Goal: Task Accomplishment & Management: Use online tool/utility

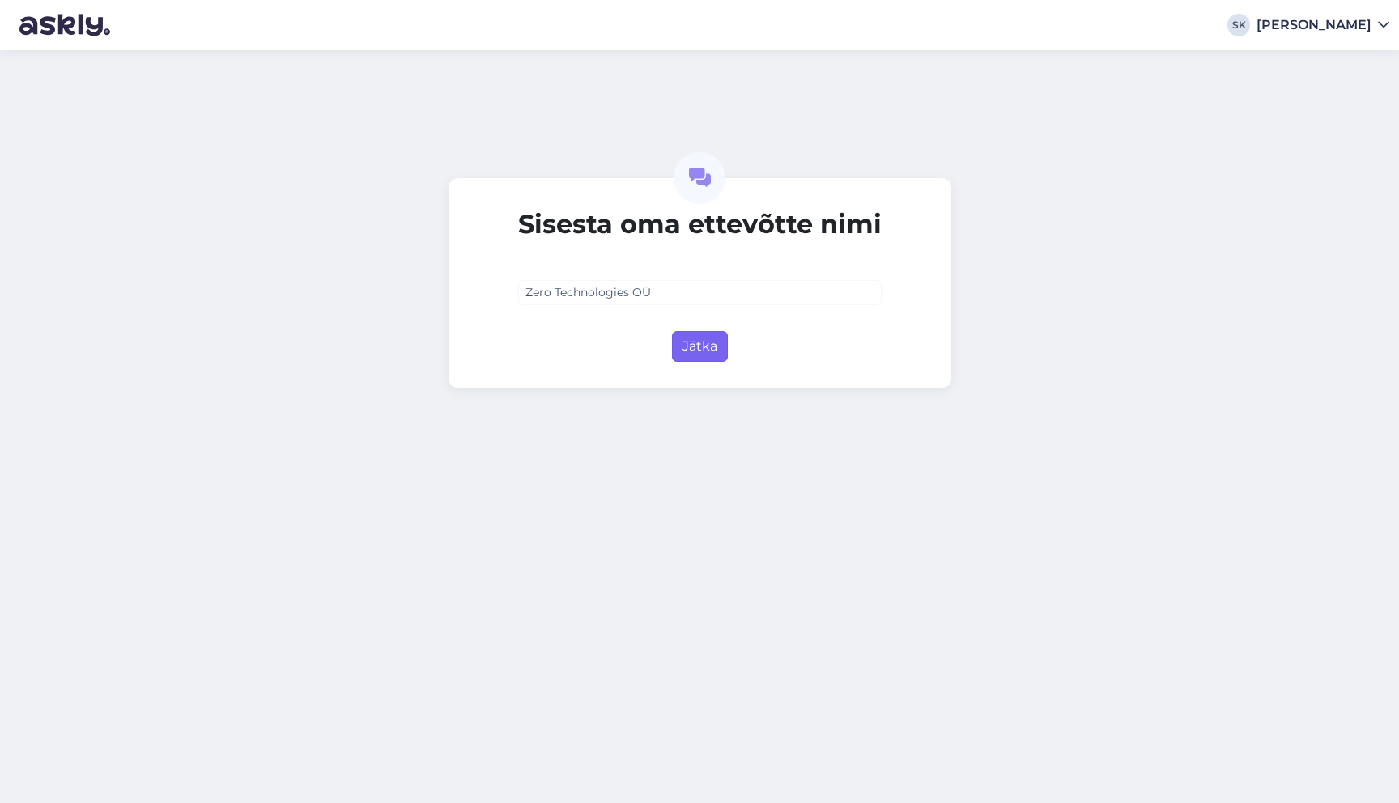
type input "Zero Technologies OÜ"
click at [703, 351] on button "Jätka" at bounding box center [700, 346] width 56 height 31
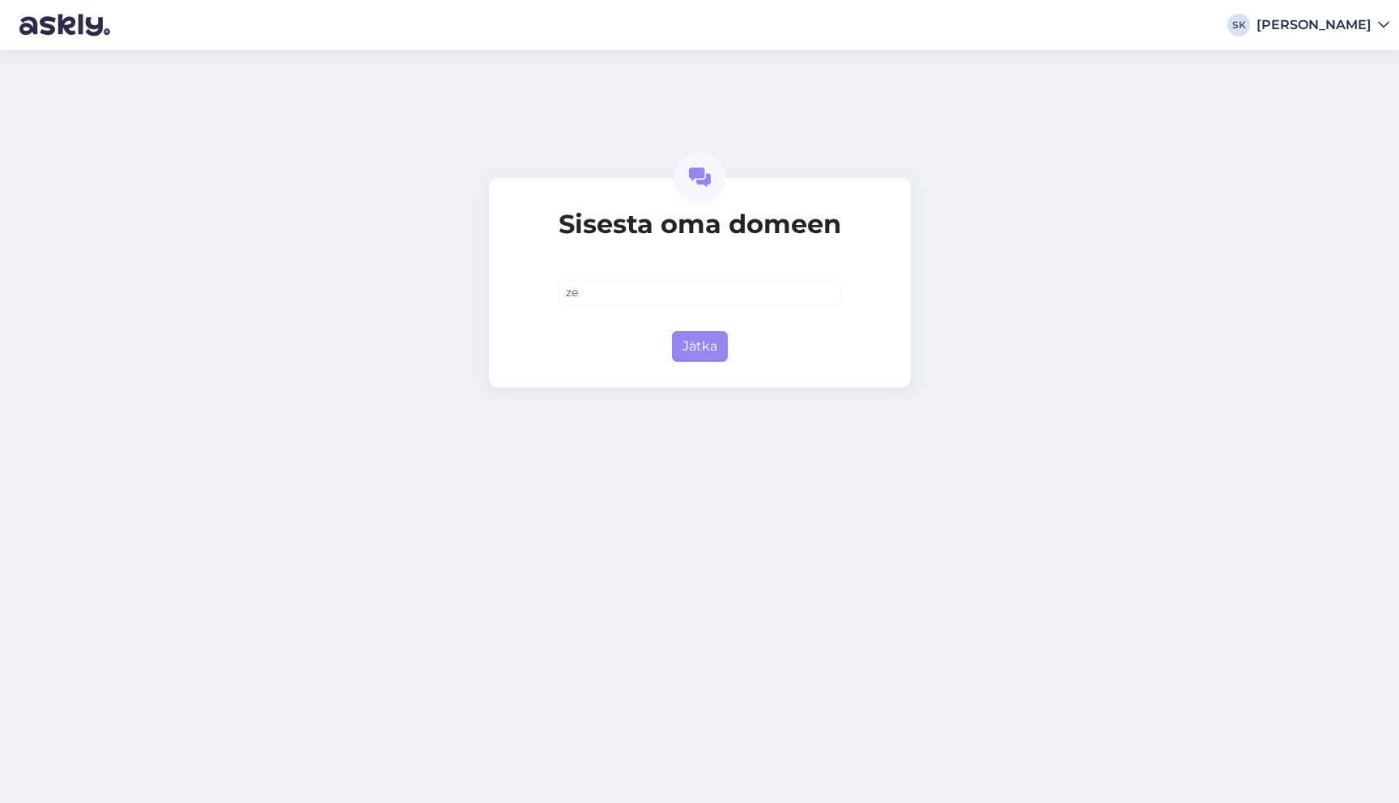
type input "z"
click at [620, 295] on input "text" at bounding box center [700, 292] width 283 height 25
type input "[DOMAIN_NAME]"
click at [704, 343] on button "Jätka" at bounding box center [700, 346] width 56 height 31
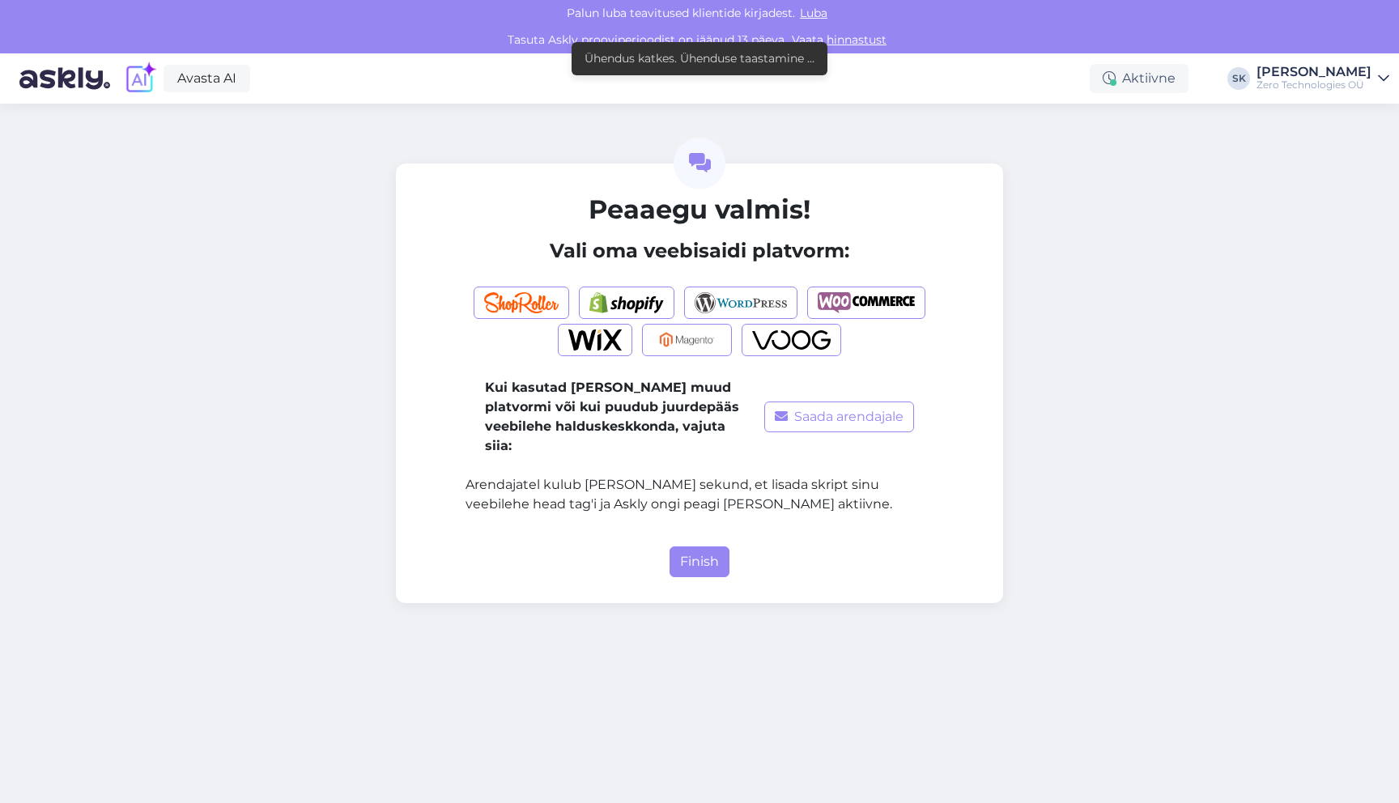
click at [301, 288] on div "Peaaegu valmis! Vali oma veebisaidi platvorm: Kui kasutad [PERSON_NAME] muud pl…" at bounding box center [699, 454] width 1399 height 700
click at [313, 304] on div "Peaaegu valmis! Vali oma veebisaidi platvorm: Kui kasutad [PERSON_NAME] muud pl…" at bounding box center [699, 454] width 1399 height 700
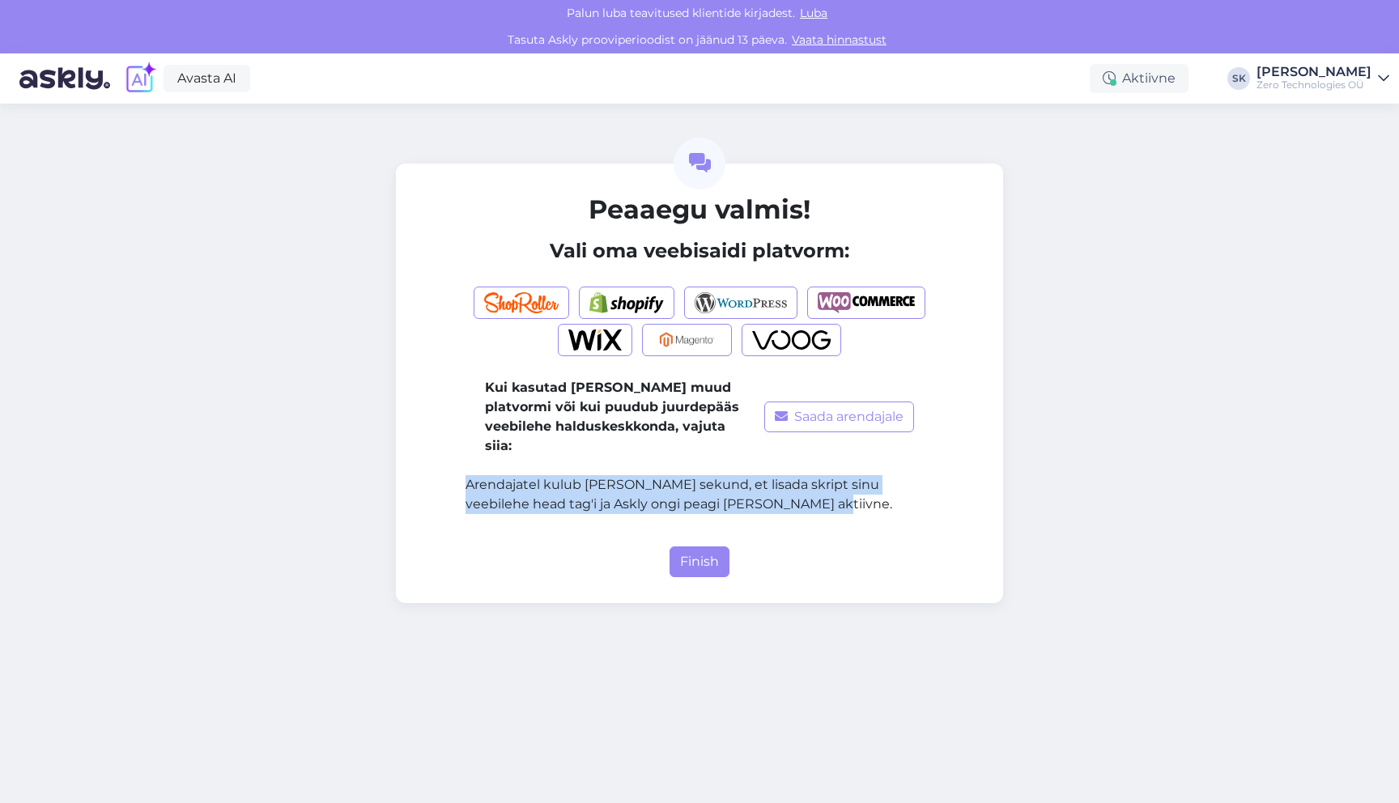
drag, startPoint x: 618, startPoint y: 501, endPoint x: 461, endPoint y: 469, distance: 160.4
click at [461, 469] on div "Peaaegu valmis! Vali oma veebisaidi platvorm: Kui kasutad [PERSON_NAME] muud pl…" at bounding box center [699, 384] width 607 height 440
drag, startPoint x: 461, startPoint y: 469, endPoint x: 496, endPoint y: 506, distance: 51.5
click at [496, 506] on div "Peaaegu valmis! Vali oma veebisaidi platvorm: Kui kasutad [PERSON_NAME] muud pl…" at bounding box center [699, 384] width 607 height 440
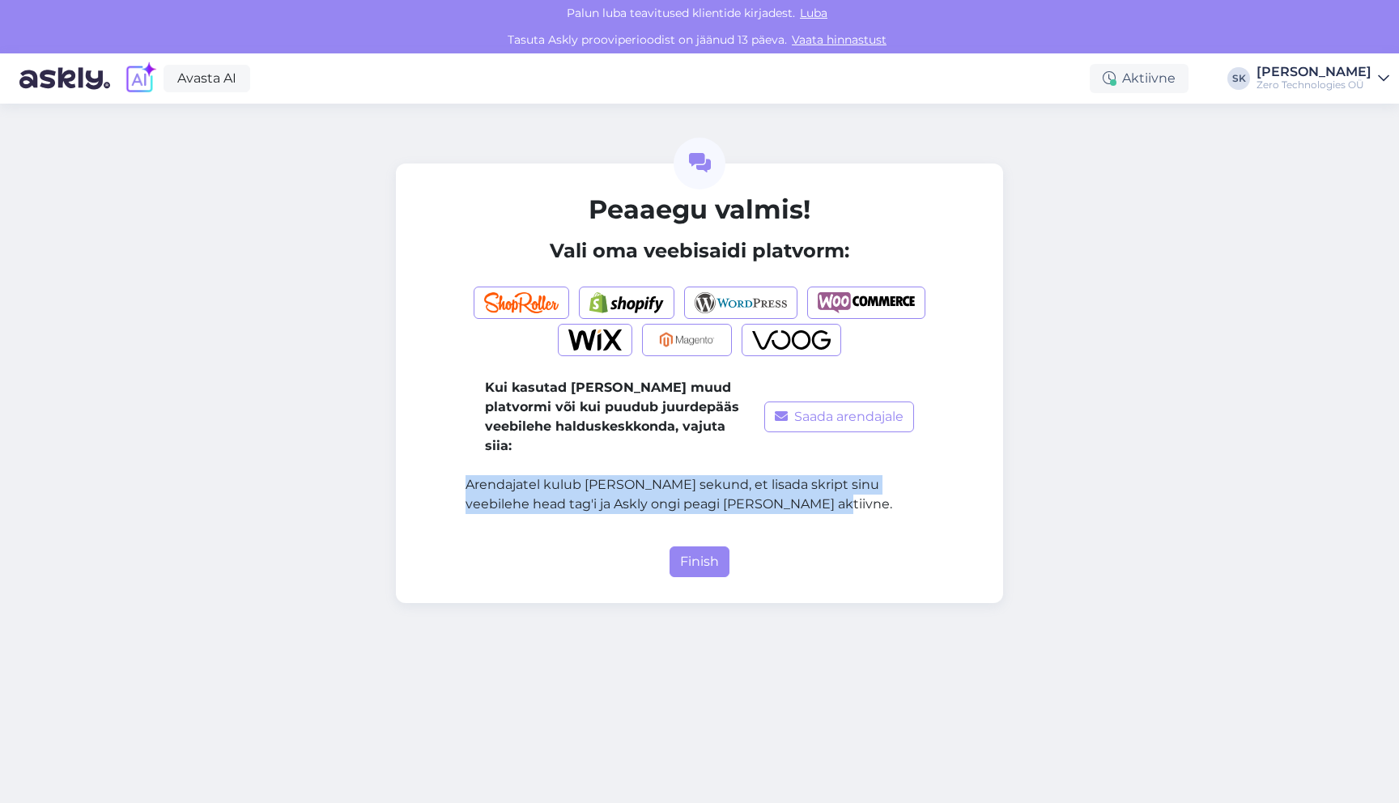
click at [496, 506] on div "Kui kasutad [PERSON_NAME] muud platvormi või kui puudub juurdepääs veebilehe ha…" at bounding box center [700, 398] width 468 height 257
drag, startPoint x: 496, startPoint y: 506, endPoint x: 457, endPoint y: 459, distance: 61.0
click at [457, 459] on div "Peaaegu valmis! Vali oma veebisaidi platvorm: Kui kasutad [PERSON_NAME] muud pl…" at bounding box center [699, 384] width 607 height 440
drag, startPoint x: 457, startPoint y: 459, endPoint x: 487, endPoint y: 508, distance: 57.1
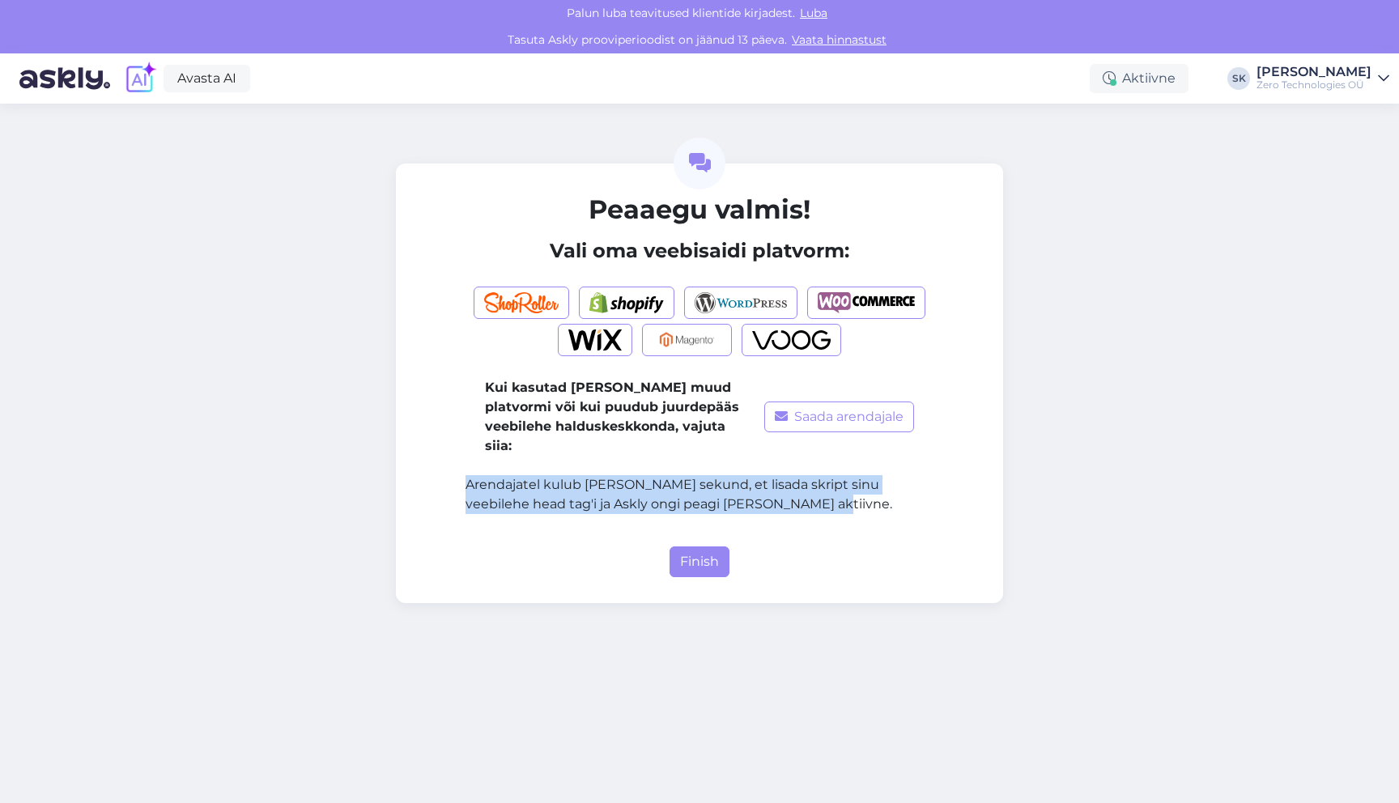
click at [487, 508] on div "Peaaegu valmis! Vali oma veebisaidi platvorm: Kui kasutad [PERSON_NAME] muud pl…" at bounding box center [699, 384] width 607 height 440
click at [487, 508] on form "Peaaegu valmis! Vali oma veebisaidi platvorm: Kui kasutad [PERSON_NAME] muud pl…" at bounding box center [700, 385] width 468 height 383
drag, startPoint x: 487, startPoint y: 508, endPoint x: 449, endPoint y: 462, distance: 59.2
click at [449, 462] on div "Peaaegu valmis! Vali oma veebisaidi platvorm: Kui kasutad [PERSON_NAME] muud pl…" at bounding box center [699, 384] width 607 height 440
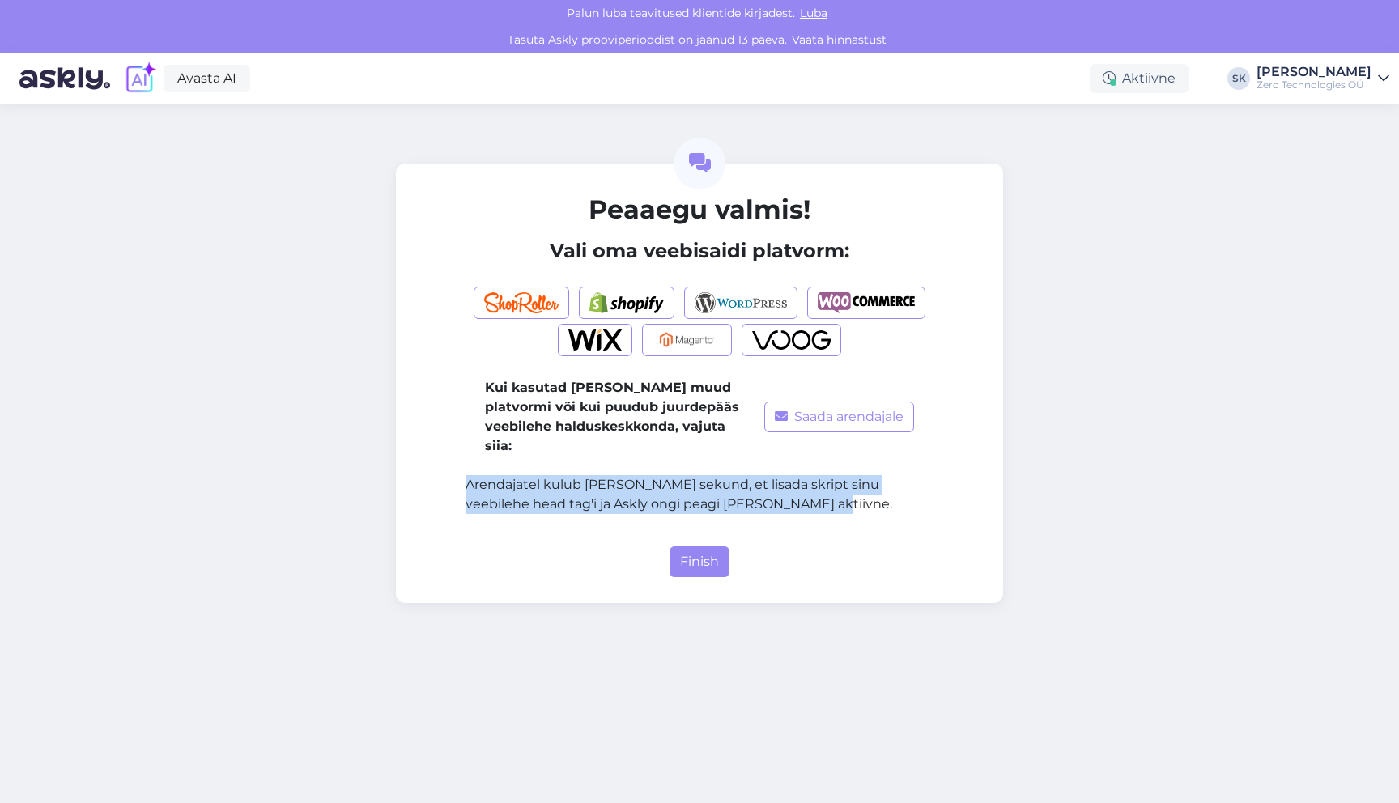
drag, startPoint x: 449, startPoint y: 462, endPoint x: 484, endPoint y: 508, distance: 57.2
click at [484, 508] on div "Peaaegu valmis! Vali oma veebisaidi platvorm: Kui kasutad [PERSON_NAME] muud pl…" at bounding box center [699, 384] width 607 height 440
click at [484, 508] on div "Kui kasutad [PERSON_NAME] muud platvormi või kui puudub juurdepääs veebilehe ha…" at bounding box center [700, 398] width 468 height 257
drag, startPoint x: 484, startPoint y: 508, endPoint x: 456, endPoint y: 470, distance: 47.4
click at [456, 470] on div "Peaaegu valmis! Vali oma veebisaidi platvorm: Kui kasutad [PERSON_NAME] muud pl…" at bounding box center [699, 384] width 607 height 440
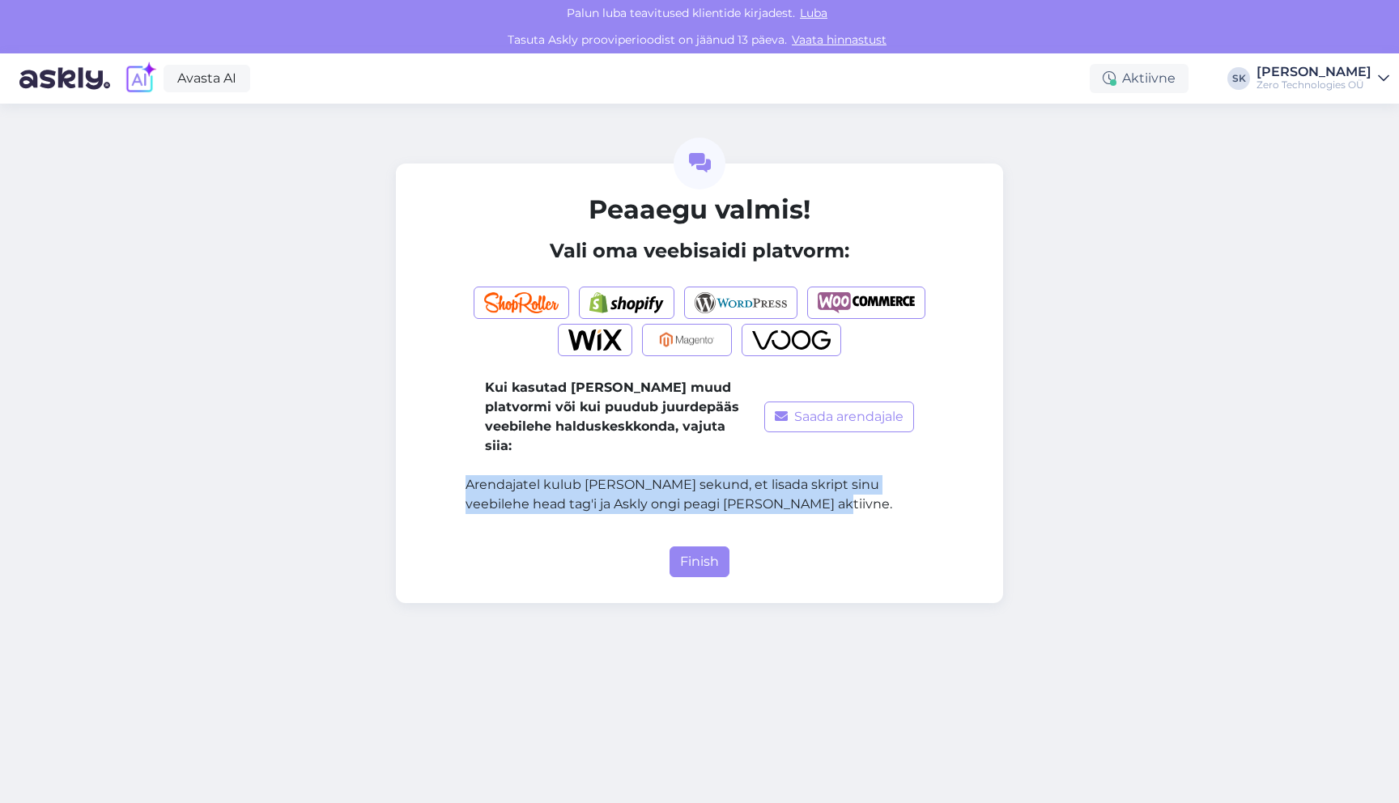
click at [456, 470] on div "Peaaegu valmis! Vali oma veebisaidi platvorm: Kui kasutad [PERSON_NAME] muud pl…" at bounding box center [699, 384] width 607 height 440
drag, startPoint x: 456, startPoint y: 470, endPoint x: 475, endPoint y: 508, distance: 42.7
click at [475, 508] on div "Peaaegu valmis! Vali oma veebisaidi platvorm: Kui kasutad [PERSON_NAME] muud pl…" at bounding box center [699, 384] width 607 height 440
click at [475, 508] on div "Kui kasutad [PERSON_NAME] muud platvormi või kui puudub juurdepääs veebilehe ha…" at bounding box center [700, 398] width 468 height 257
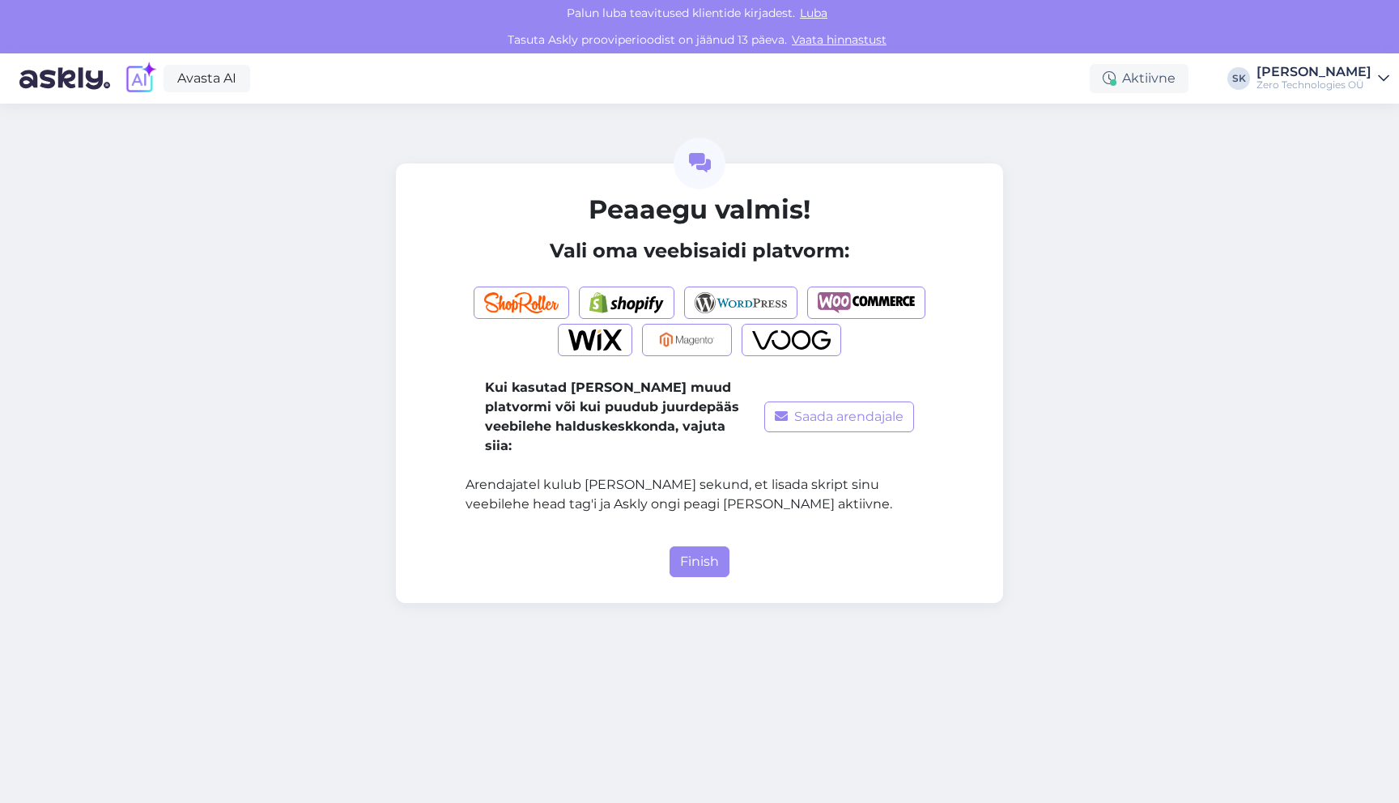
click at [475, 508] on div "Kui kasutad [PERSON_NAME] muud platvormi või kui puudub juurdepääs veebilehe ha…" at bounding box center [700, 398] width 468 height 257
click at [699, 547] on button "Finish" at bounding box center [700, 562] width 60 height 31
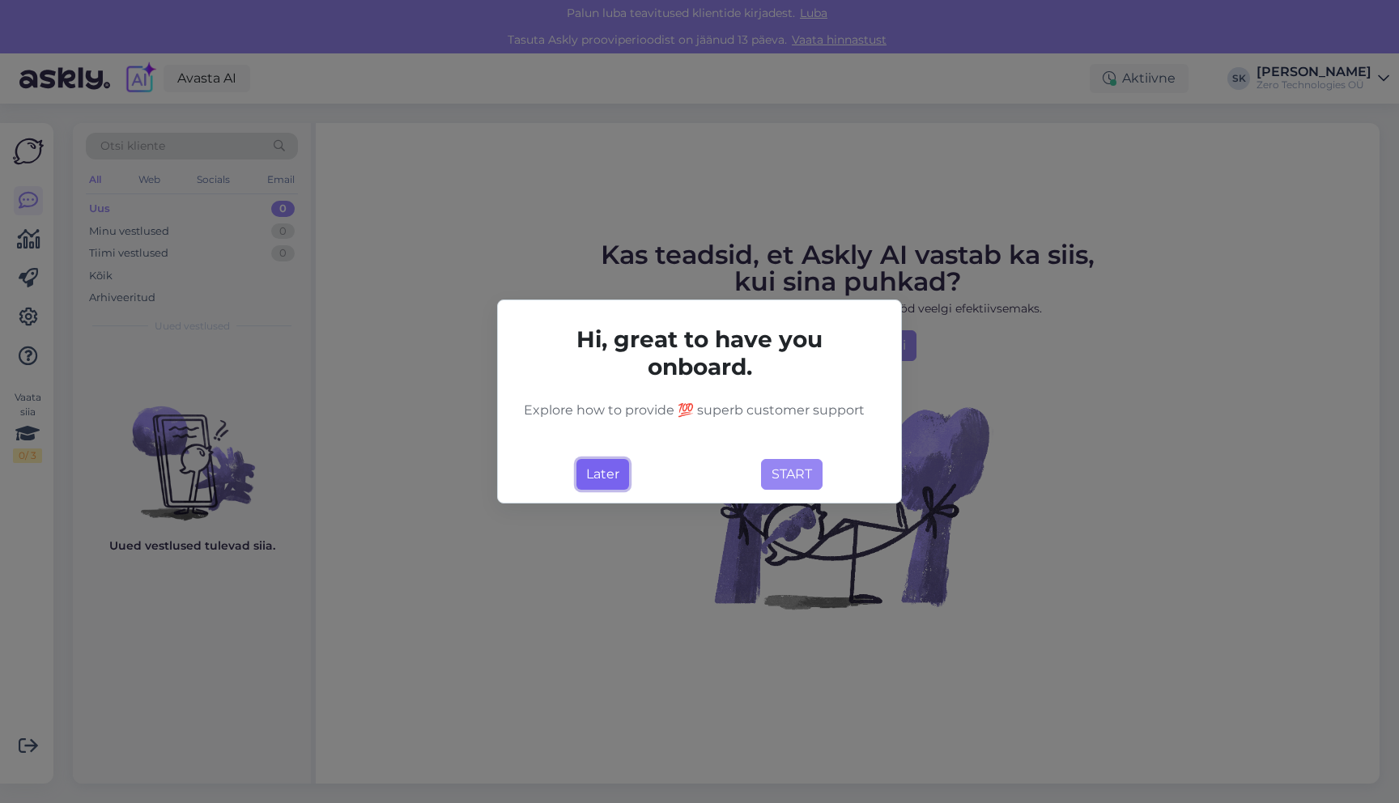
click at [612, 470] on button "Later" at bounding box center [603, 474] width 53 height 31
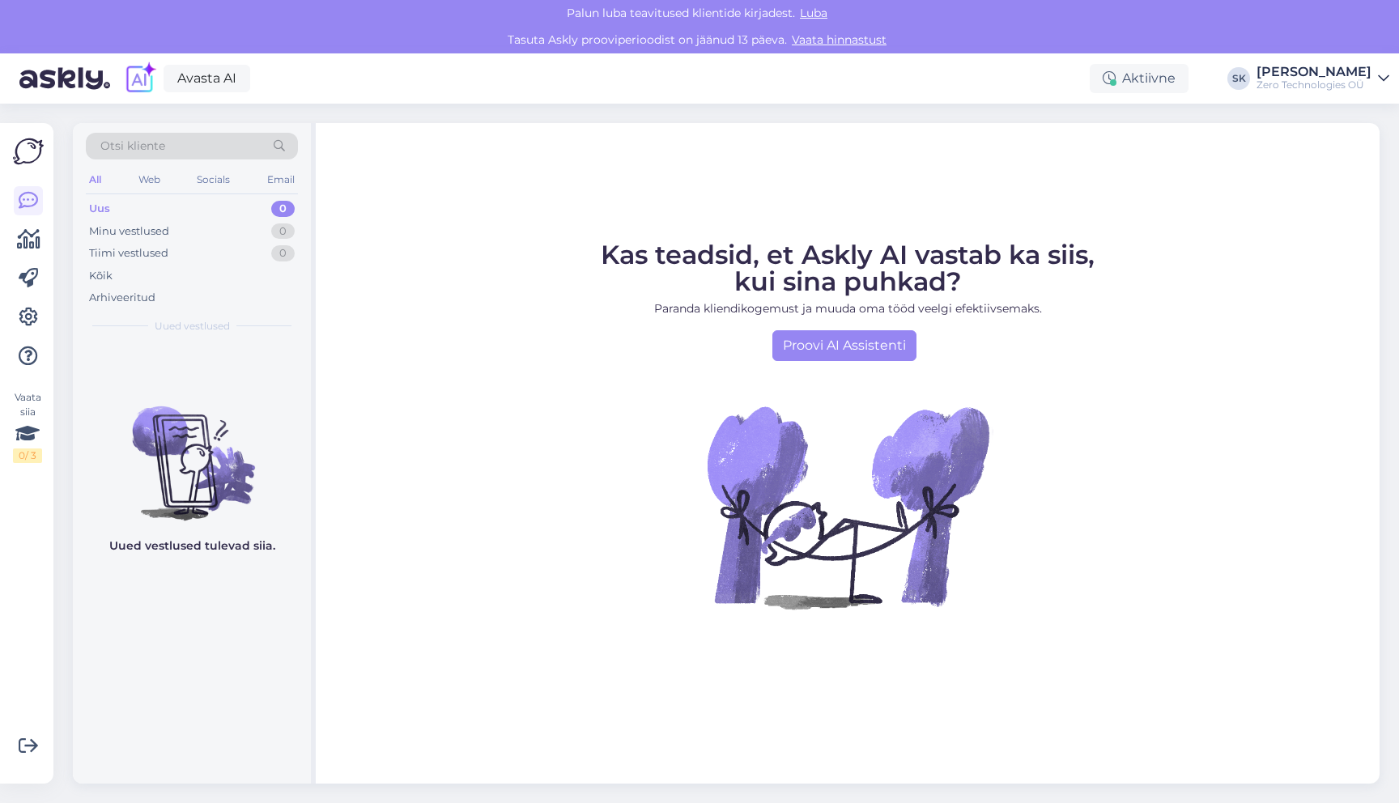
click at [460, 227] on div "Kas teadsid, et Askly AI vastab ka siis, kui sina puhkad? Paranda kliendikogemu…" at bounding box center [848, 453] width 1064 height 661
click at [401, 163] on div "Kas teadsid, et Askly AI vastab ka siis, kui sina puhkad? Paranda kliendikogemu…" at bounding box center [848, 453] width 1064 height 661
click at [27, 313] on icon at bounding box center [28, 317] width 19 height 19
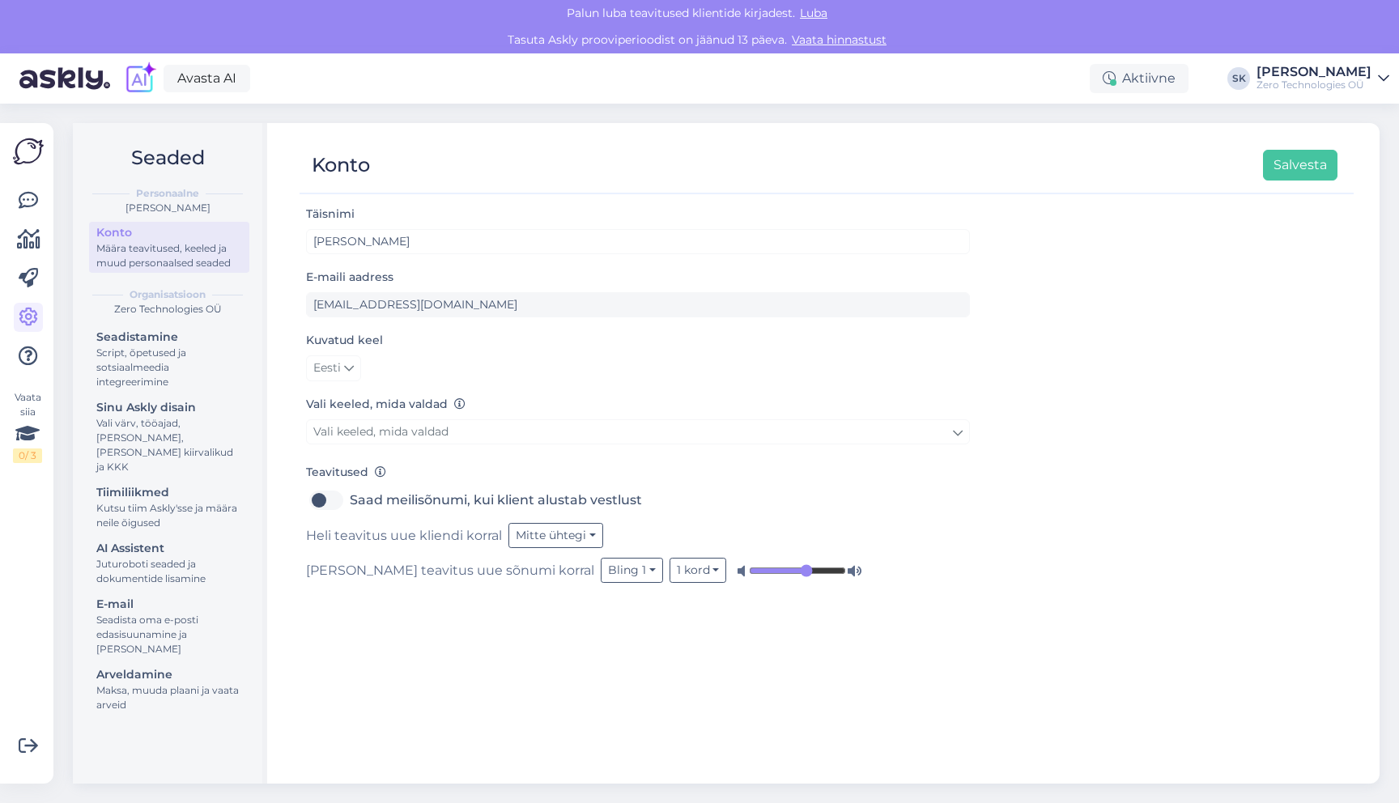
click at [291, 297] on div "Konto Salvesta Täisnimi [PERSON_NAME] E-maili aadress [EMAIL_ADDRESS][DOMAIN_NA…" at bounding box center [827, 453] width 1106 height 661
click at [286, 303] on div "Konto Salvesta Täisnimi [PERSON_NAME] E-maili aadress [EMAIL_ADDRESS][DOMAIN_NA…" at bounding box center [827, 453] width 1106 height 661
click at [286, 280] on div "Konto Salvesta Täisnimi [PERSON_NAME] E-maili aadress [EMAIL_ADDRESS][DOMAIN_NA…" at bounding box center [827, 453] width 1106 height 661
click at [139, 240] on div "Konto" at bounding box center [169, 232] width 146 height 17
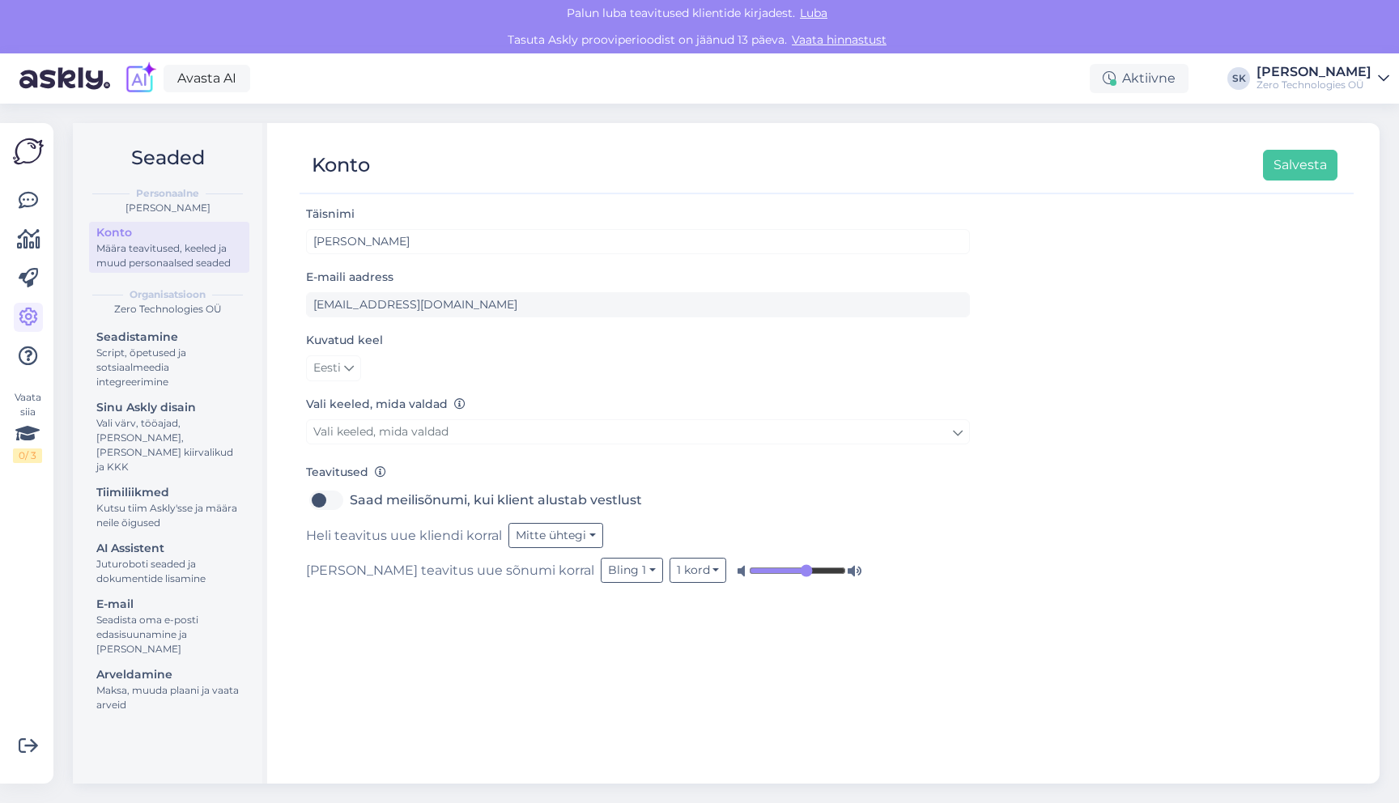
click at [103, 156] on h2 "Seaded" at bounding box center [168, 158] width 164 height 31
click at [445, 147] on div "Konto Salvesta" at bounding box center [827, 166] width 1054 height 57
drag, startPoint x: 394, startPoint y: 128, endPoint x: 404, endPoint y: 128, distance: 9.7
click at [404, 128] on div "Konto Salvesta Täisnimi [PERSON_NAME] E-maili aadress [EMAIL_ADDRESS][DOMAIN_NA…" at bounding box center [827, 453] width 1106 height 661
click at [404, 133] on div "Konto Salvesta Täisnimi [PERSON_NAME] E-maili aadress [EMAIL_ADDRESS][DOMAIN_NA…" at bounding box center [827, 453] width 1106 height 661
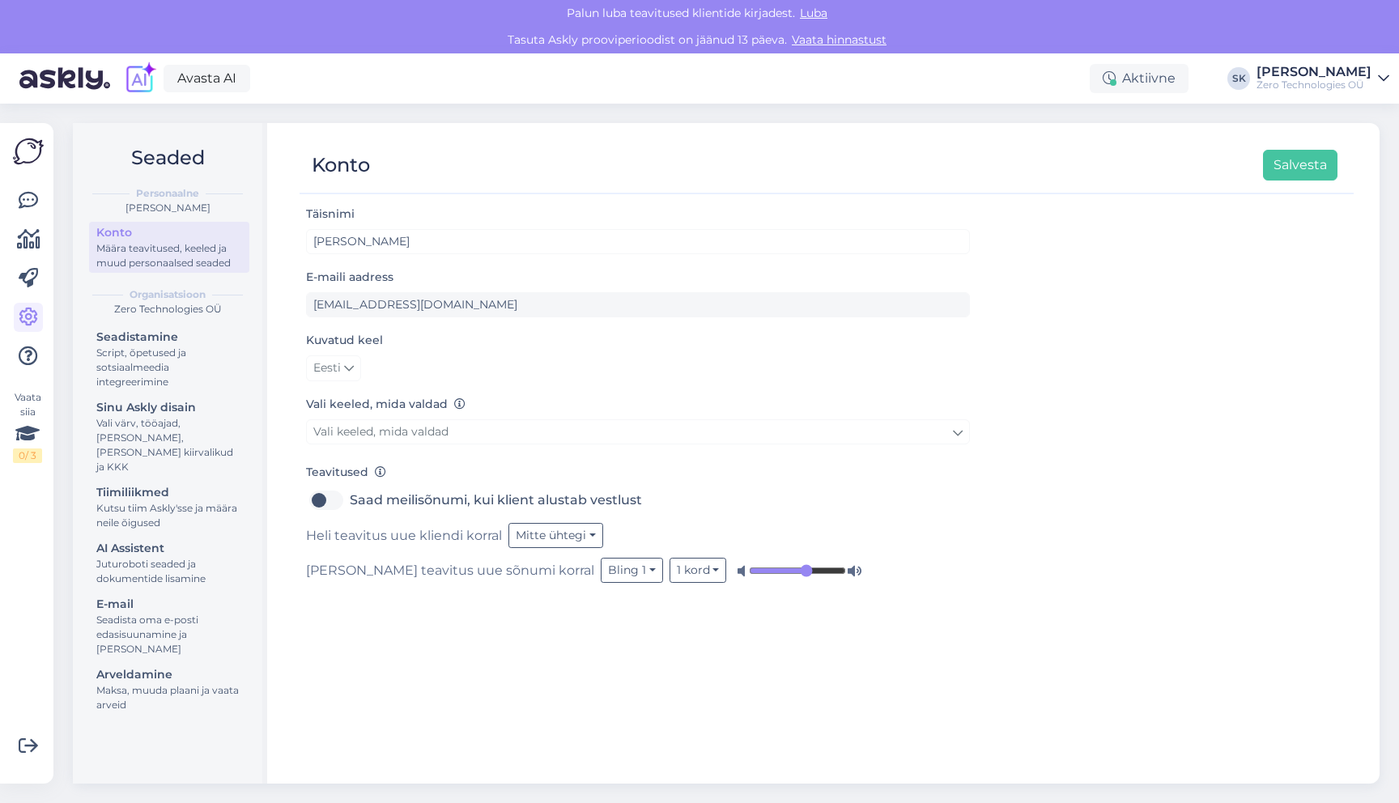
click at [1322, 78] on div "[PERSON_NAME]" at bounding box center [1314, 72] width 115 height 13
click at [1211, 161] on link "[PERSON_NAME] chat teisele domeenile" at bounding box center [1245, 162] width 288 height 29
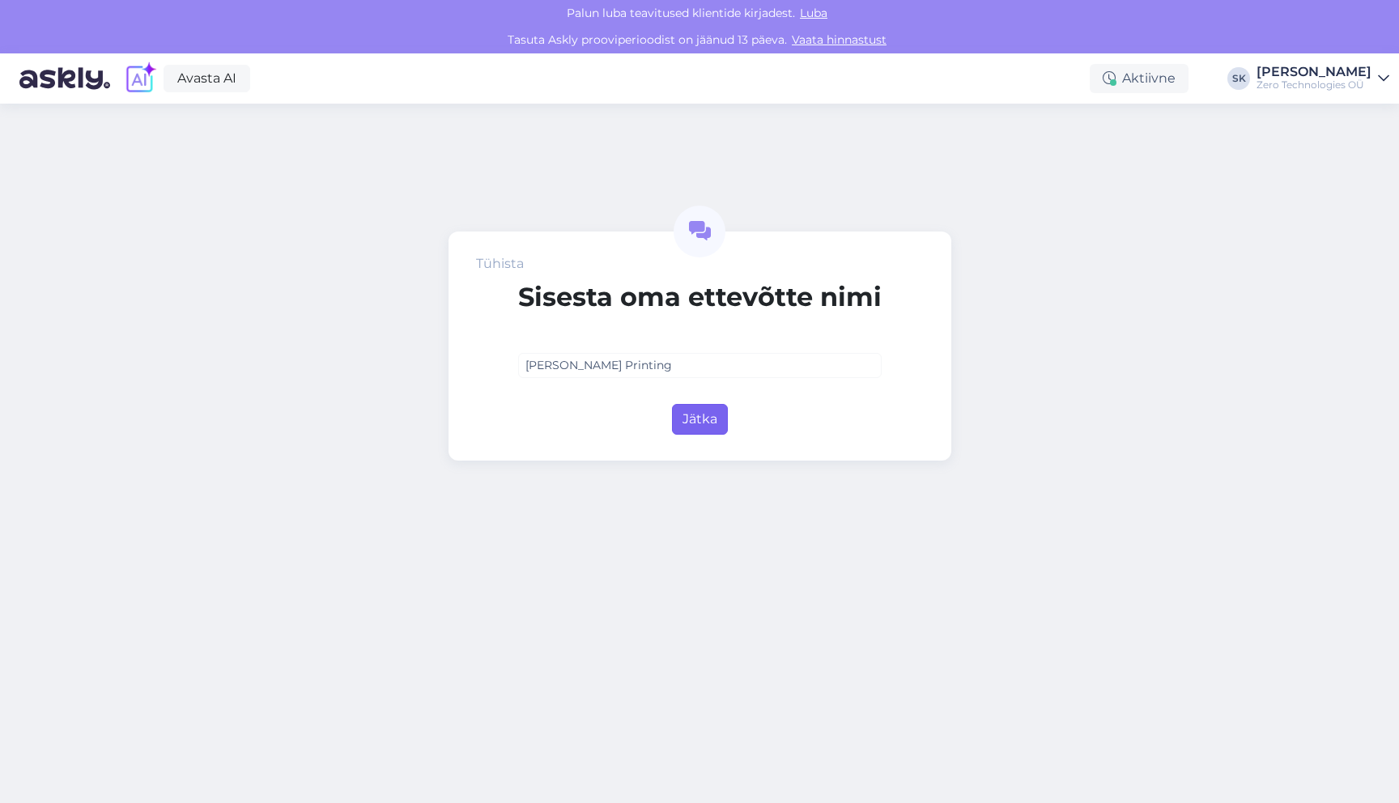
type input "[PERSON_NAME] Printing"
click at [708, 419] on button "Jätka" at bounding box center [700, 419] width 56 height 31
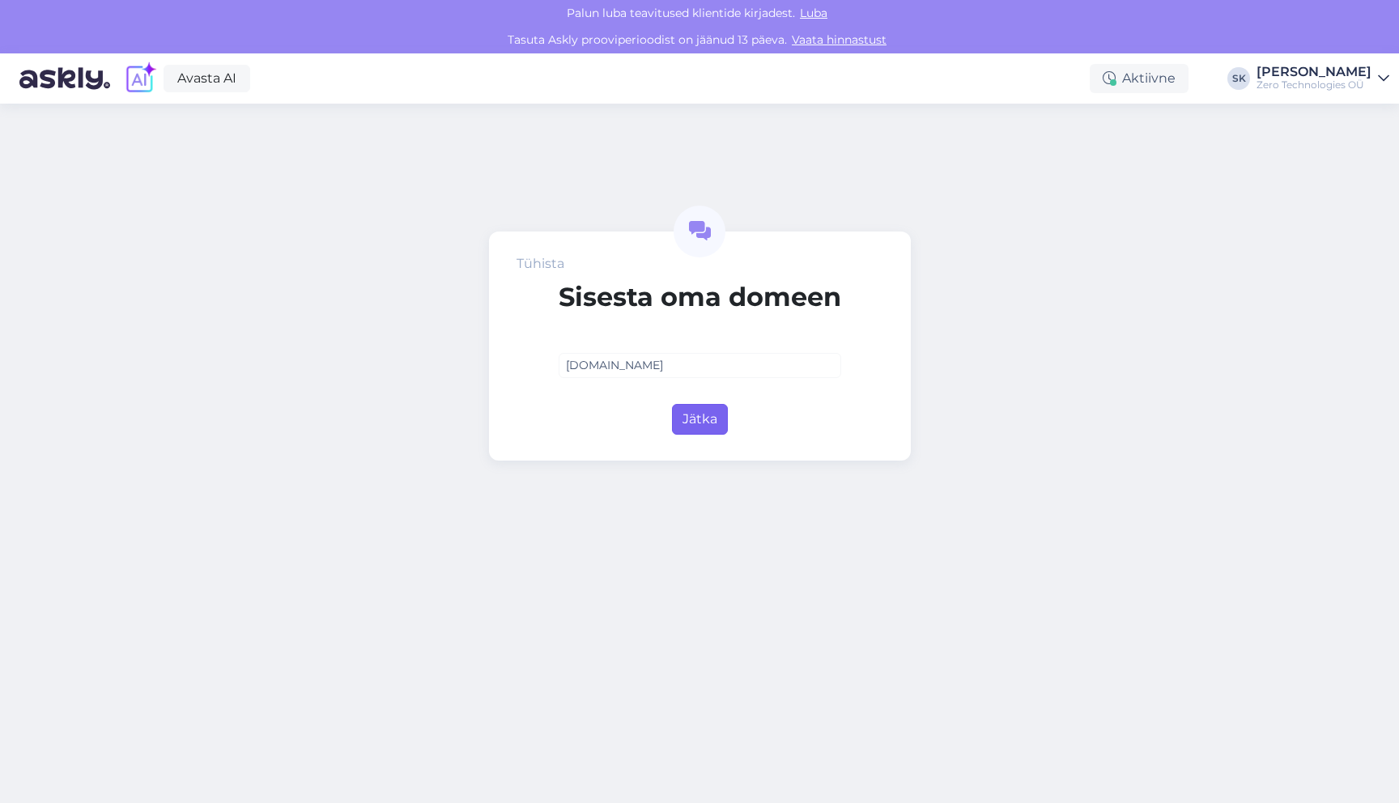
type input "[DOMAIN_NAME]"
click at [694, 416] on button "Jätka" at bounding box center [700, 419] width 56 height 31
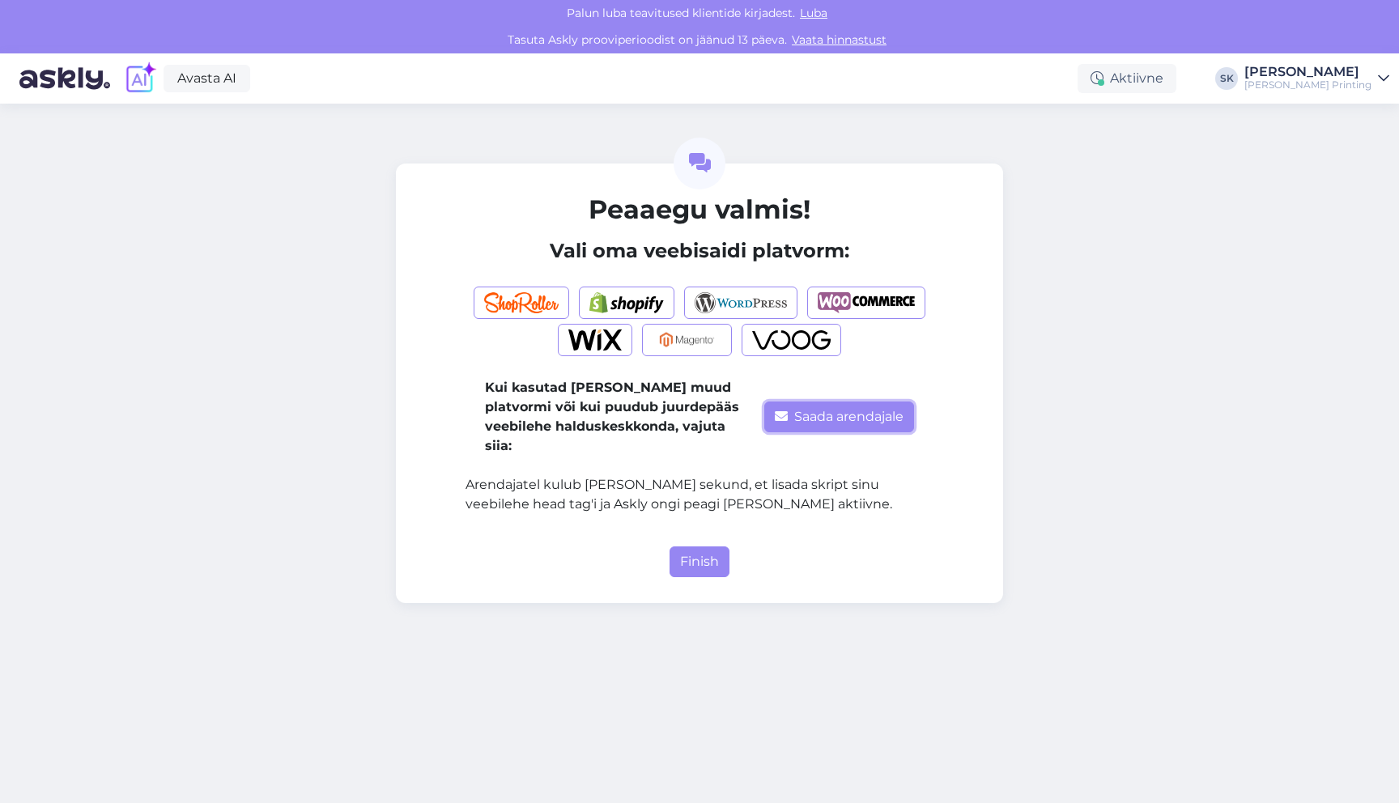
click at [834, 413] on button "Saada arendajale" at bounding box center [839, 417] width 150 height 31
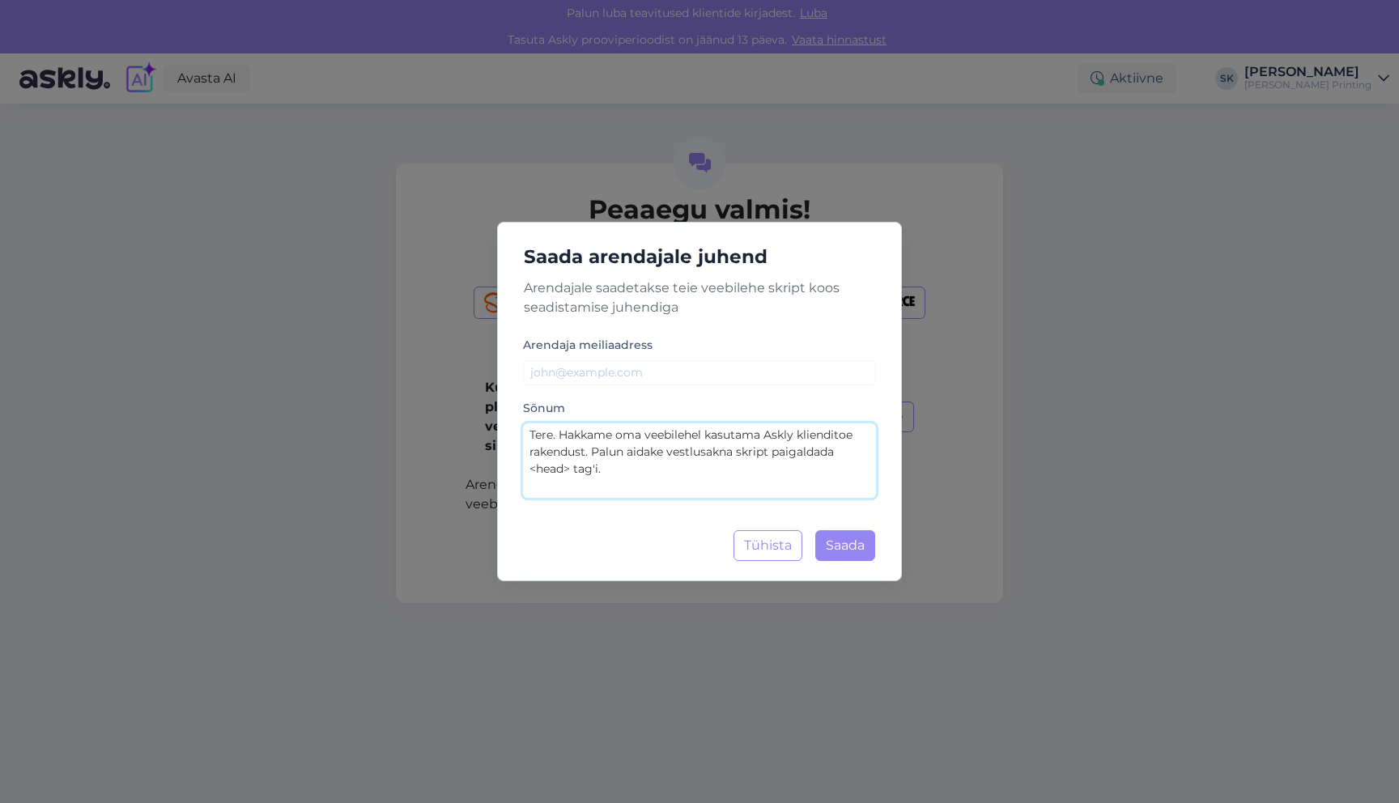
click at [602, 485] on textarea "Tere. Hakkame oma veebilehel kasutama Askly klienditoe rakendust. Palun aidake …" at bounding box center [699, 460] width 353 height 74
click at [618, 491] on textarea "Tere. Hakkame oma veebilehel kasutama Askly klienditoe rakendust. Palun aidake …" at bounding box center [699, 460] width 353 height 74
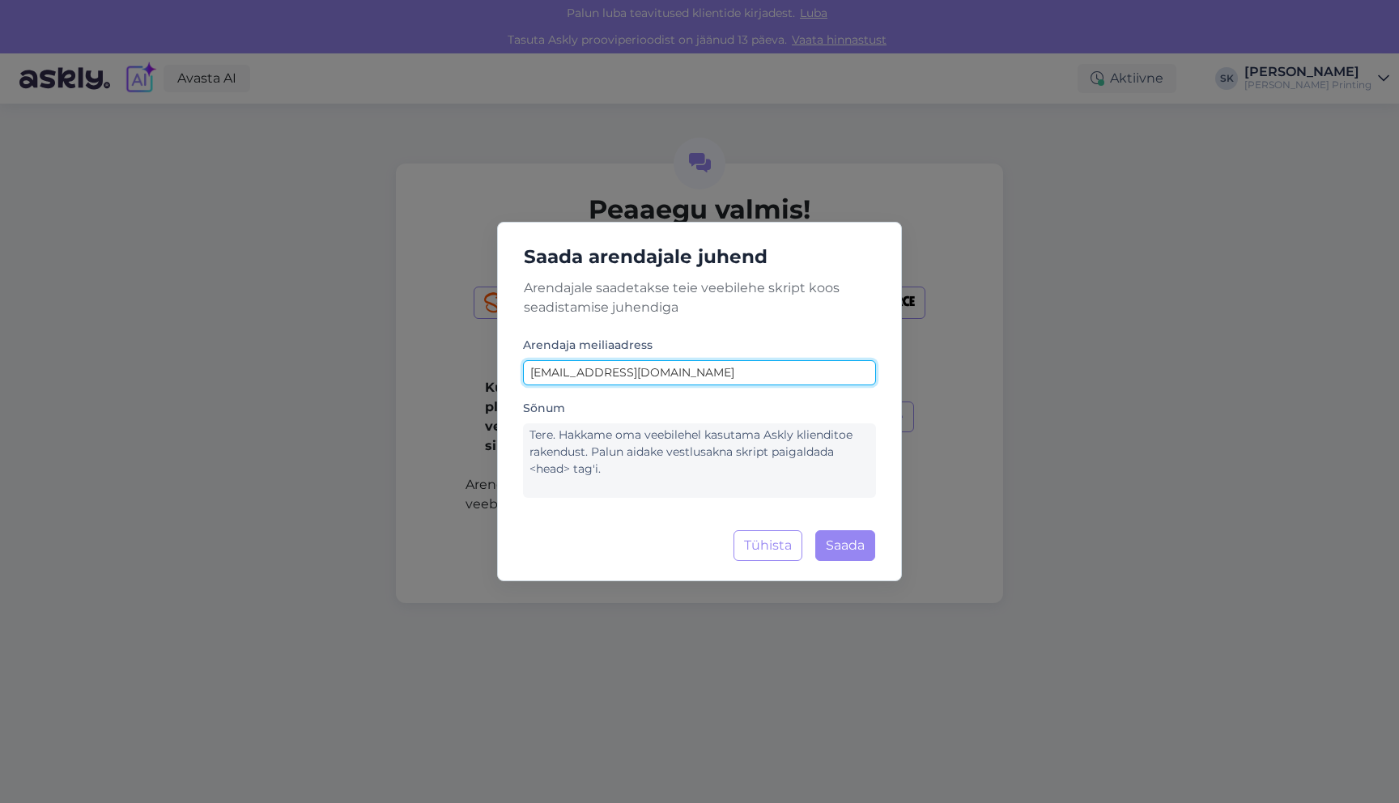
type input "[EMAIL_ADDRESS][DOMAIN_NAME]"
click at [696, 326] on div "Saada arendajale juhend Arendajale saadetakse teie veebilehe skript koos seadis…" at bounding box center [699, 402] width 405 height 360
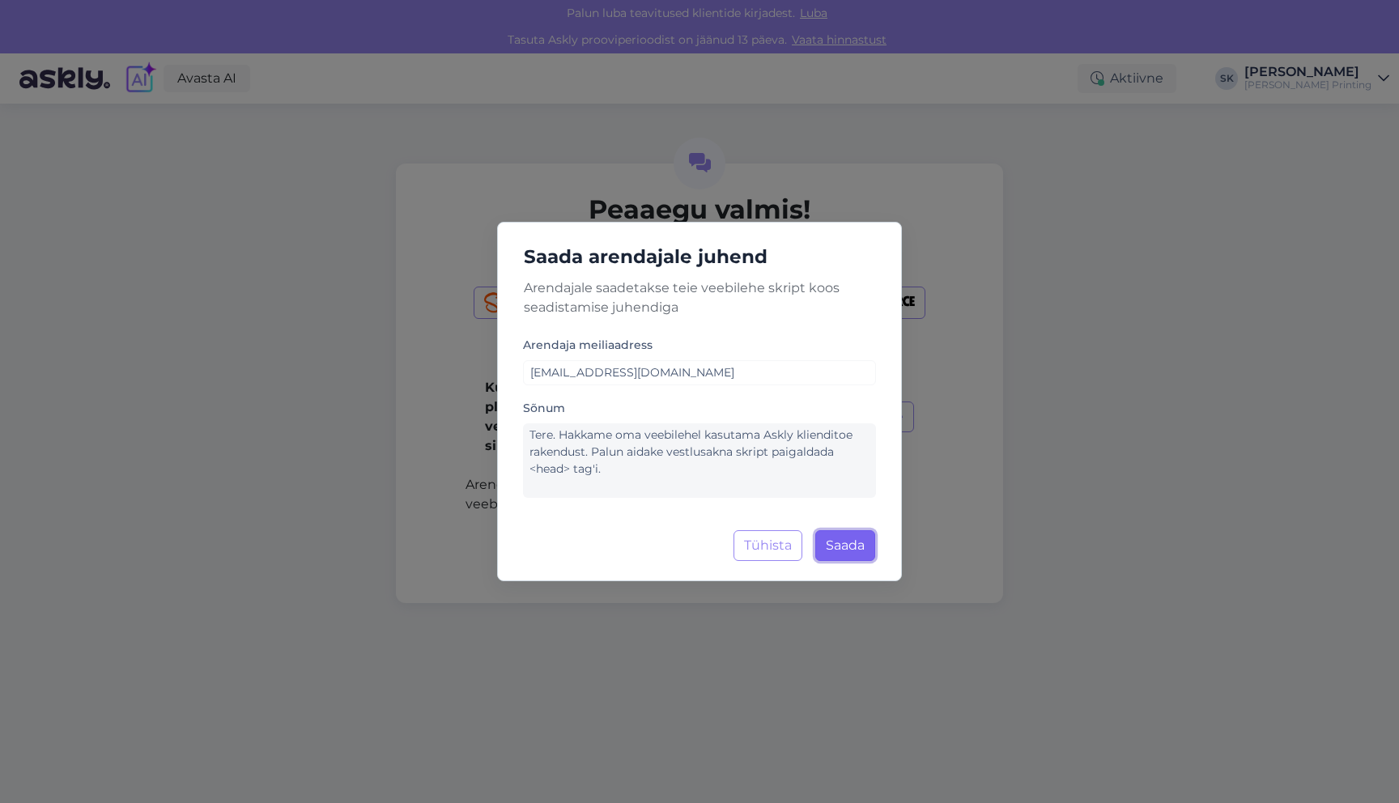
click at [842, 547] on button "Saada" at bounding box center [845, 545] width 60 height 31
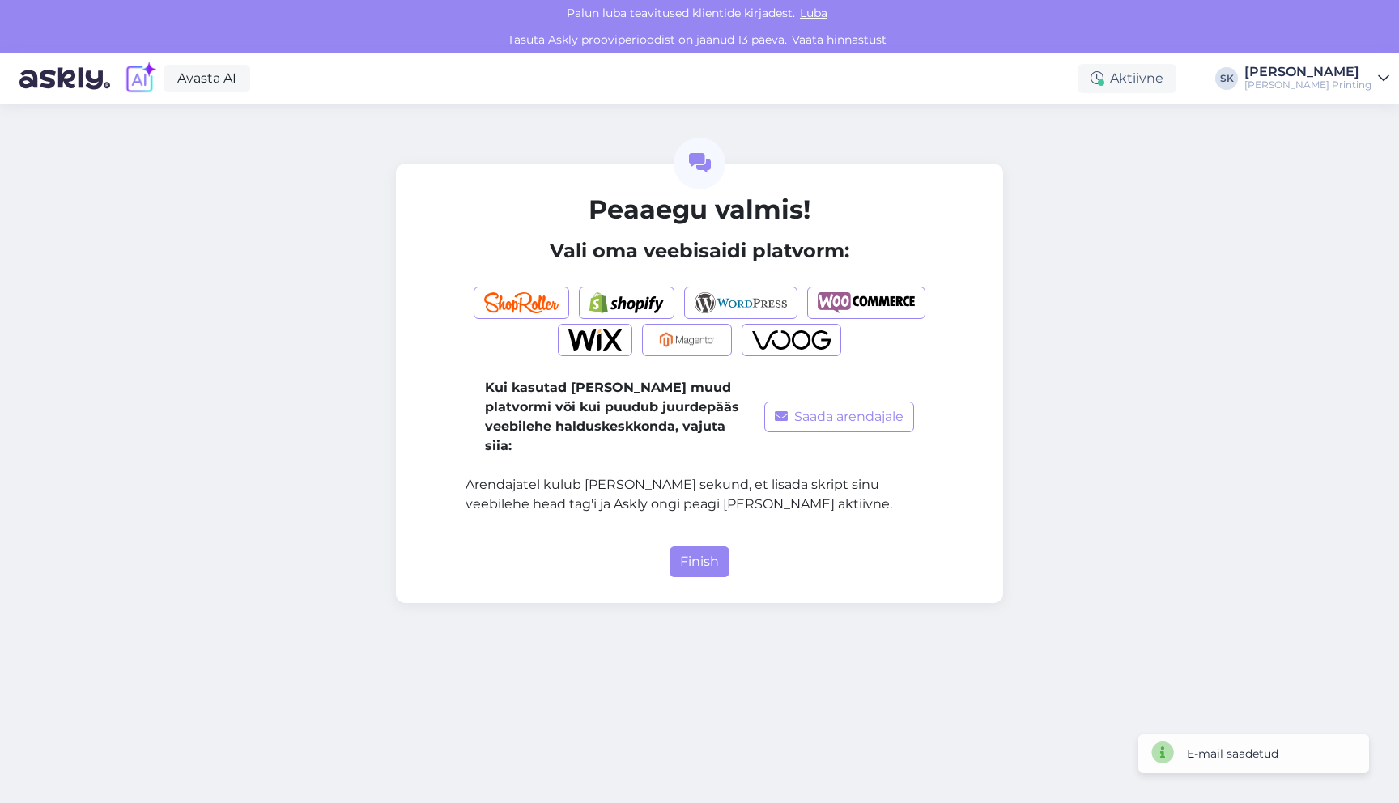
click at [555, 593] on div "Peaaegu valmis! Vali oma veebisaidi platvorm: Kui kasutad [PERSON_NAME] muud pl…" at bounding box center [699, 454] width 1399 height 700
click at [706, 551] on button "Finish" at bounding box center [700, 562] width 60 height 31
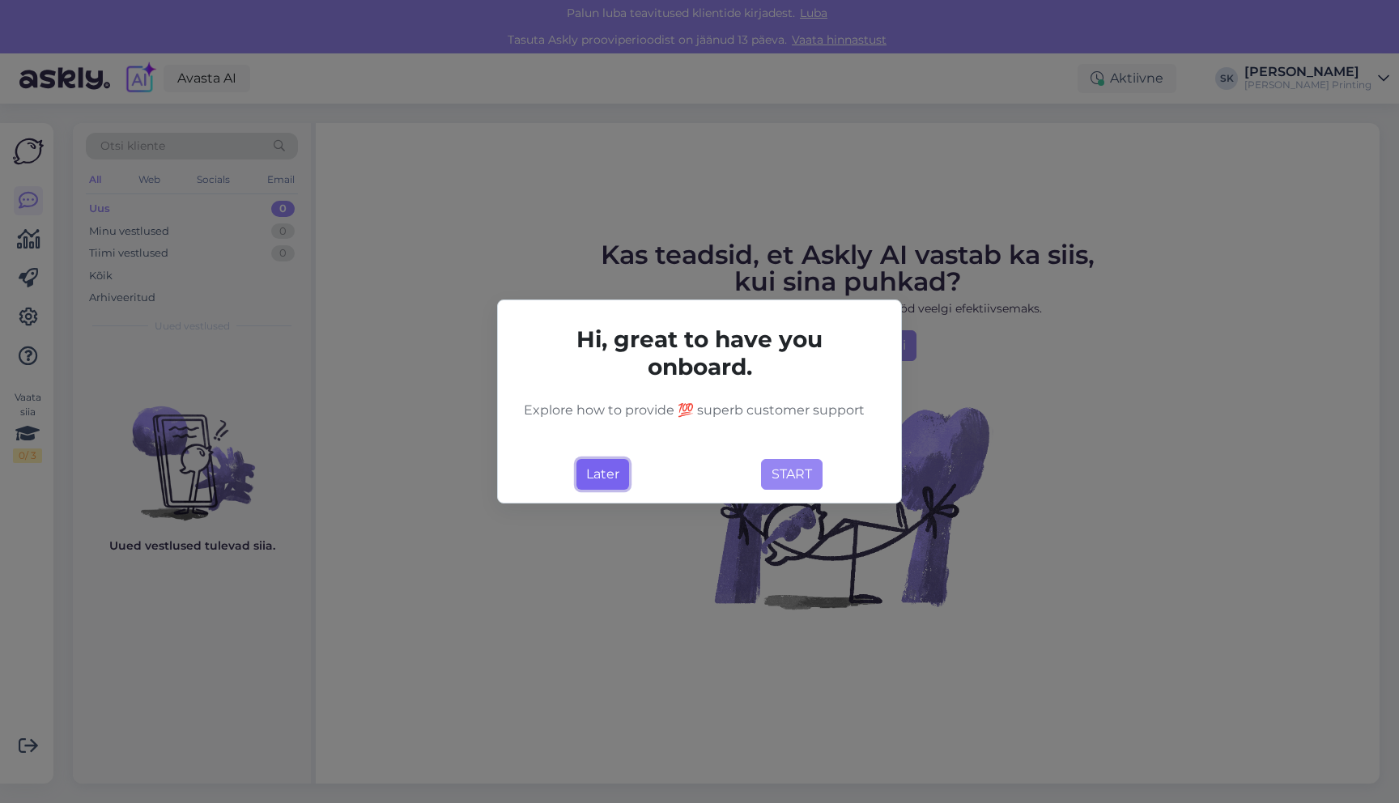
click at [609, 469] on button "Later" at bounding box center [603, 474] width 53 height 31
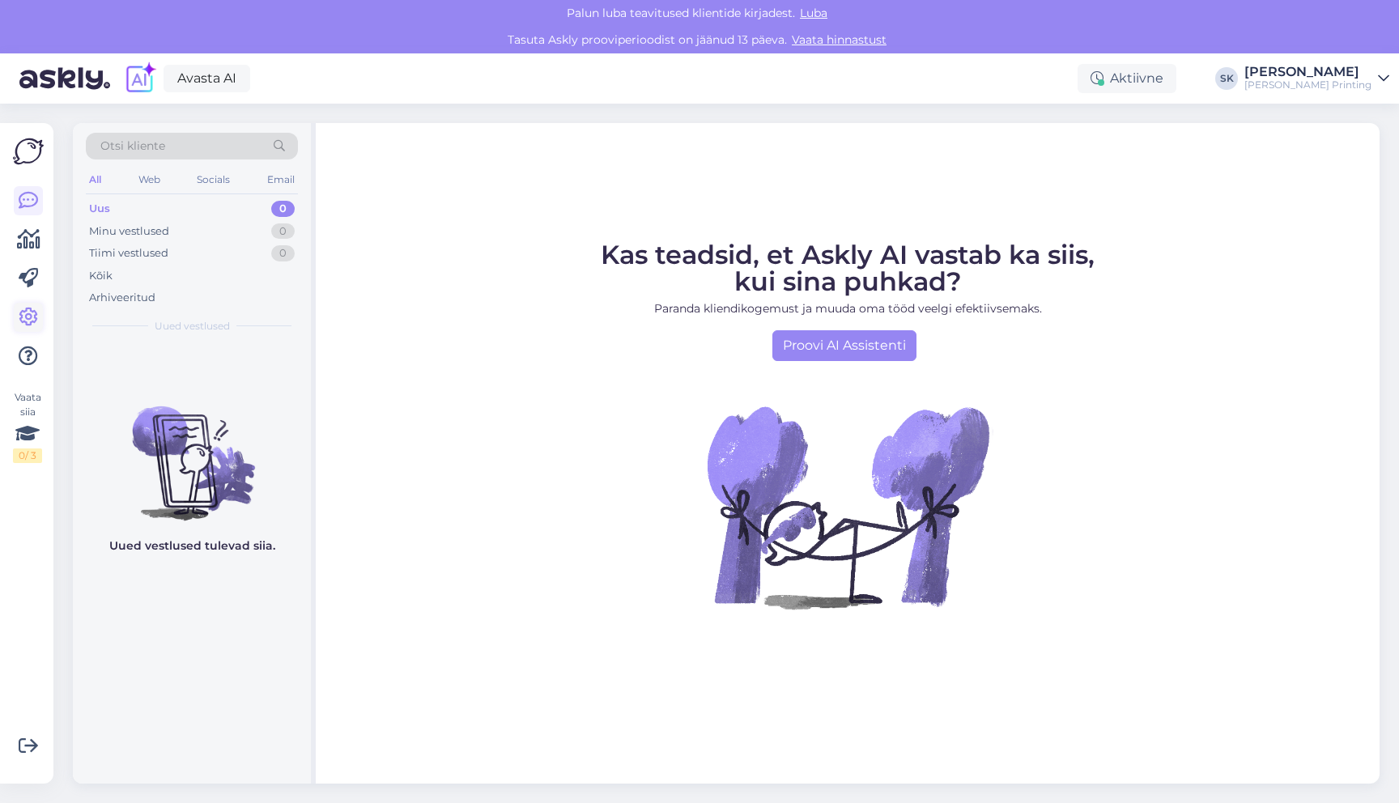
click at [30, 311] on icon at bounding box center [28, 317] width 19 height 19
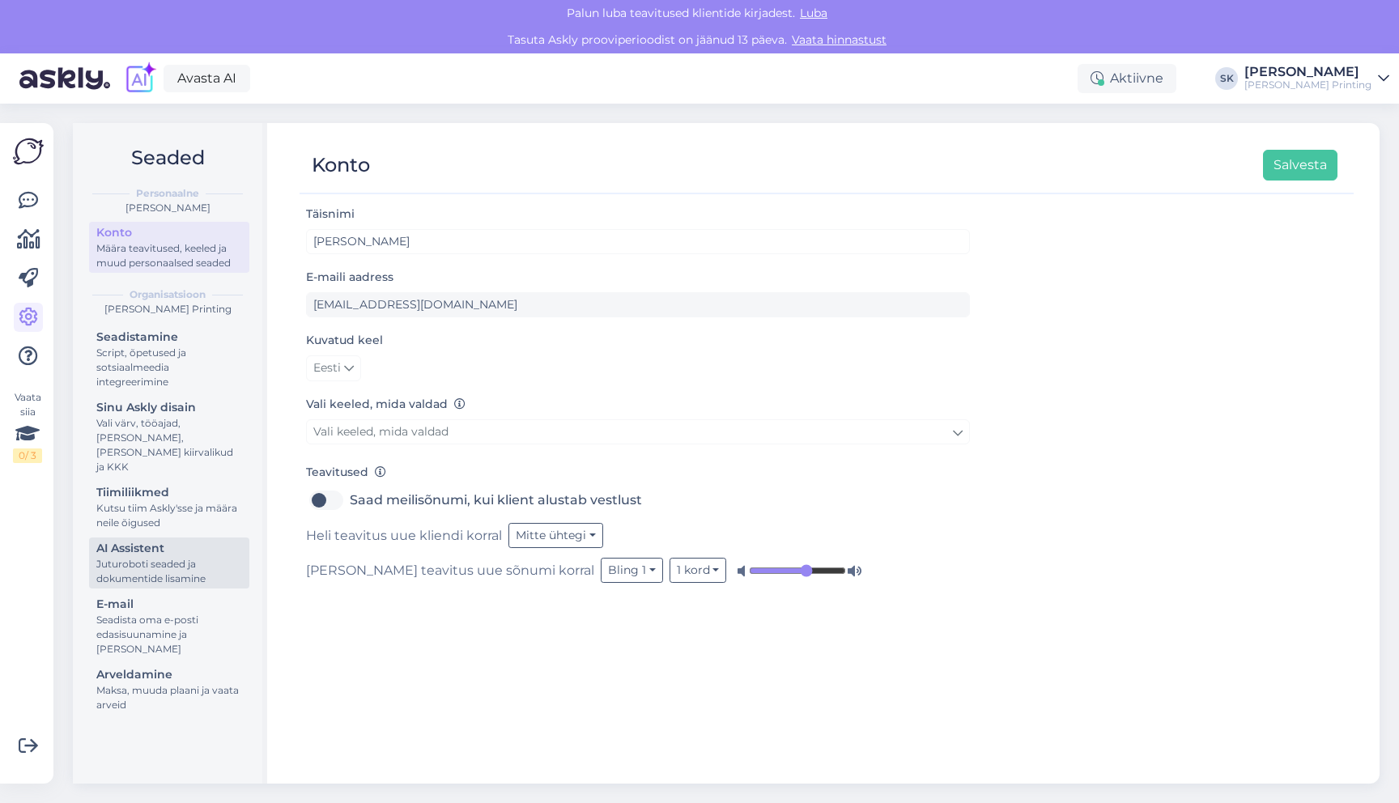
click at [173, 557] on div "Juturoboti seaded ja dokumentide lisamine" at bounding box center [169, 571] width 146 height 29
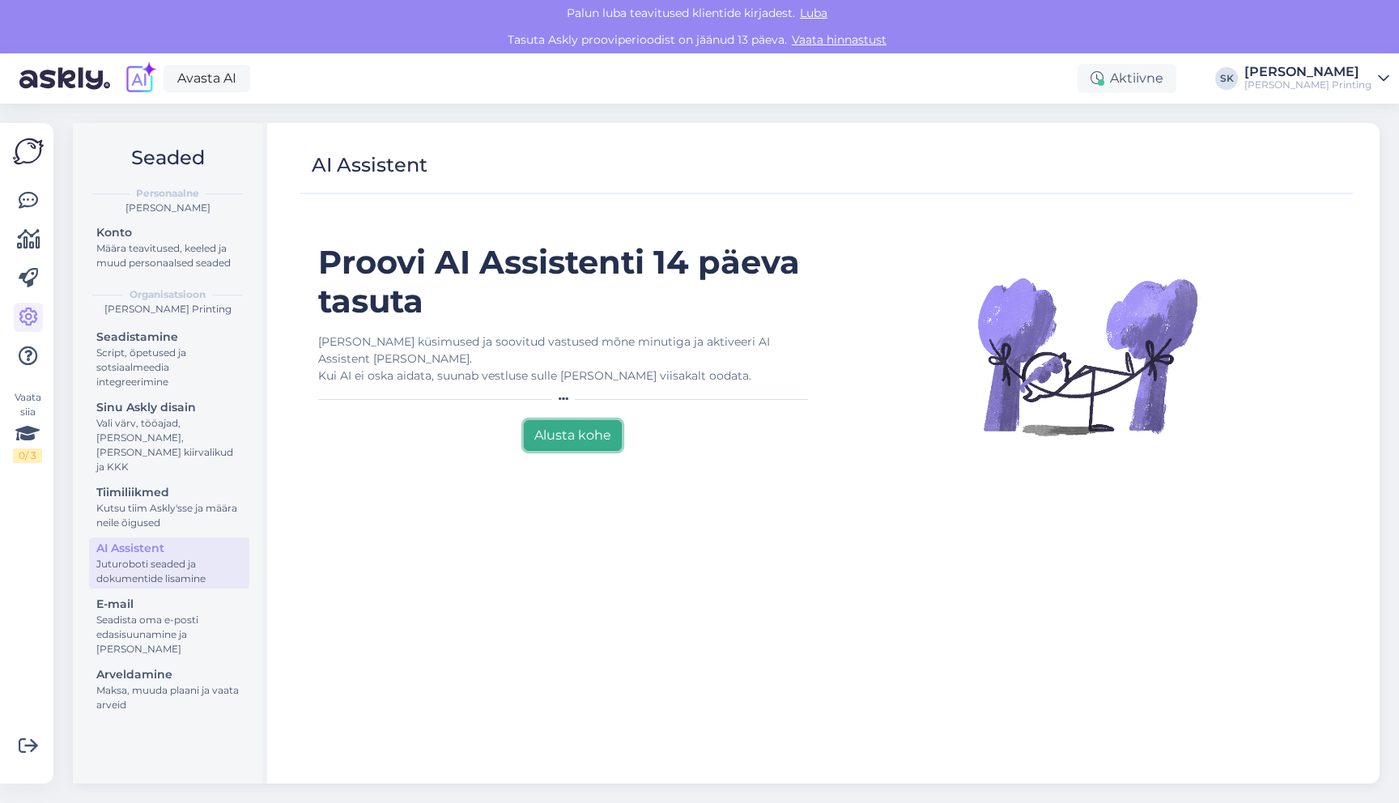
click at [537, 420] on button "Alusta kohe" at bounding box center [573, 435] width 98 height 31
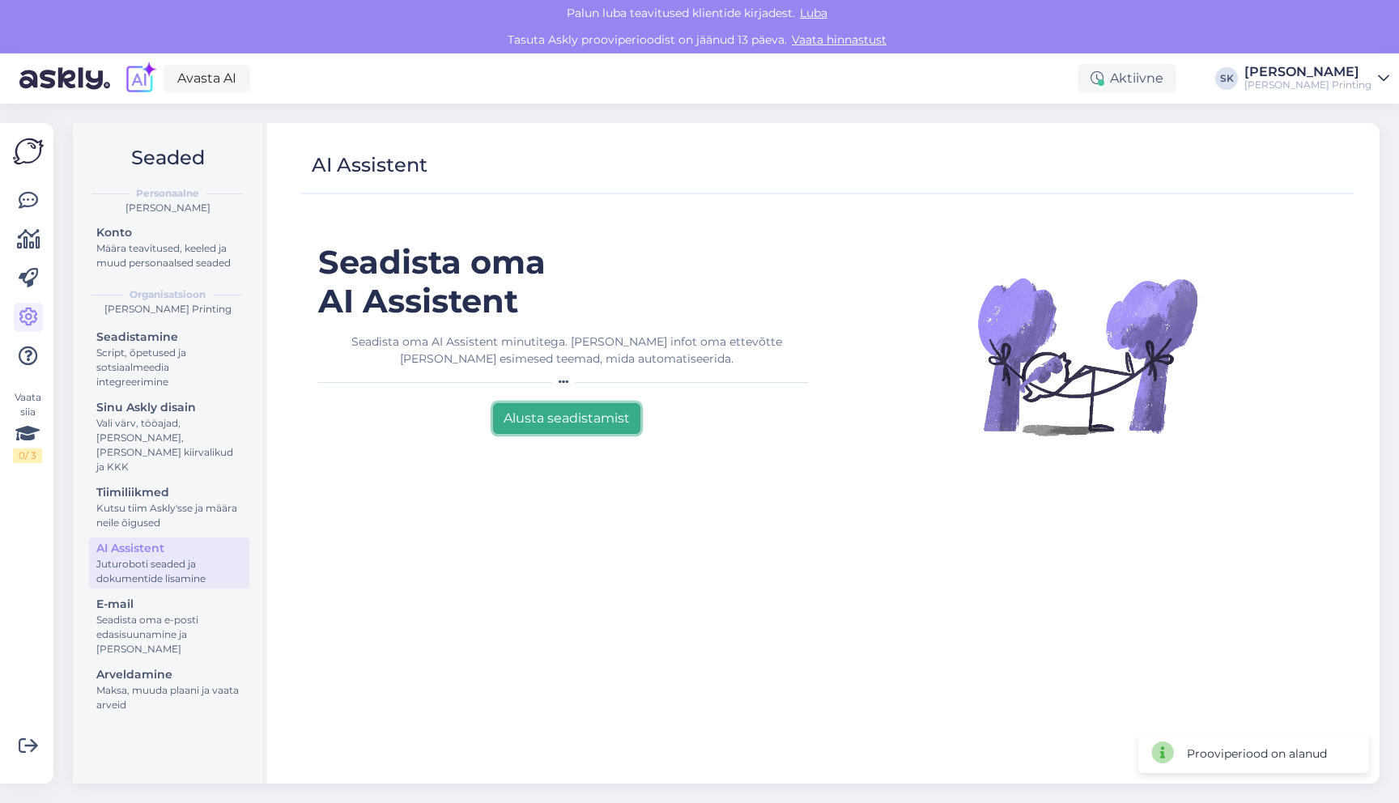
click at [528, 419] on button "Alusta seadistamist" at bounding box center [566, 418] width 147 height 31
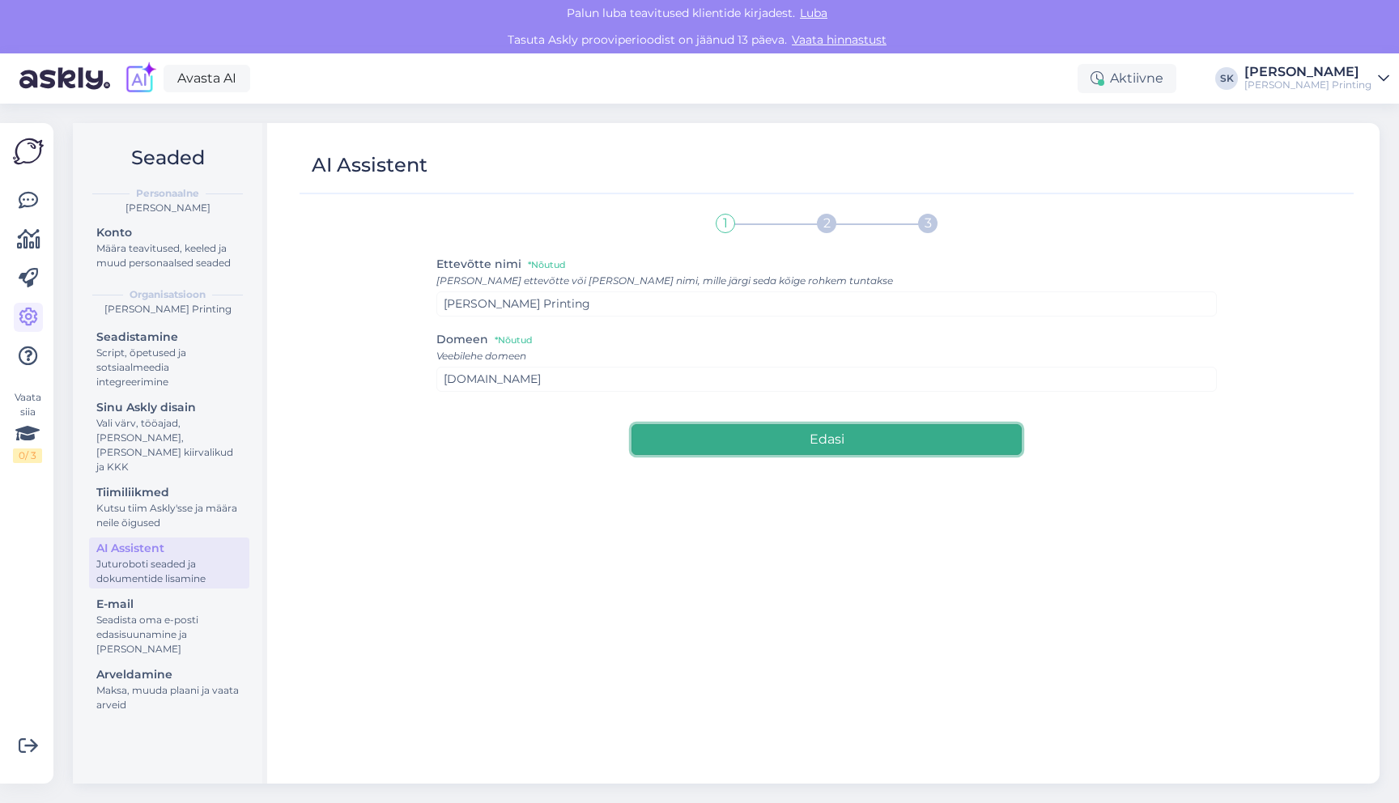
click at [720, 452] on button "Edasi" at bounding box center [827, 439] width 390 height 31
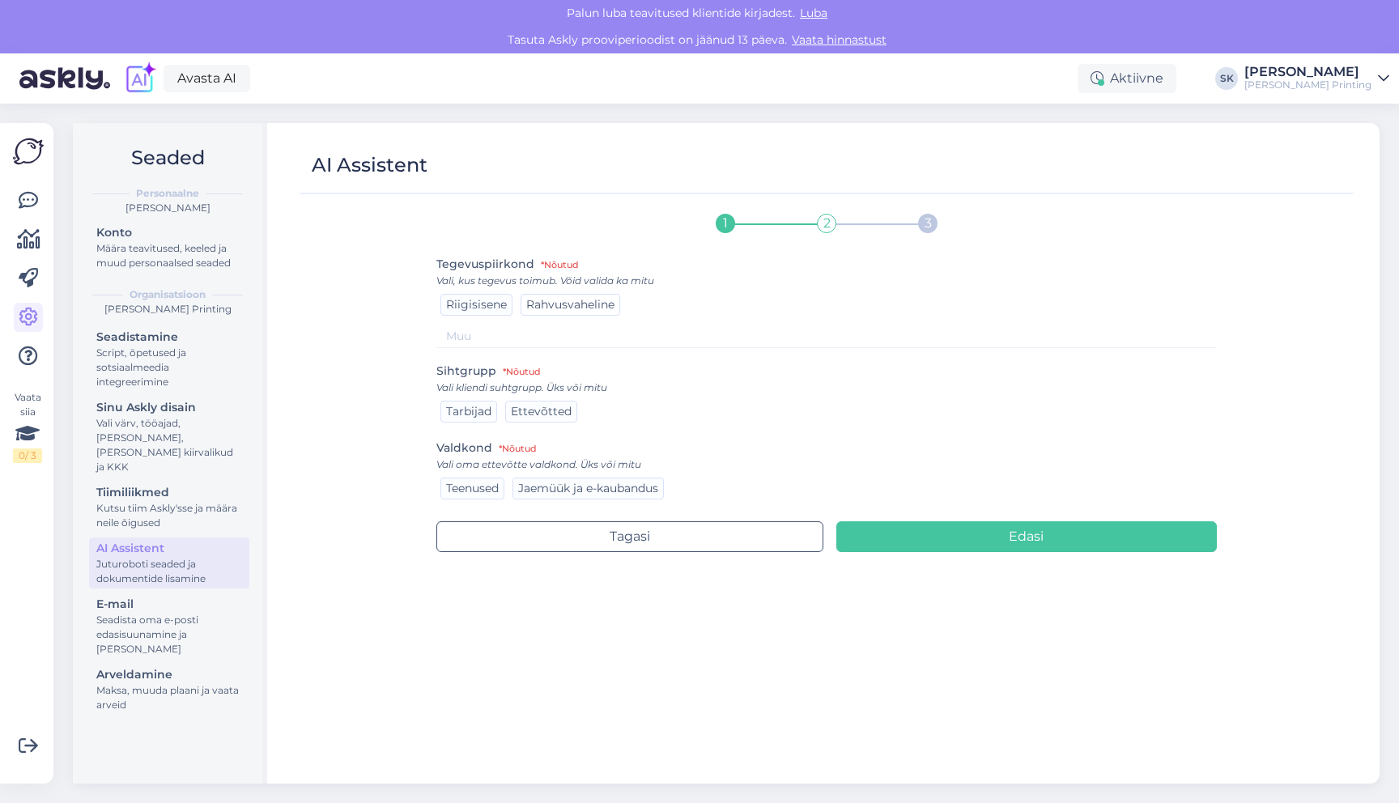
click at [564, 307] on span "Rahvusvaheline" at bounding box center [570, 304] width 88 height 15
click at [492, 331] on input at bounding box center [826, 336] width 781 height 23
type input "S"
click at [372, 443] on div "1 2 3 Tegevuspiirkond *Nõutud Vali, kus tegevus toimub. Võid valida ka mitu Rii…" at bounding box center [826, 486] width 1041 height 565
click at [468, 409] on span "Tarbijad" at bounding box center [468, 411] width 45 height 15
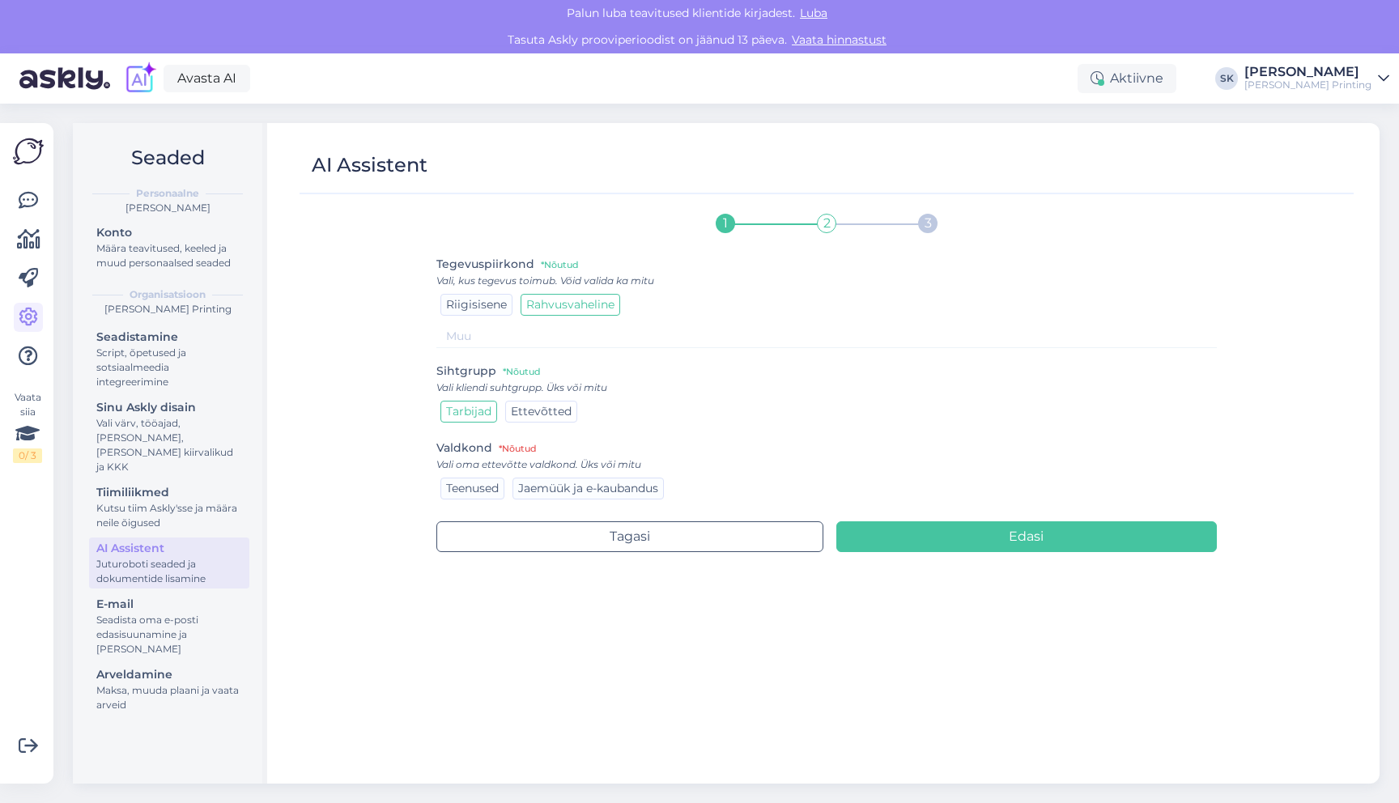
click at [526, 411] on span "Ettevõtted" at bounding box center [541, 411] width 61 height 15
click at [474, 488] on span "Teenused" at bounding box center [472, 488] width 53 height 15
click at [584, 487] on span "Jaemüük ja e-kaubandus" at bounding box center [588, 488] width 140 height 15
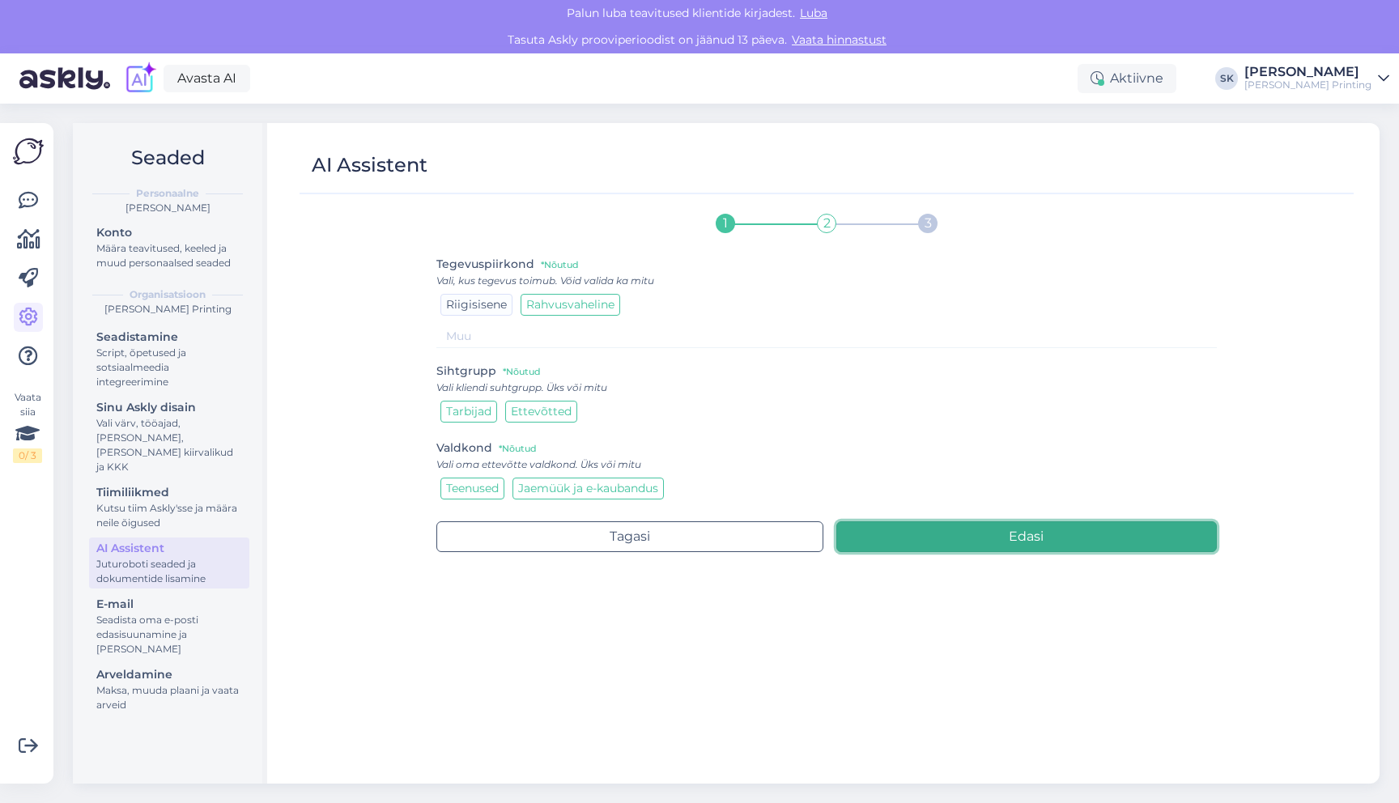
click at [891, 528] on button "Edasi" at bounding box center [1026, 536] width 381 height 31
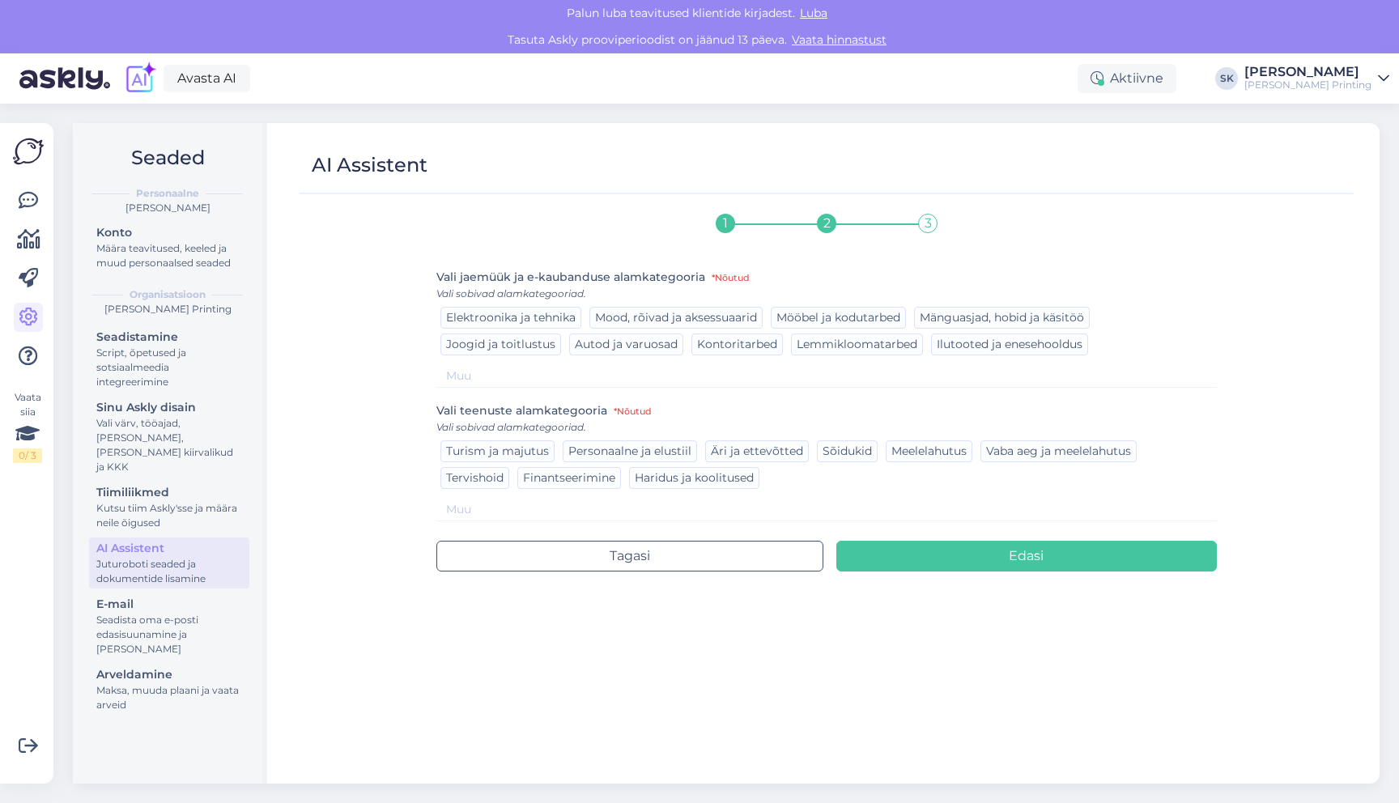
click at [526, 373] on input at bounding box center [826, 375] width 781 height 23
type input "Printing"
click at [772, 455] on span "Äri ja ettevõtted" at bounding box center [757, 451] width 92 height 15
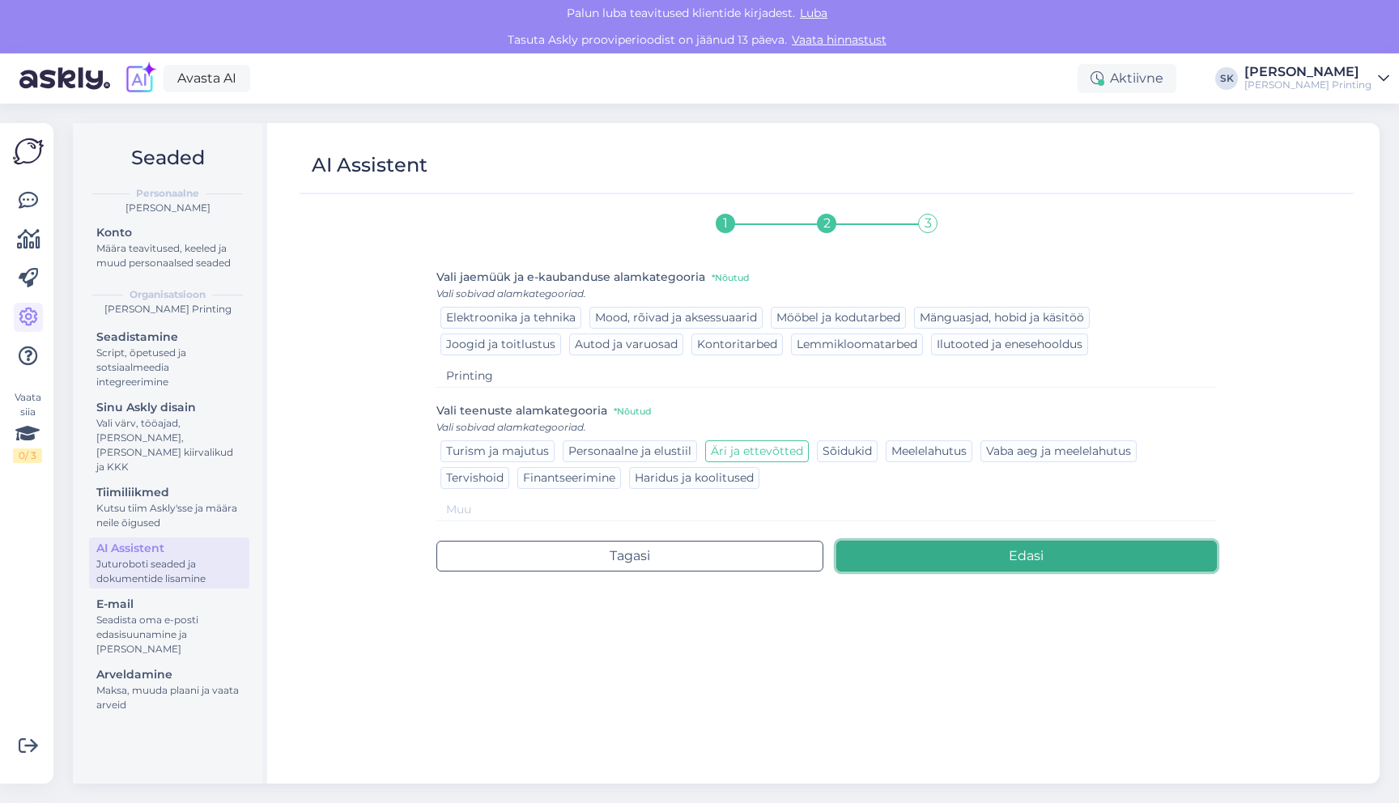
click at [920, 550] on button "Edasi" at bounding box center [1026, 556] width 381 height 31
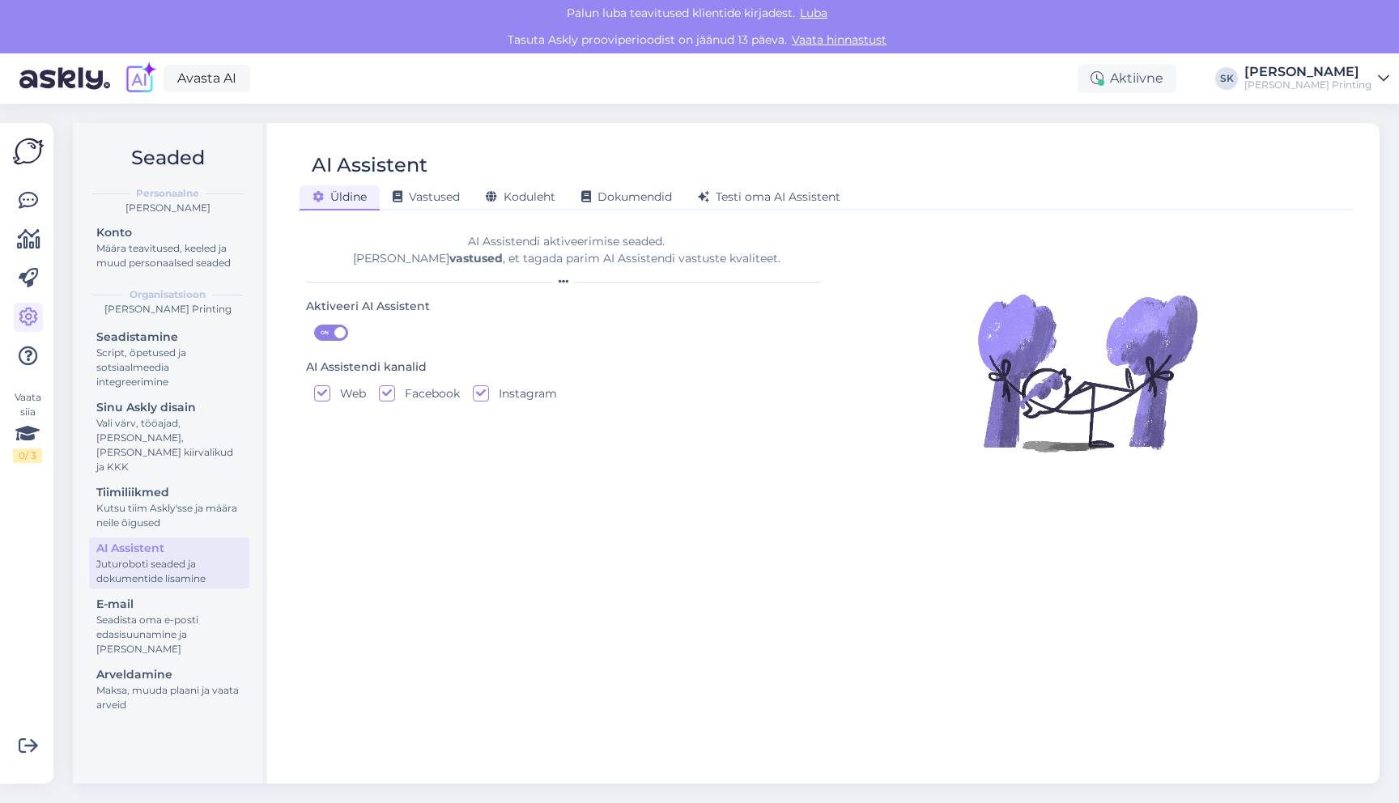
click at [467, 133] on div "AI Assistent Üldine Vastused Koduleht Dokumendid Testi oma AI Assistent AI Assi…" at bounding box center [827, 453] width 1106 height 661
click at [440, 199] on span "Vastused" at bounding box center [426, 196] width 67 height 15
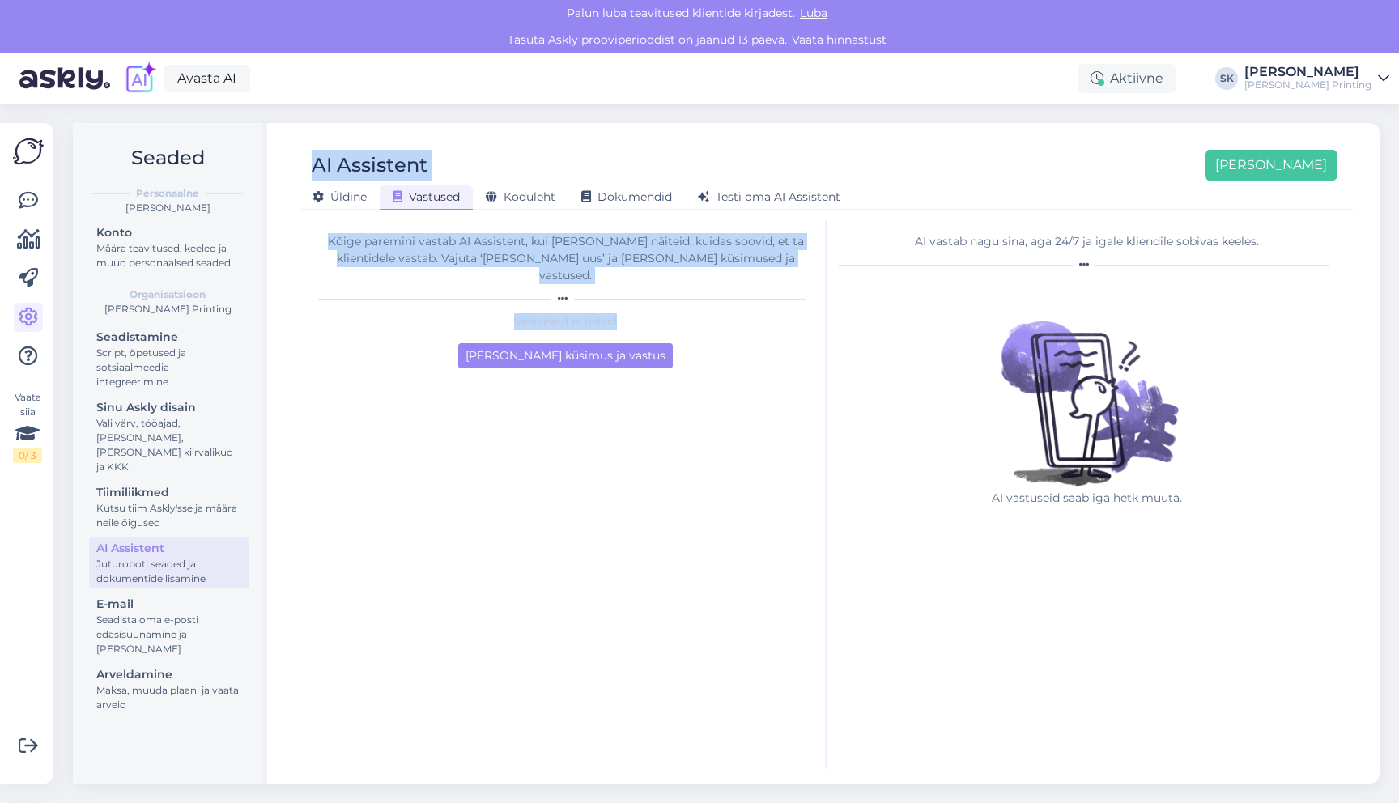
drag, startPoint x: 296, startPoint y: 140, endPoint x: 777, endPoint y: 411, distance: 552.5
click at [777, 411] on div "AI Assistent Lisa uus Üldine Vastused Koduleht Dokumendid Testi oma AI Assisten…" at bounding box center [827, 453] width 1106 height 661
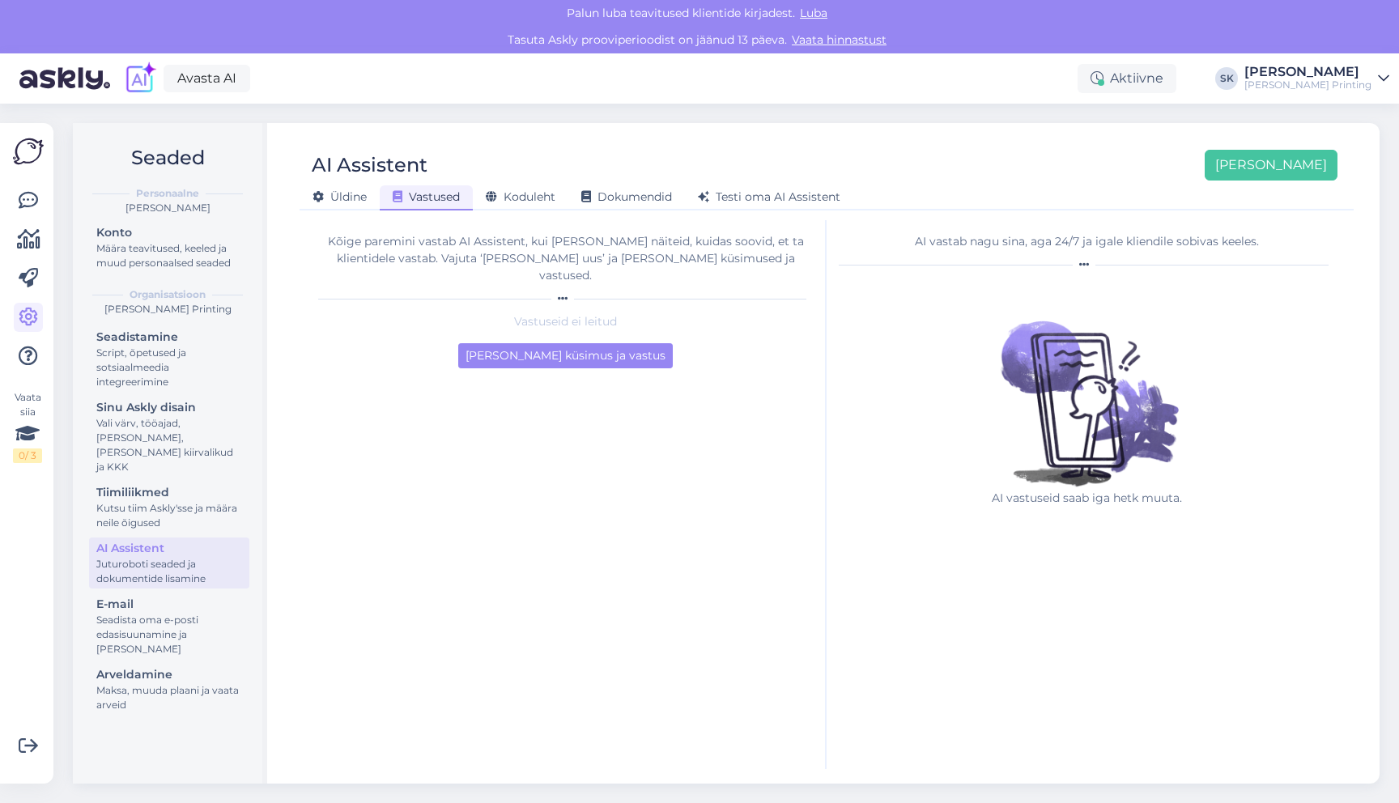
click at [777, 411] on div "Kõige paremini vastab AI Assistent, kui lisad talle näiteid, kuidas soovid, et …" at bounding box center [566, 494] width 521 height 549
click at [713, 167] on div "AI Assistent Lisa uus" at bounding box center [819, 165] width 1038 height 31
click at [521, 194] on span "Koduleht" at bounding box center [521, 196] width 70 height 15
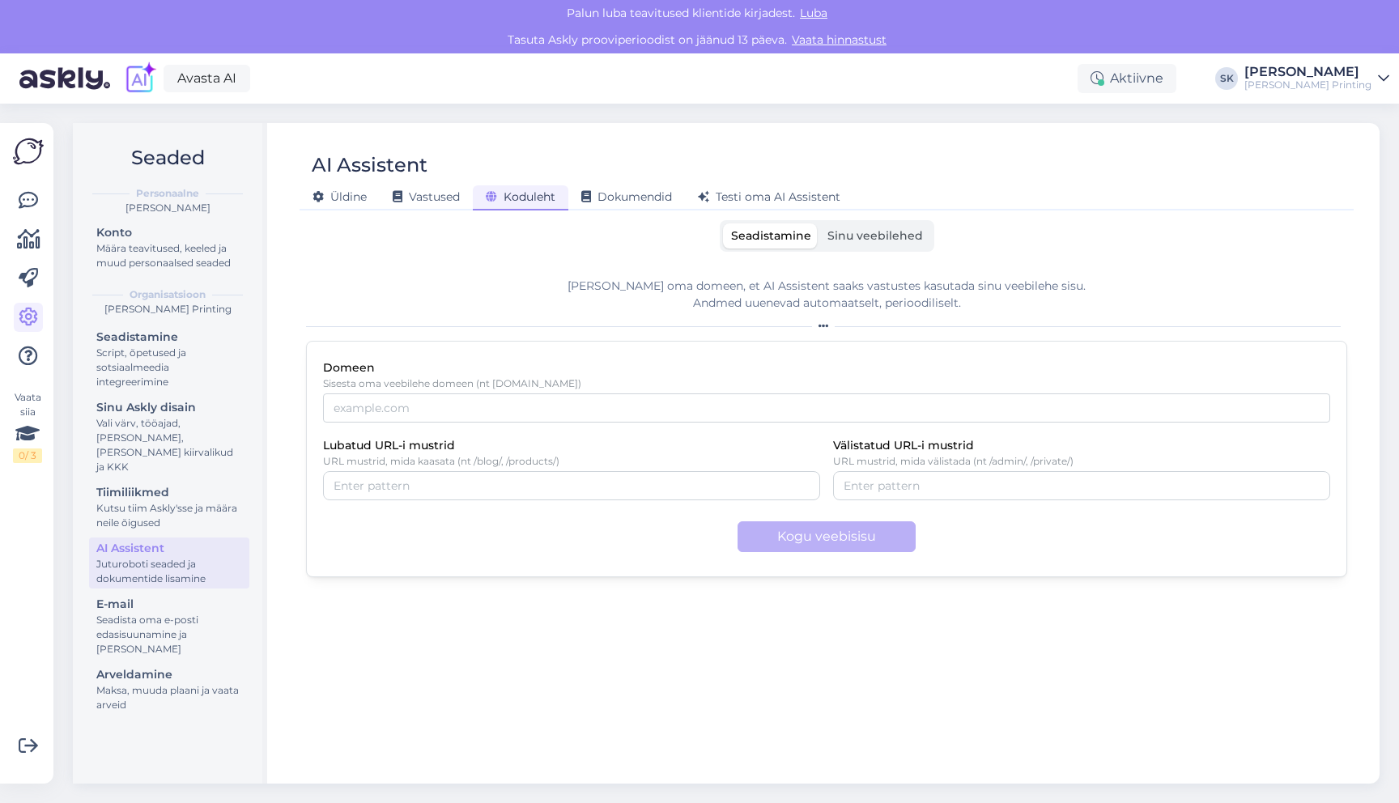
click at [645, 151] on div "AI Assistent" at bounding box center [819, 165] width 1038 height 31
click at [446, 191] on span "Vastused" at bounding box center [426, 196] width 67 height 15
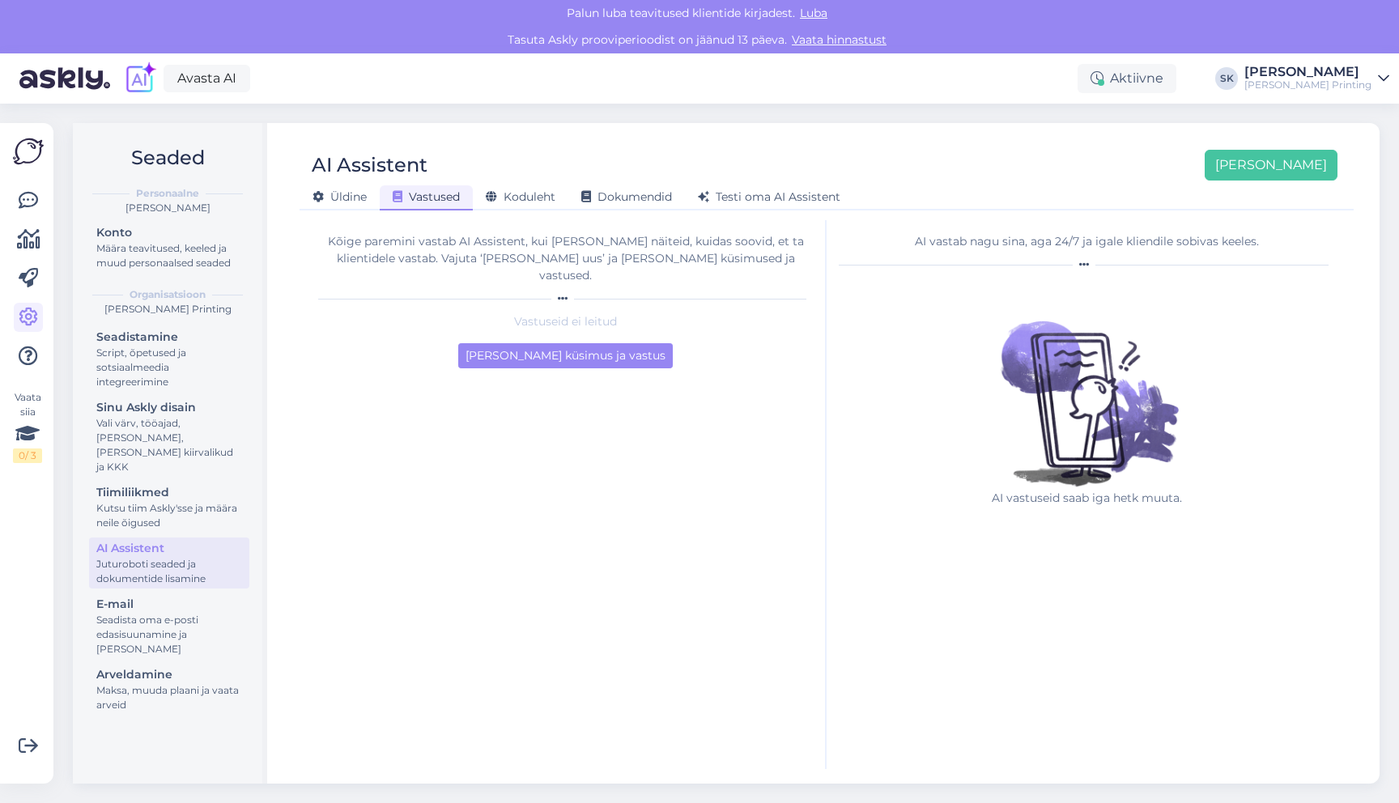
click at [514, 149] on div "AI Assistent Lisa uus Üldine Vastused Koduleht Dokumendid Testi oma AI Assistent" at bounding box center [827, 174] width 1054 height 73
click at [352, 193] on span "Üldine" at bounding box center [340, 196] width 54 height 15
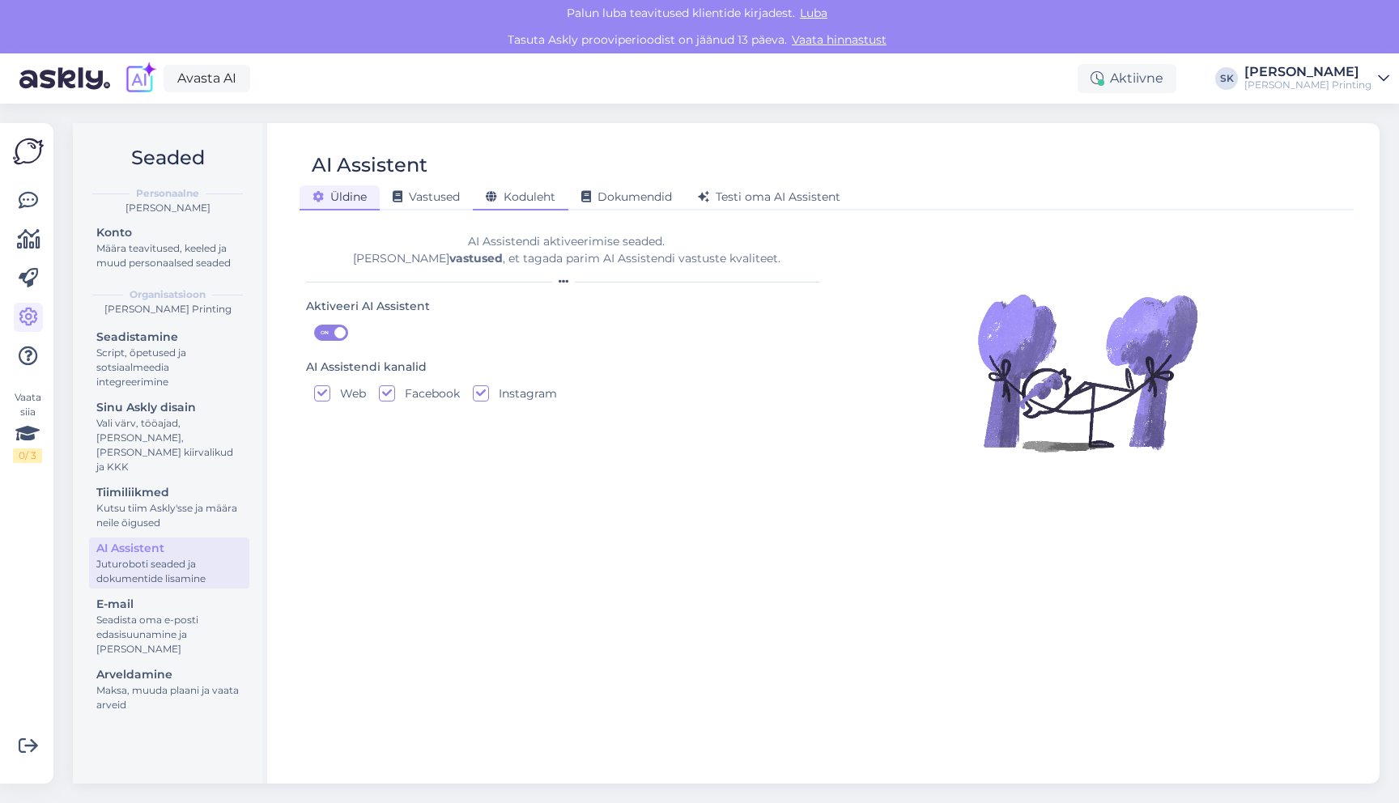
click at [518, 189] on div "Koduleht" at bounding box center [521, 197] width 96 height 25
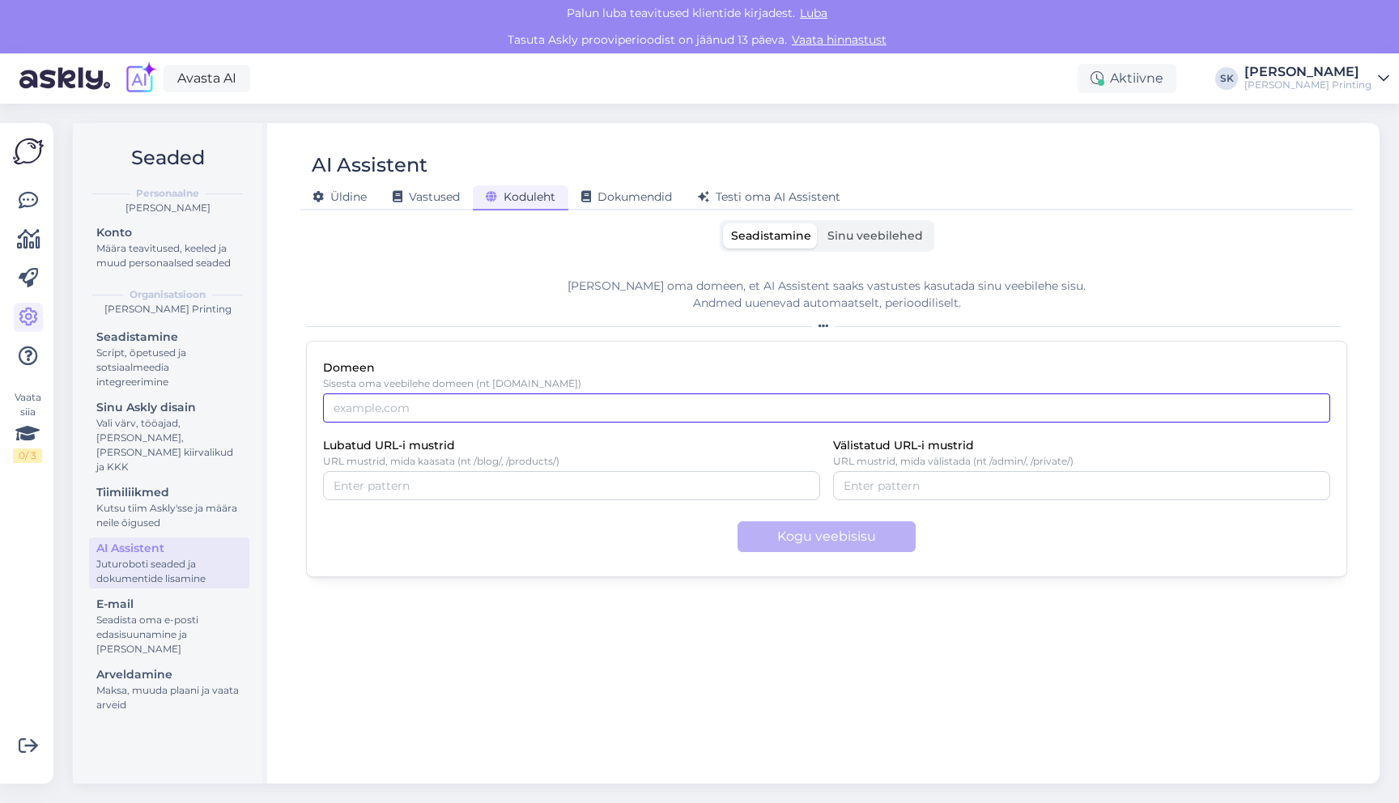
click at [562, 415] on input "Domeen" at bounding box center [826, 408] width 1007 height 29
click at [691, 402] on input "el" at bounding box center [826, 408] width 1007 height 29
paste input "https://www.ellington-printing.com/"
type input "https://www.ellington-printing.com/"
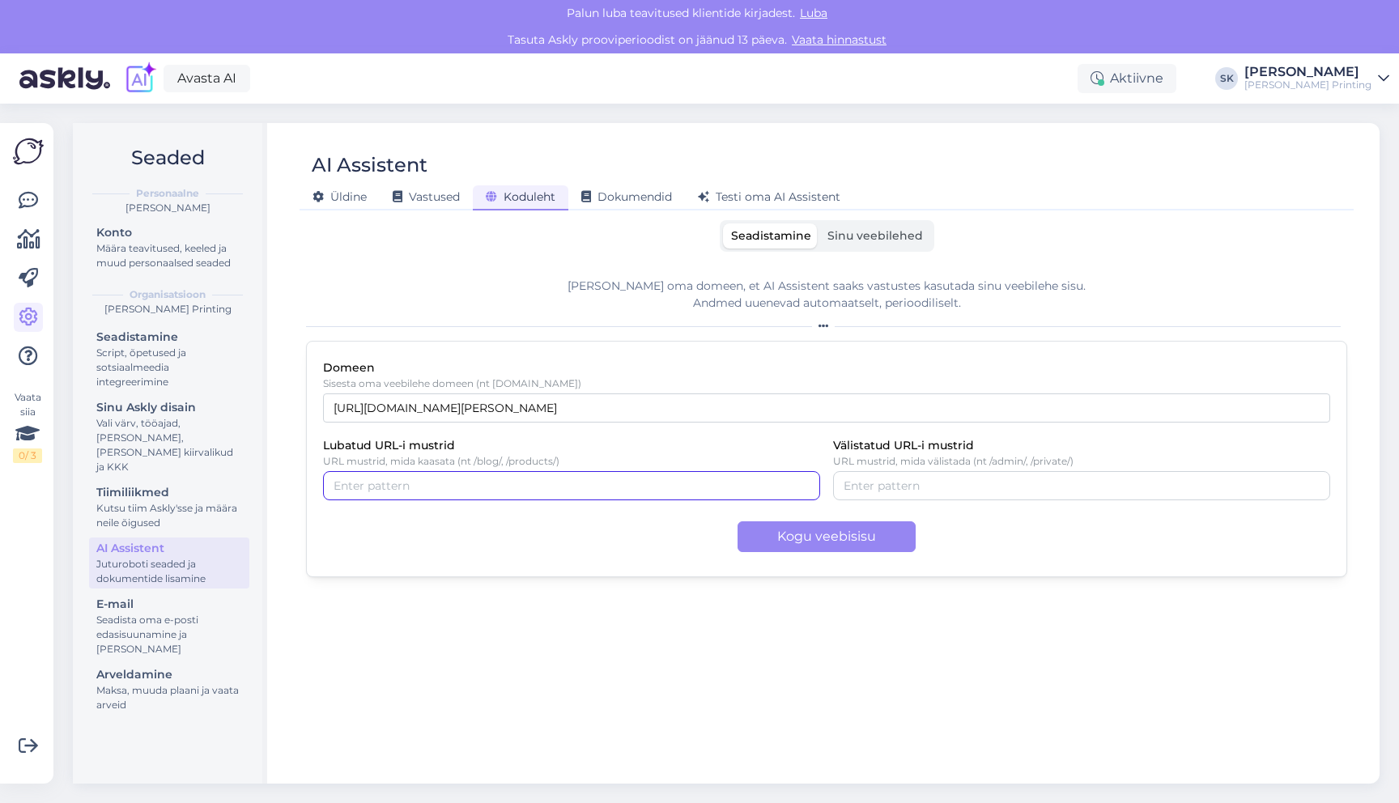
click at [598, 485] on input "Lubatud URL-i mustrid" at bounding box center [572, 486] width 476 height 18
click at [803, 540] on button "Kogu veebisisu" at bounding box center [827, 536] width 178 height 31
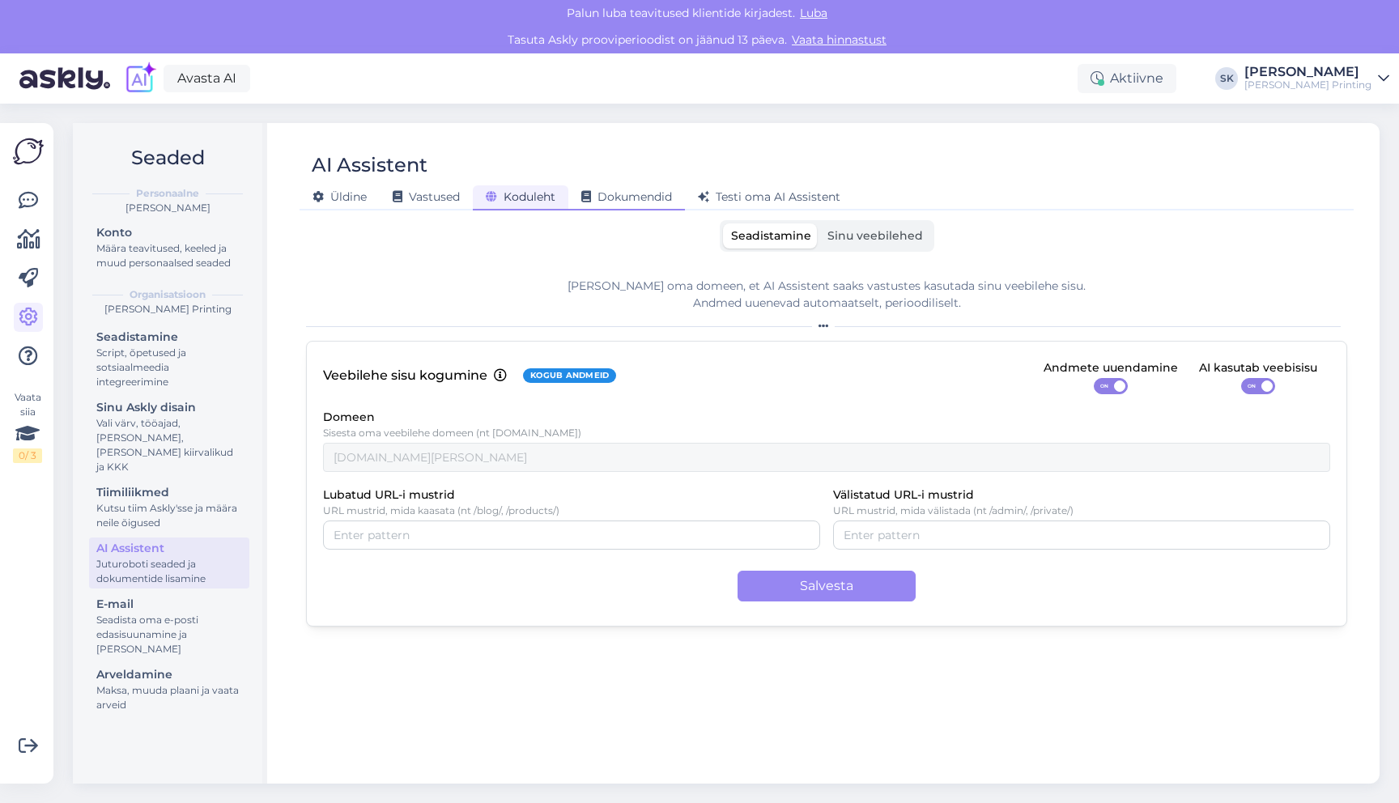
click at [637, 201] on span "Dokumendid" at bounding box center [626, 196] width 91 height 15
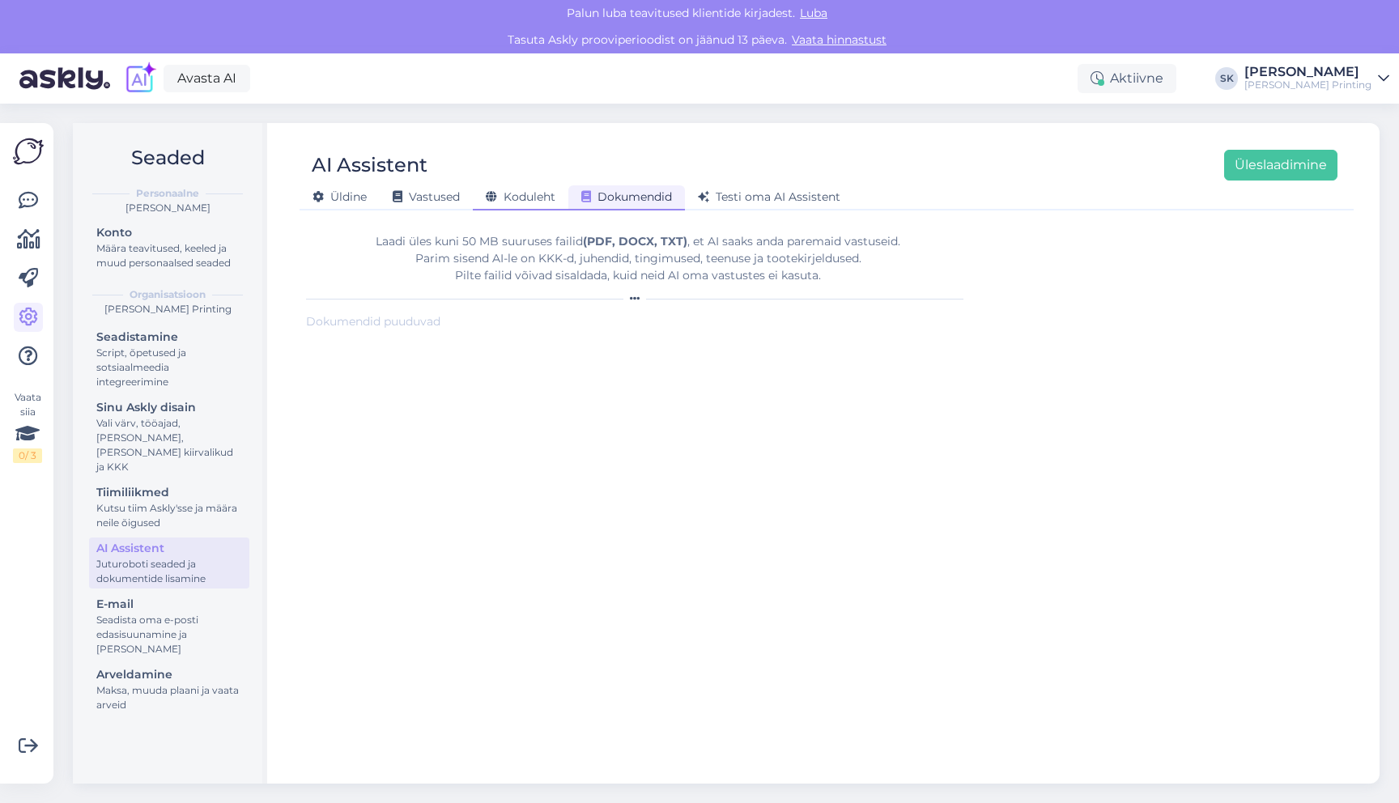
click at [515, 200] on span "Koduleht" at bounding box center [521, 196] width 70 height 15
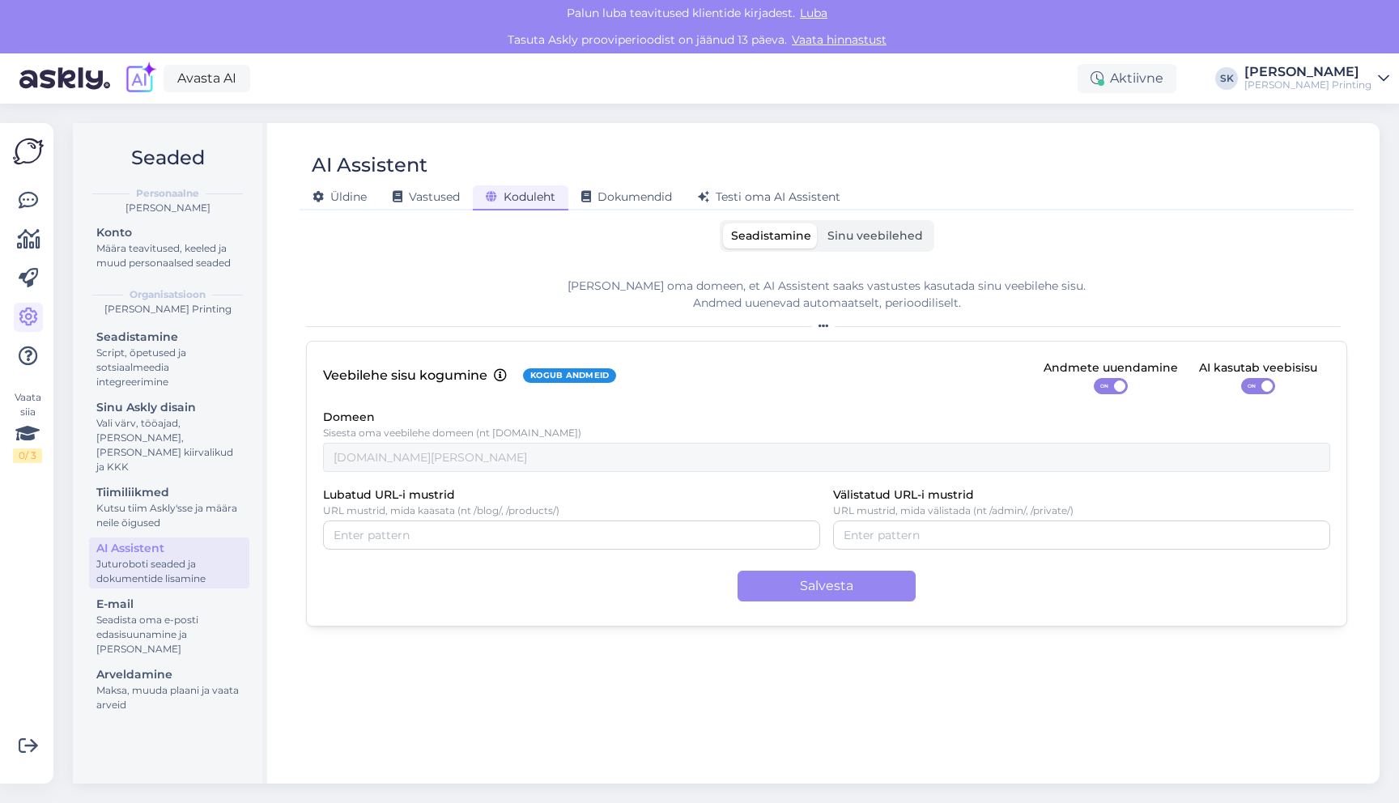
click at [894, 234] on span "Sinu veebilehed" at bounding box center [876, 235] width 96 height 15
click at [819, 223] on input "Sinu veebilehed" at bounding box center [819, 223] width 0 height 0
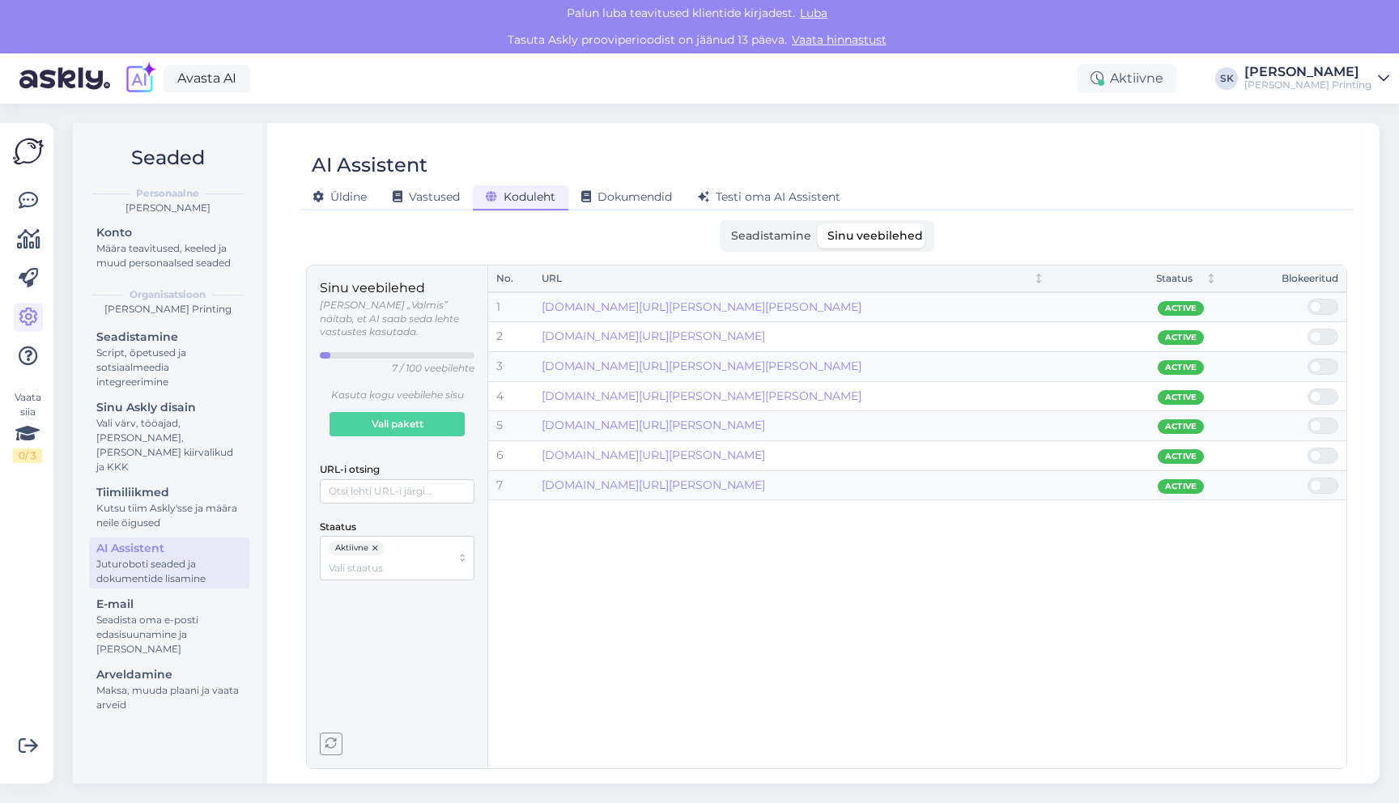
click at [785, 615] on div "No. URL Staatus Blokeeritud 1 www.ellington-printing.com/ellington-plus/ Active…" at bounding box center [917, 517] width 858 height 503
click at [777, 594] on div "No. URL Staatus Blokeeritud 1 www.ellington-printing.com/ellington-plus/ Active…" at bounding box center [917, 517] width 858 height 503
click at [714, 560] on div "No. URL Staatus Blokeeritud 1 www.ellington-printing.com/ellington-plus/ Active…" at bounding box center [917, 517] width 858 height 503
click at [773, 568] on div "No. URL Staatus Blokeeritud 1 www.ellington-printing.com/ellington-plus/ Active…" at bounding box center [917, 517] width 858 height 503
click at [828, 538] on div "No. URL Staatus Blokeeritud 1 www.ellington-printing.com/ellington-plus/ Active…" at bounding box center [917, 517] width 858 height 503
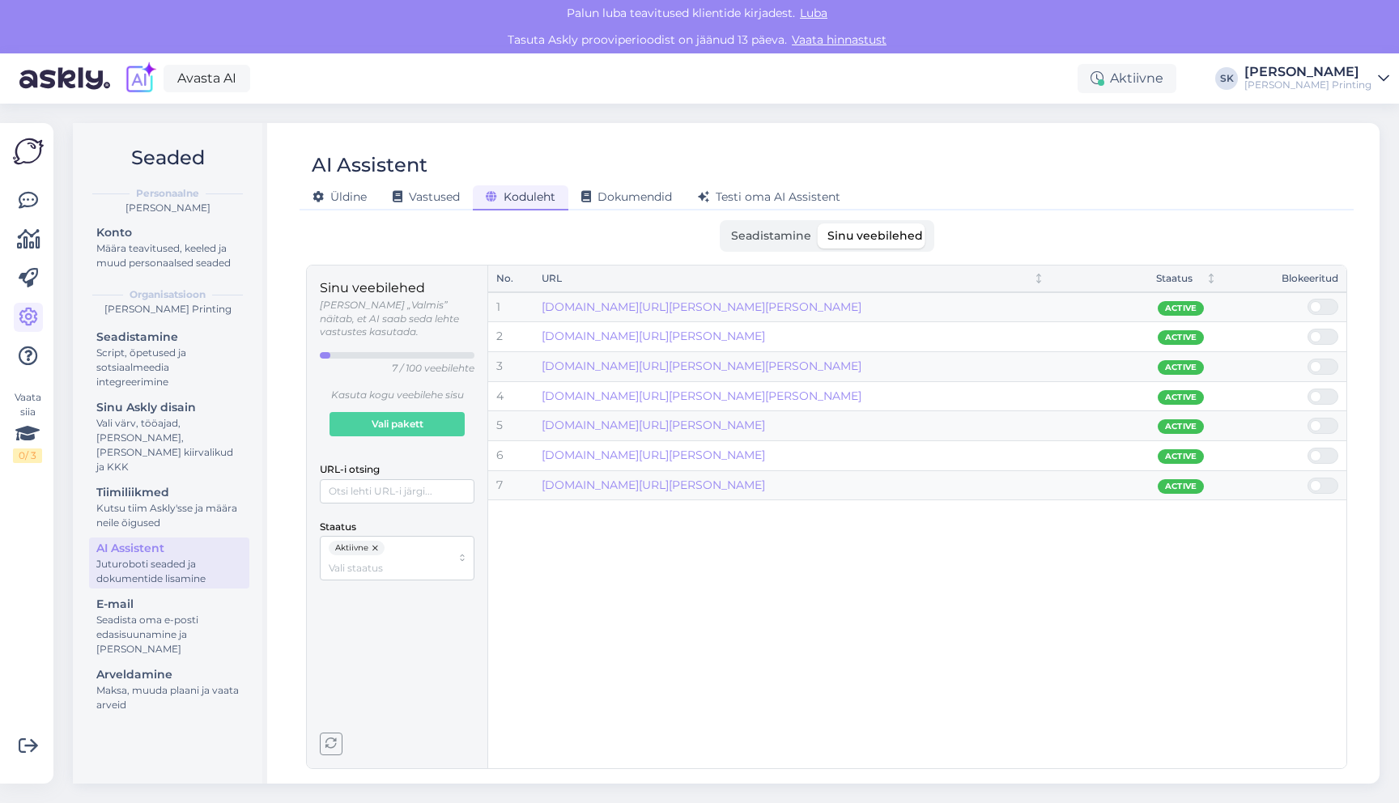
click at [794, 525] on div "No. URL Staatus Blokeeritud 1 www.ellington-printing.com/ellington-plus/ Active…" at bounding box center [917, 517] width 858 height 503
click at [789, 196] on span "Testi oma AI Assistent" at bounding box center [769, 196] width 143 height 15
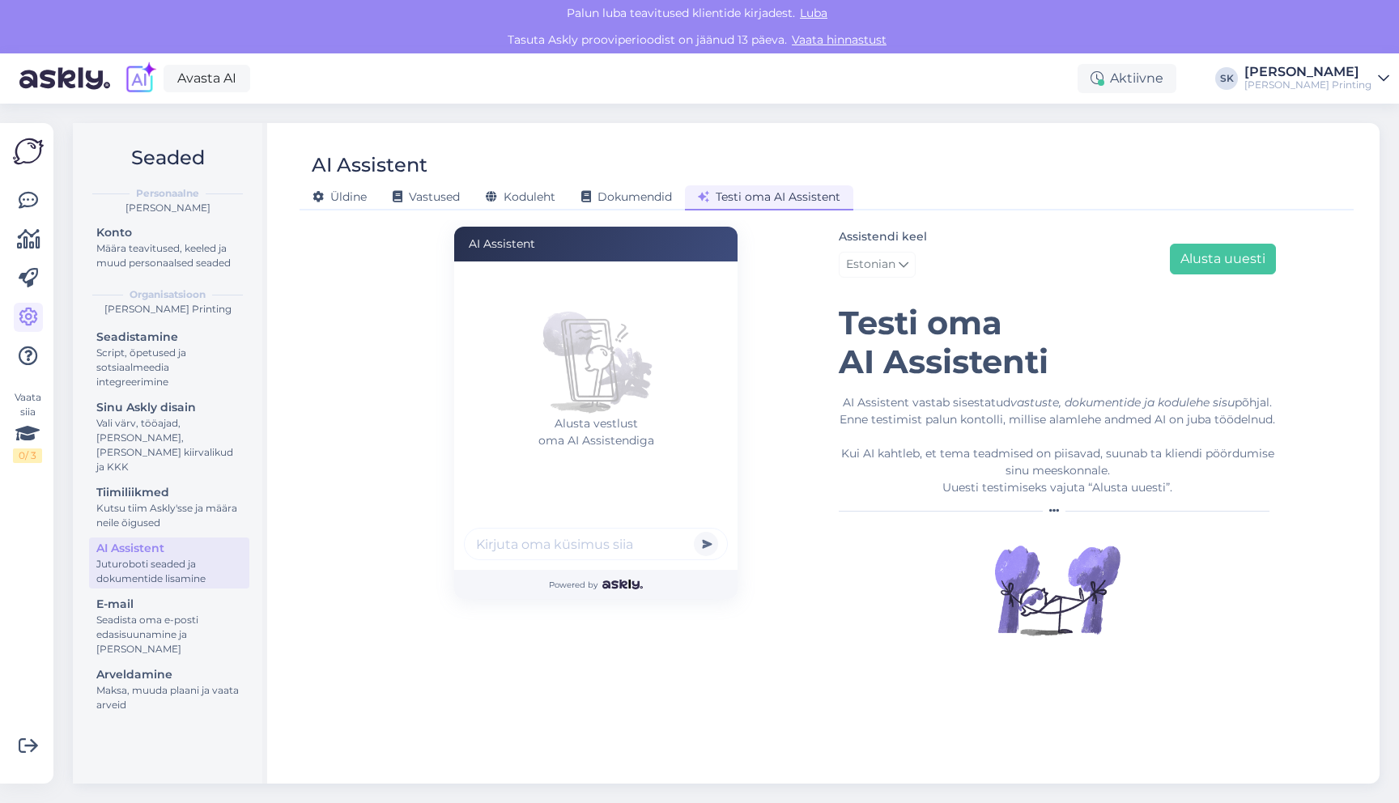
click at [573, 545] on input "text" at bounding box center [596, 544] width 264 height 32
type input "m"
type input "ma ei saa täpselt aru mis"
type input "kas teil on valmistooteid?"
click at [694, 532] on button "submit" at bounding box center [706, 544] width 24 height 24
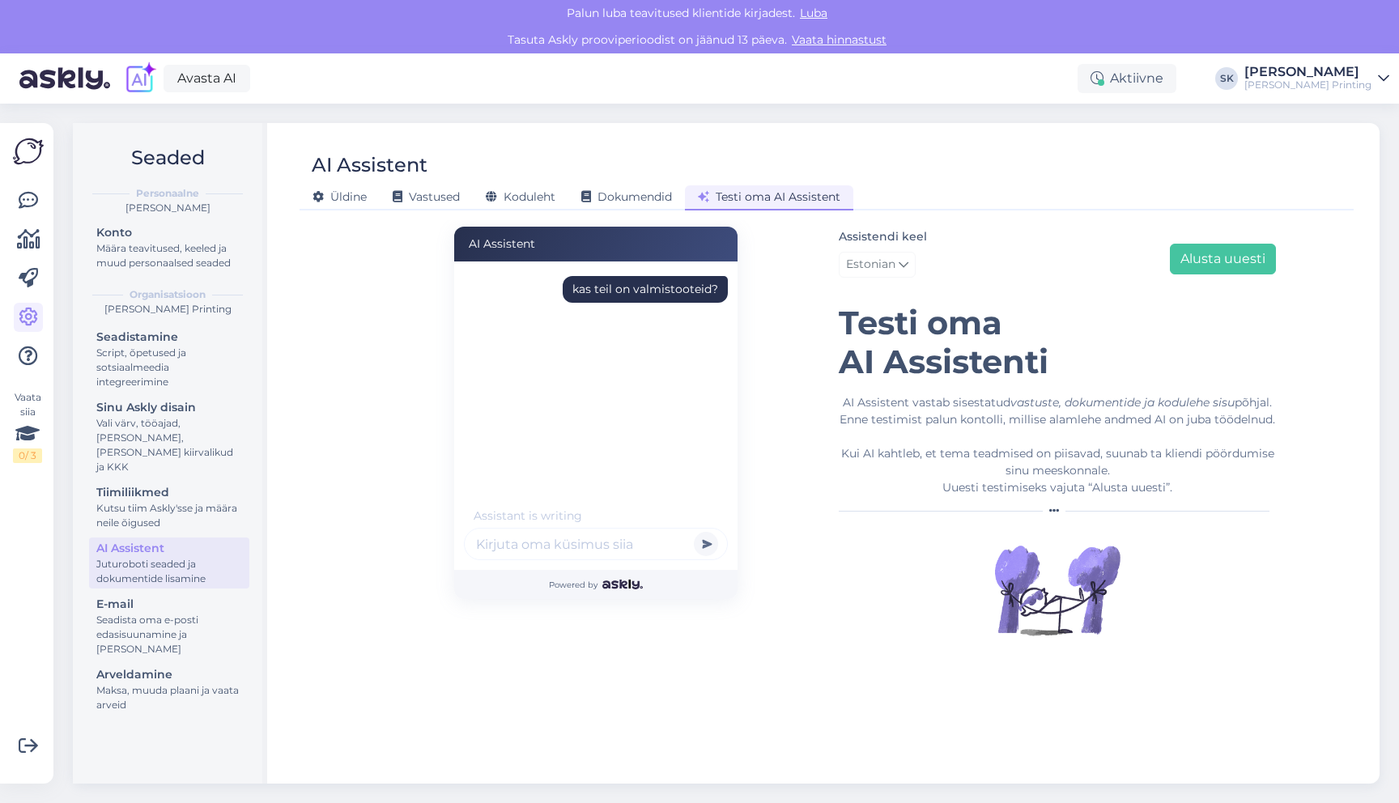
scroll to position [19, 0]
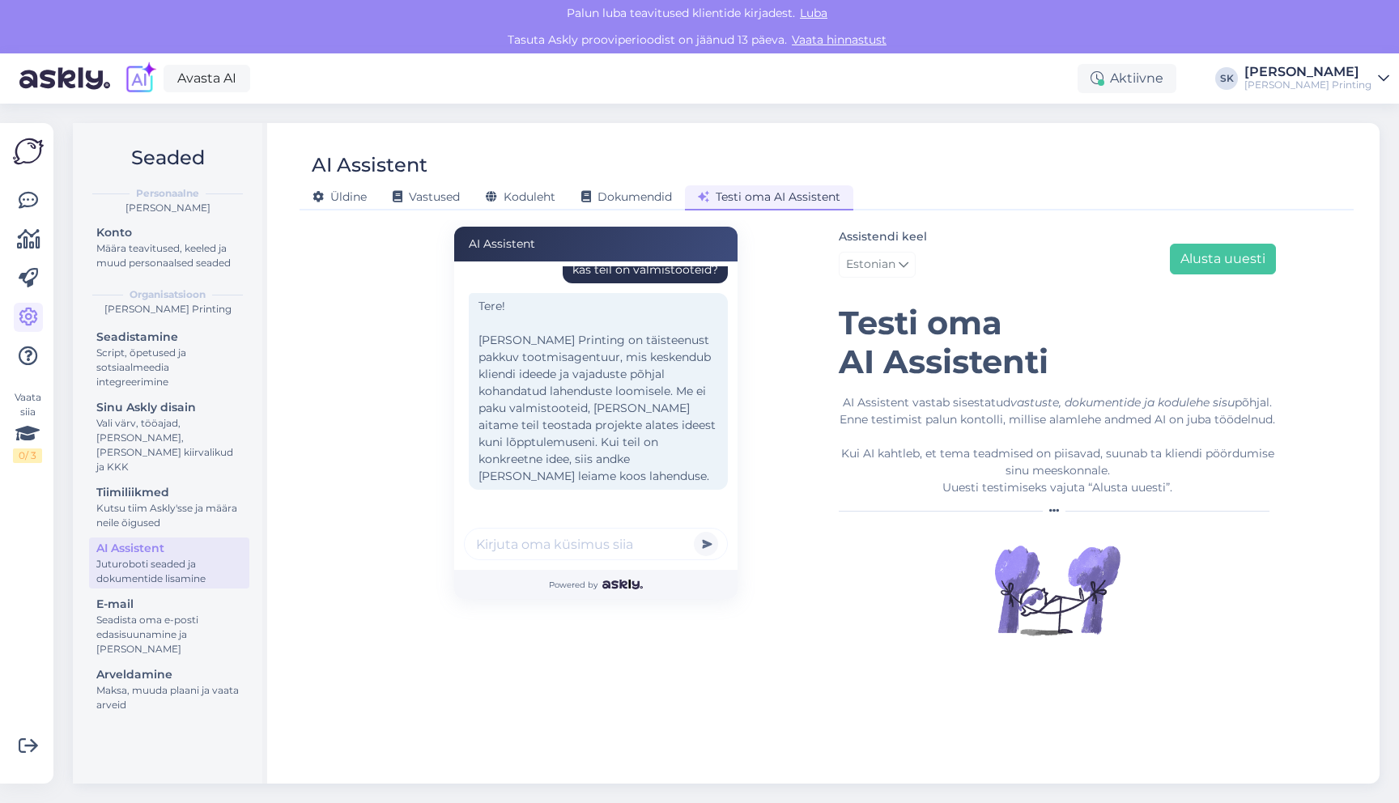
click at [585, 538] on input "text" at bounding box center [596, 544] width 264 height 32
type input "m"
type input "tahaks 100 flaierit ühe pildiga, mis see maksab?"
click at [694, 532] on button "submit" at bounding box center [706, 544] width 24 height 24
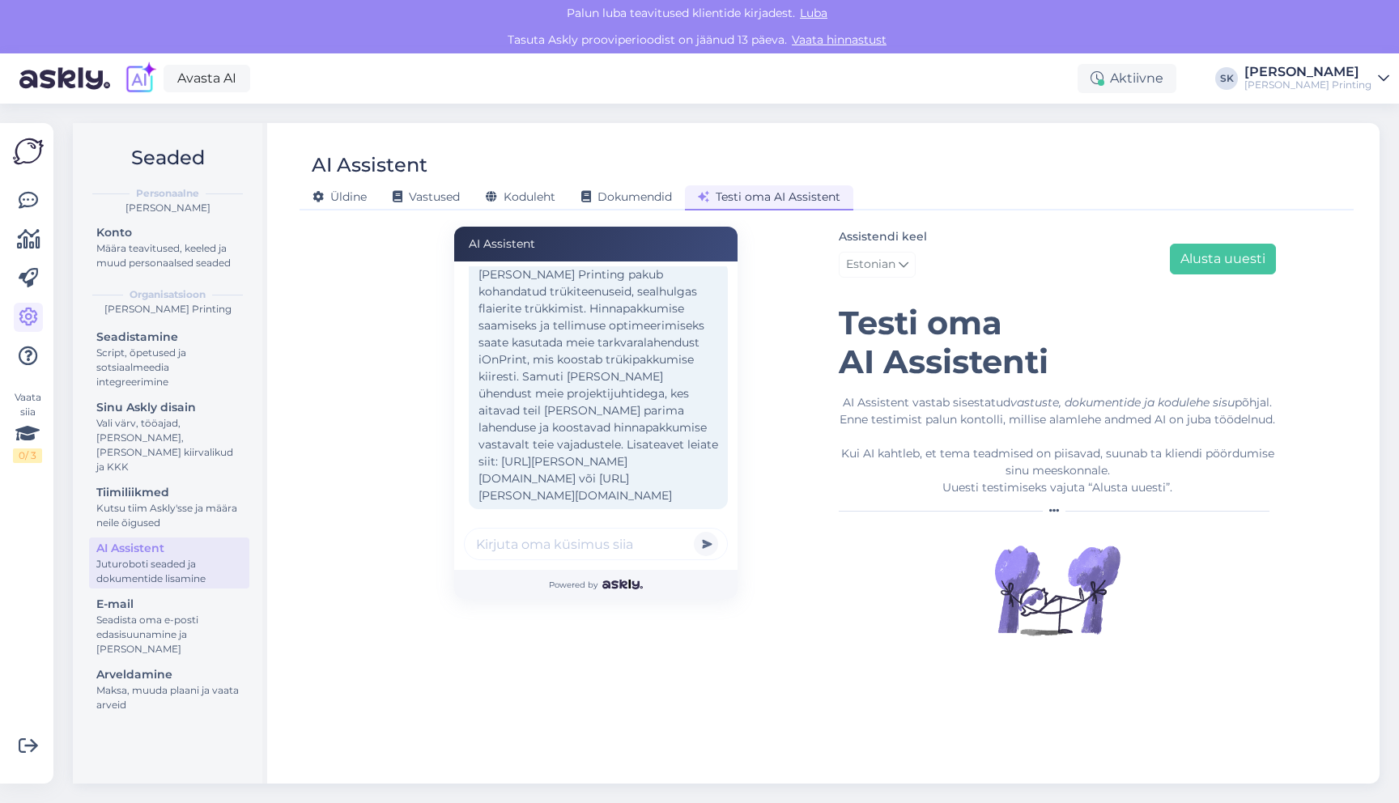
scroll to position [313, 0]
click at [574, 460] on div "Ellington Printing pakub kohandatud trükiteenuseid, sealhulgas flaierite trükki…" at bounding box center [598, 383] width 259 height 248
drag, startPoint x: 480, startPoint y: 461, endPoint x: 713, endPoint y: 454, distance: 232.5
click at [713, 454] on div "Ellington Printing pakub kohandatud trükiteenuseid, sealhulgas flaierite trükki…" at bounding box center [598, 383] width 259 height 248
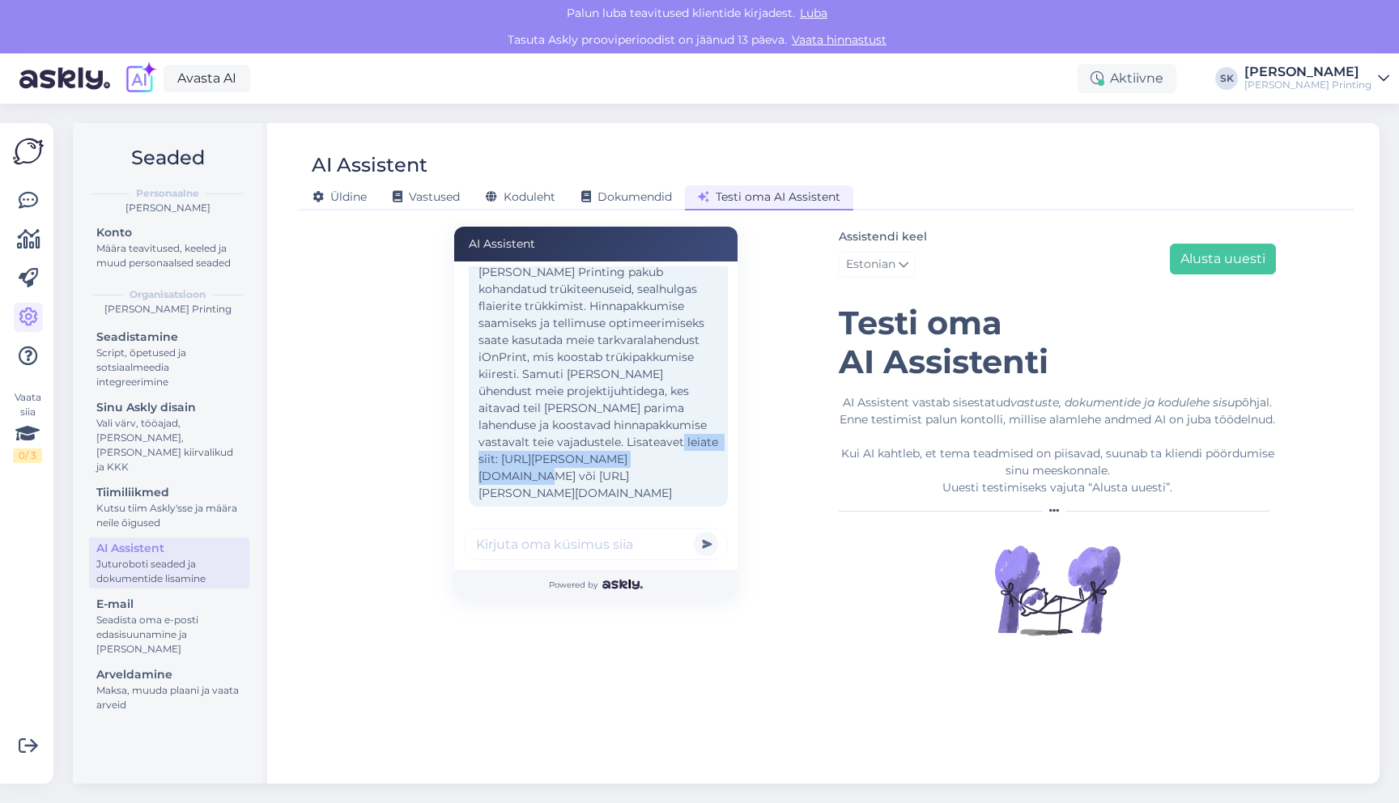
click at [713, 454] on div "Ellington Printing pakub kohandatud trükiteenuseid, sealhulgas flaierite trükki…" at bounding box center [598, 383] width 259 height 248
drag, startPoint x: 717, startPoint y: 457, endPoint x: 479, endPoint y: 458, distance: 238.1
click at [479, 458] on div "Ellington Printing pakub kohandatud trükiteenuseid, sealhulgas flaierite trükki…" at bounding box center [598, 383] width 259 height 248
copy div "https://ellington-printing.com/en/ionprint/"
click at [555, 411] on div "Ellington Printing pakub kohandatud trükiteenuseid, sealhulgas flaierite trükki…" at bounding box center [598, 383] width 259 height 248
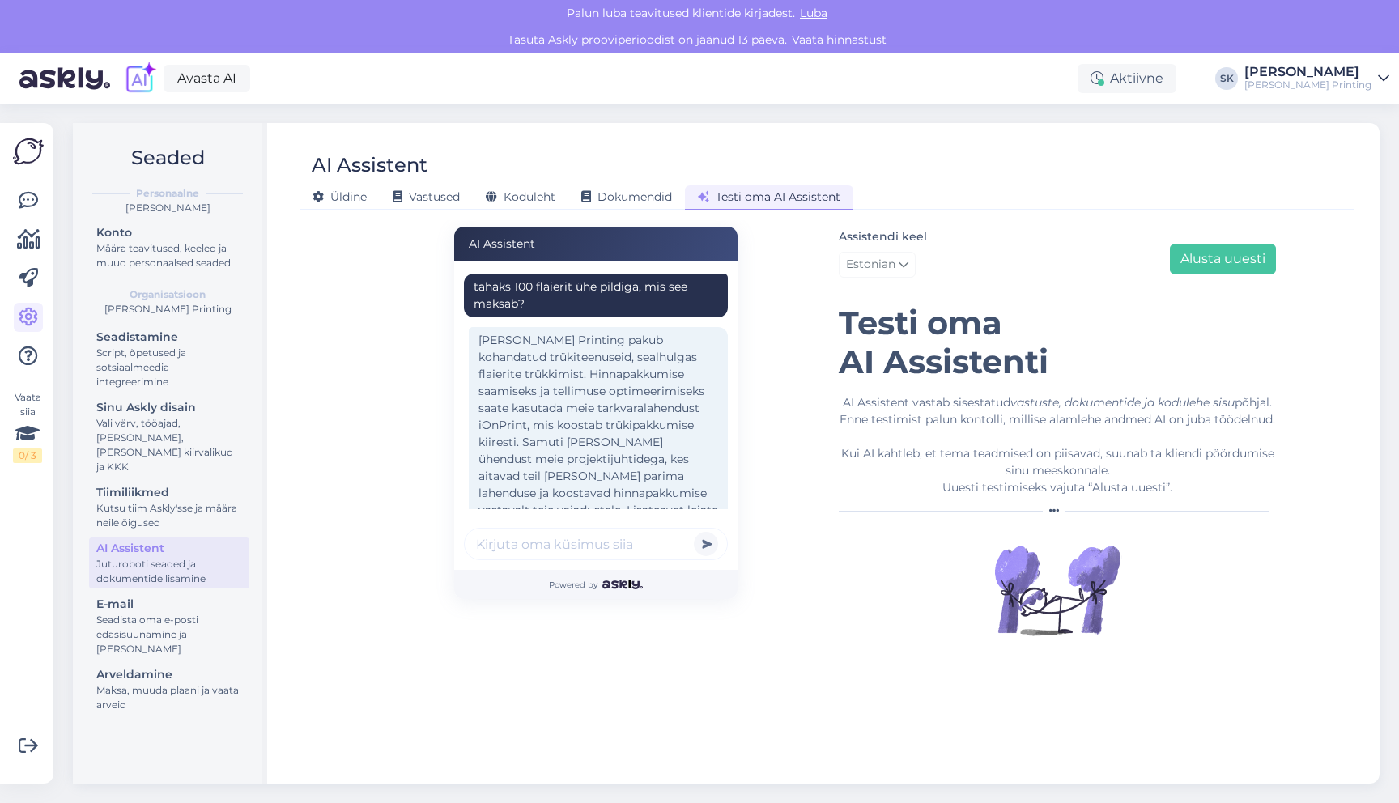
scroll to position [247, 0]
drag, startPoint x: 525, startPoint y: 303, endPoint x: 471, endPoint y: 286, distance: 56.1
click at [471, 286] on div "tahaks 100 flaierit ühe pildiga, mis see maksab?" at bounding box center [596, 294] width 264 height 44
copy div "tahaks 100 flaierit ühe pildiga, mis see maksab?"
click at [431, 202] on span "Vastused" at bounding box center [426, 196] width 67 height 15
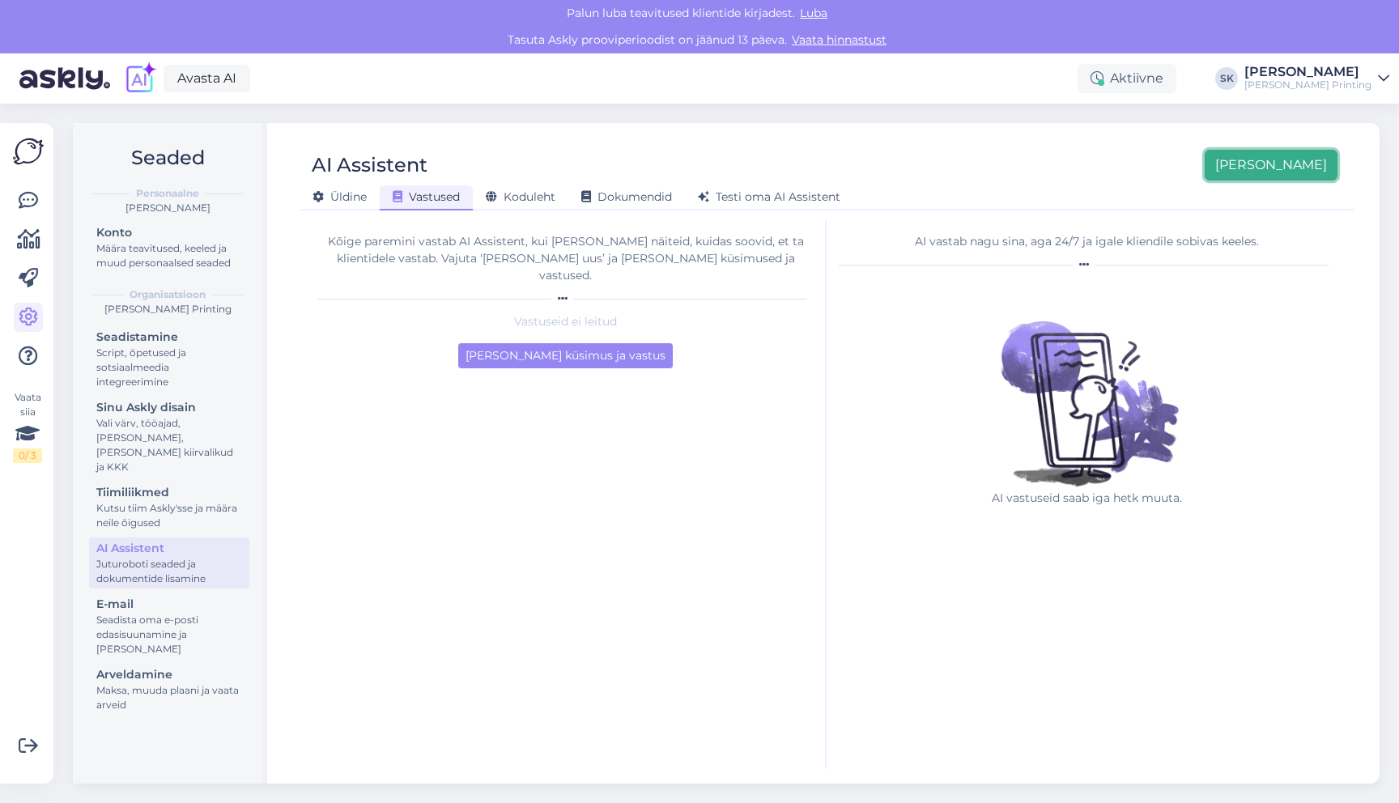
click at [1306, 172] on button "Lisa uus" at bounding box center [1271, 165] width 133 height 31
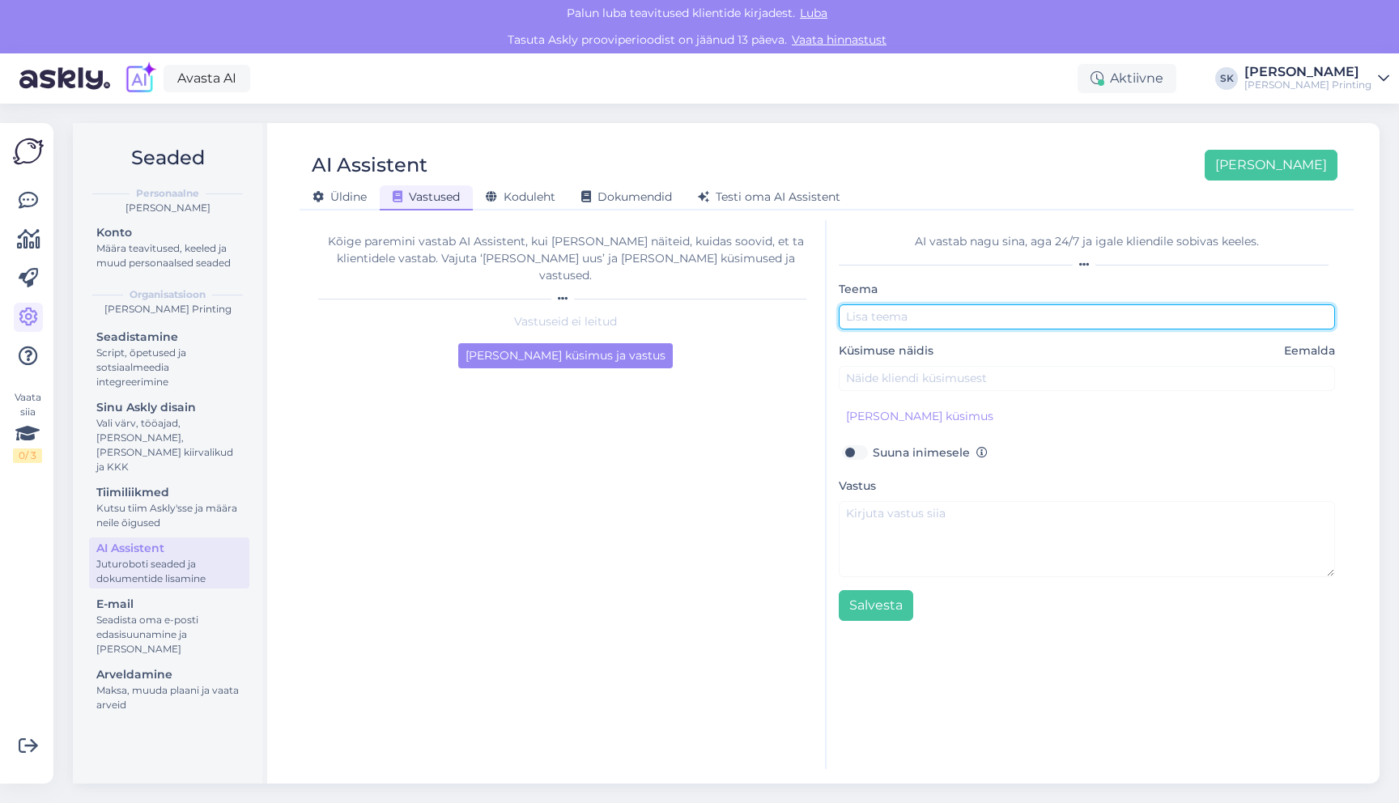
click at [894, 317] on input "text" at bounding box center [1087, 316] width 496 height 25
type input "Uue kliendi päring"
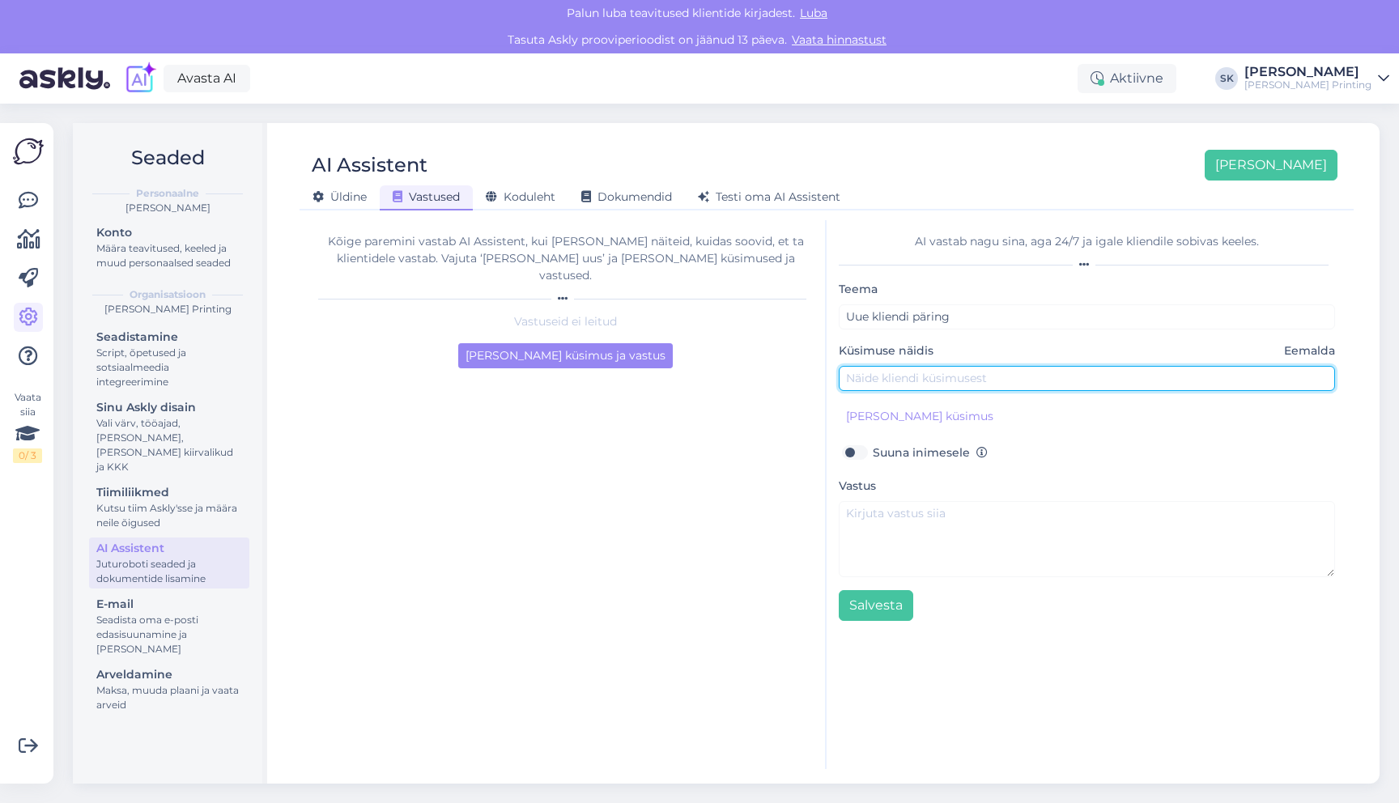
click at [942, 374] on input "text" at bounding box center [1087, 378] width 496 height 25
paste input "tahaks 100 flaierit ühe pildiga, mis see maksab?"
type input "tahaks 100 flaierit ühe pildiga, mis see maksab?"
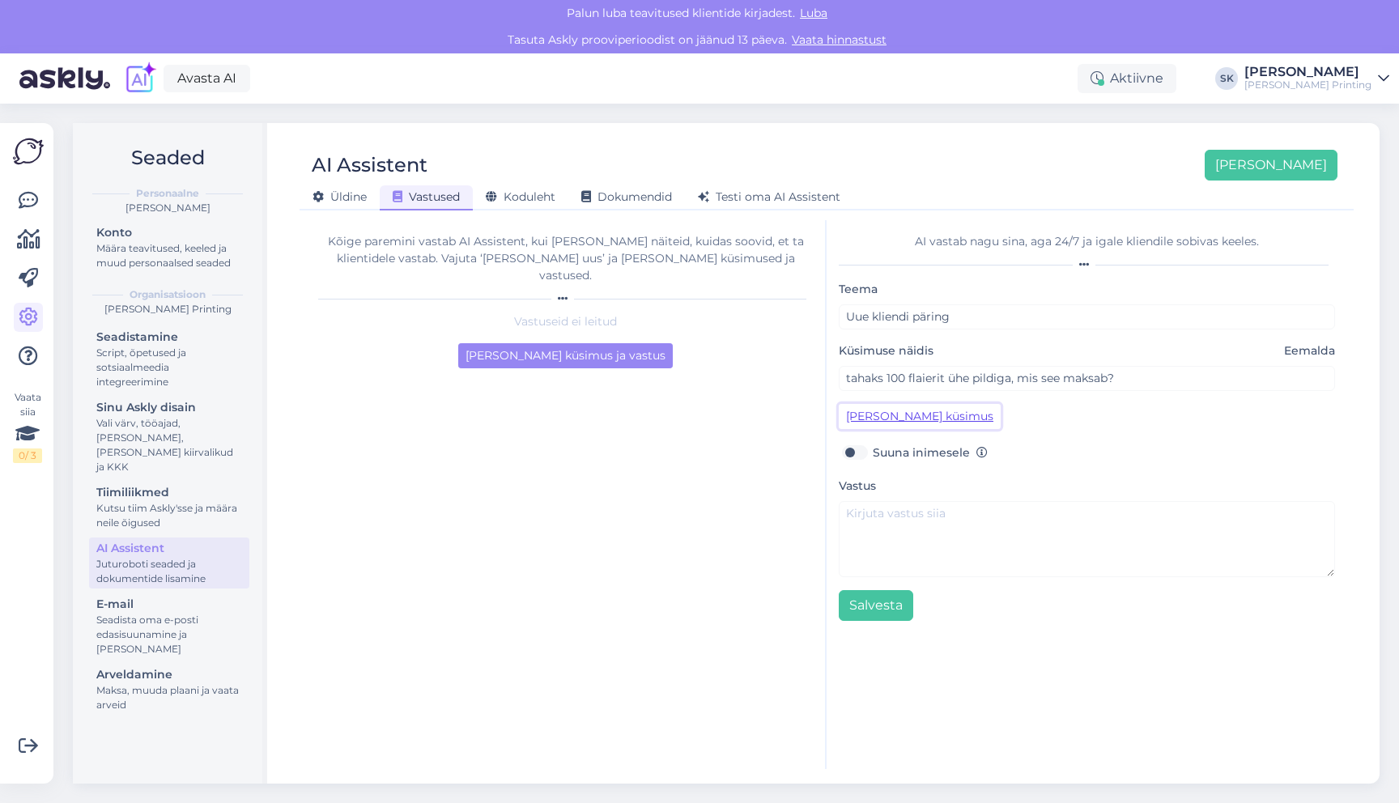
click at [889, 419] on button "Lisa kliendi küsimus" at bounding box center [920, 416] width 162 height 25
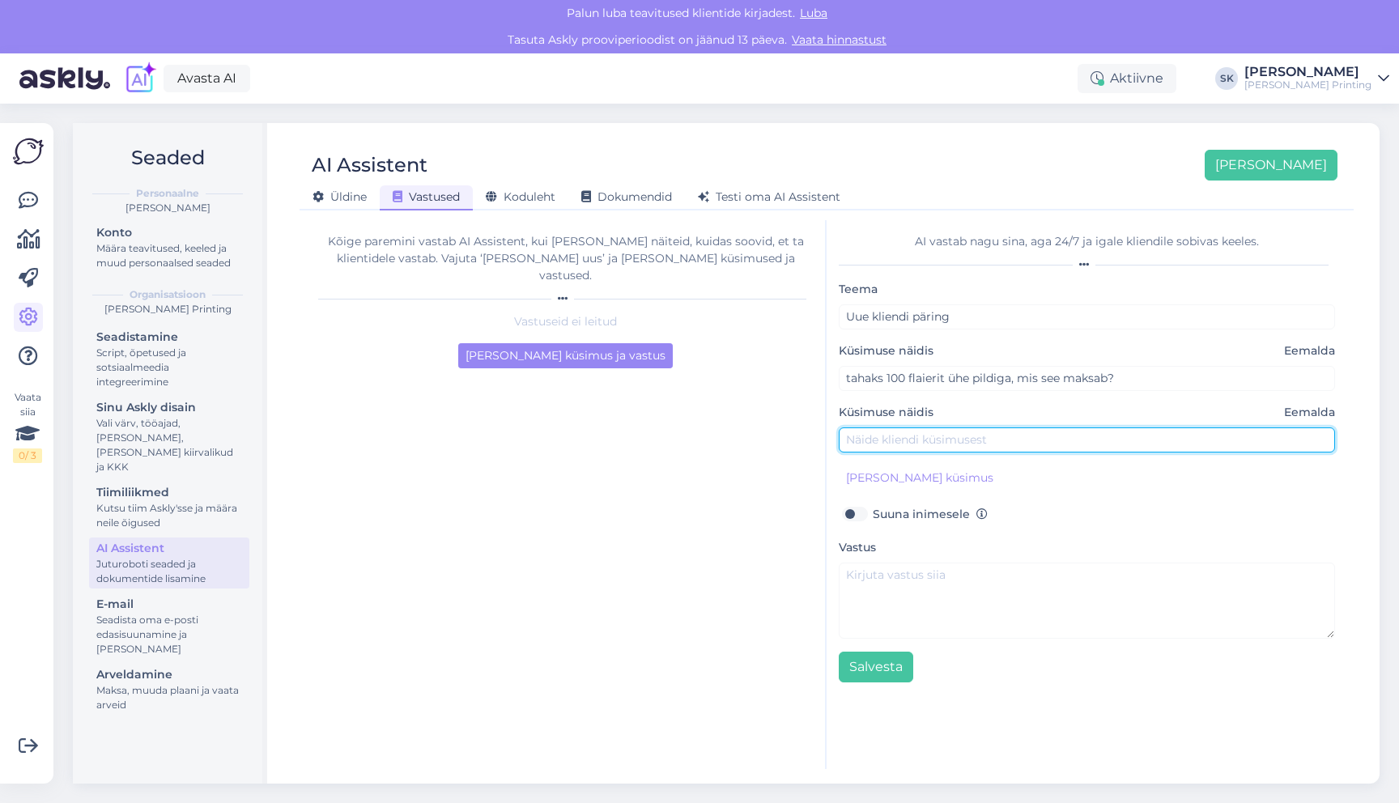
click at [889, 436] on input "text" at bounding box center [1087, 440] width 496 height 25
paste input "tahaks 100 flaierit ühe pildiga, mis see maksab?"
click at [892, 439] on input "tahaks 100 flaierit ühe pildiga, mis see maksab?" at bounding box center [1087, 440] width 496 height 25
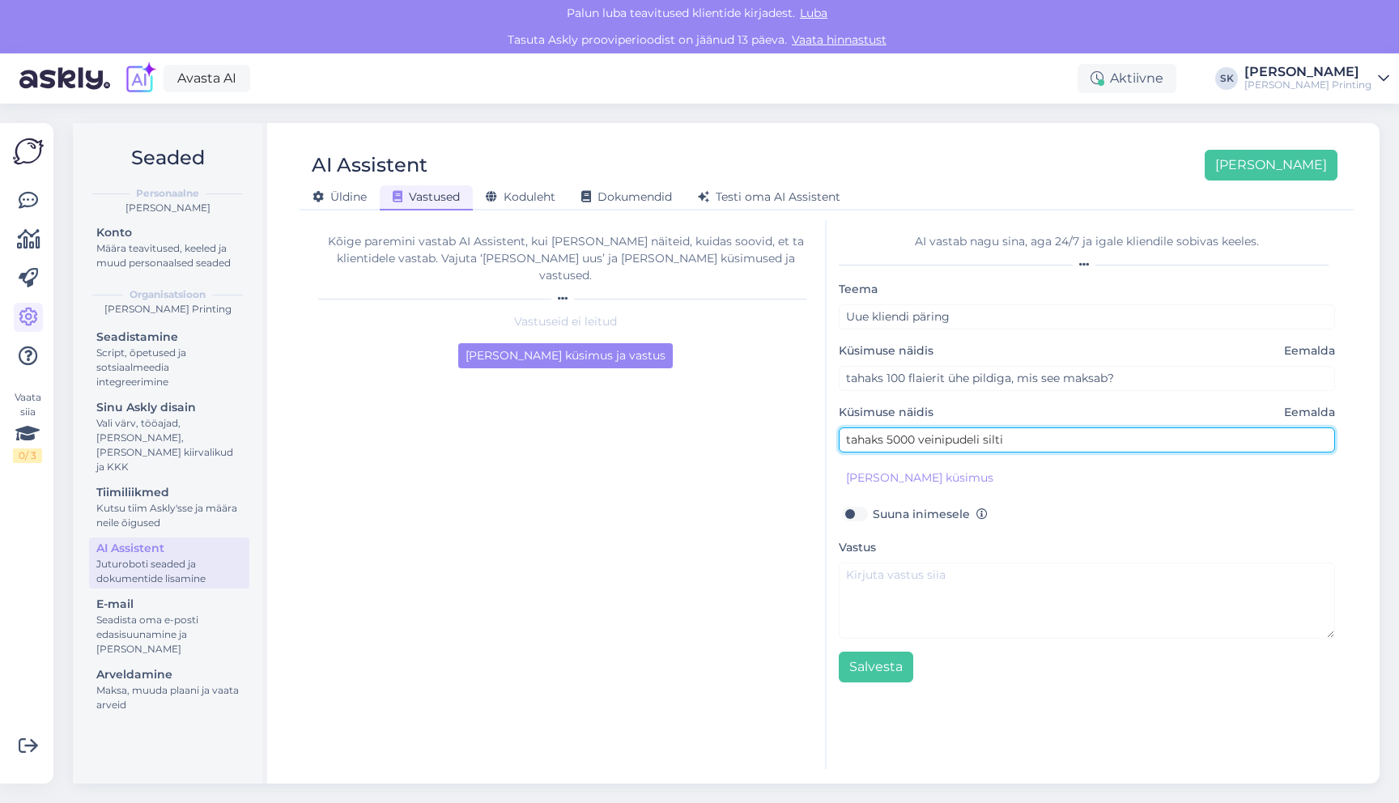
click at [1025, 435] on input "tahaks 5000 veinipudeli silti" at bounding box center [1087, 440] width 496 height 25
click at [1023, 437] on input "tahaks 5000 veinipudeli silti" at bounding box center [1087, 440] width 496 height 25
type input "Oleks vaja 5000 veinipudeli kleepekat. mis hinna suurusjärk oleks?"
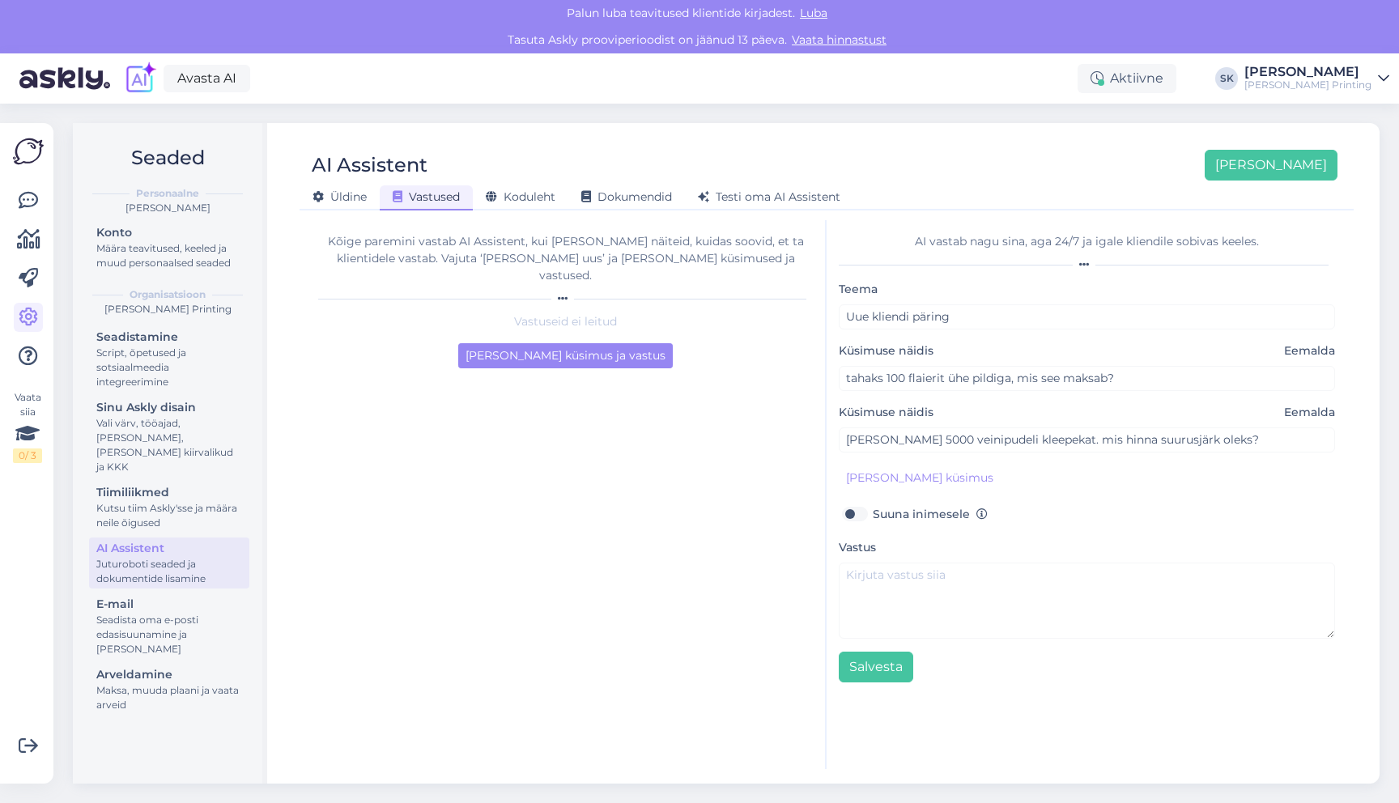
click at [742, 525] on div "Kõige paremini vastab AI Assistent, kui lisad talle näiteid, kuidas soovid, et …" at bounding box center [566, 494] width 521 height 549
click at [887, 599] on textarea at bounding box center [1087, 601] width 496 height 76
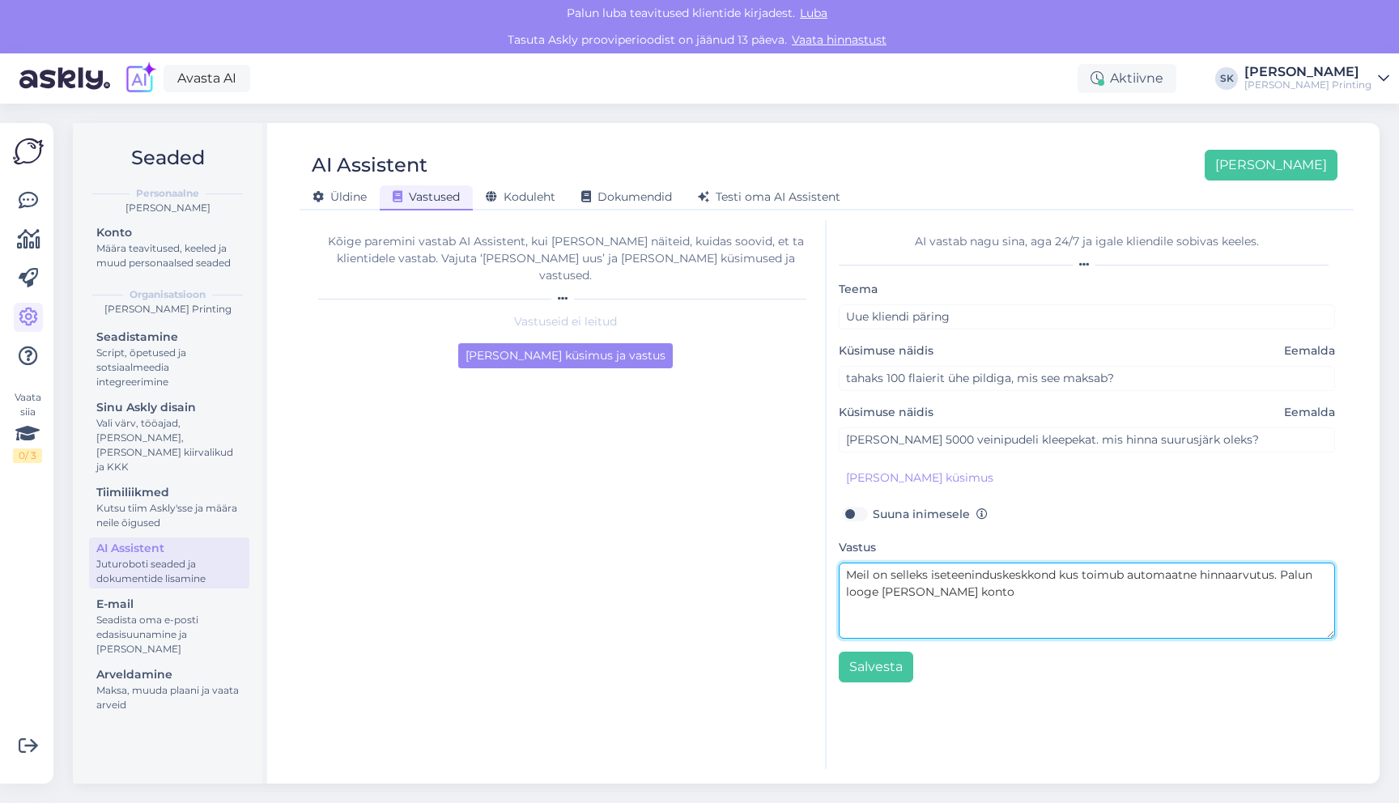
click at [1019, 602] on textarea "Meil on selleks iseteeninduskeskkond kus toimub automaatne hinnaarvutus. Palun …" at bounding box center [1087, 601] width 496 height 76
click at [1038, 594] on textarea "Meil on selleks iseteeninduskeskkond kus toimub automaatne hinnaarvutus. Palun …" at bounding box center [1087, 601] width 496 height 76
drag, startPoint x: 1044, startPoint y: 592, endPoint x: 1284, endPoint y: 576, distance: 241.0
click at [1284, 576] on textarea "Meil on selleks iseteeninduskeskkond kus toimub automaatne hinnaarvutus. Palun …" at bounding box center [1087, 601] width 496 height 76
click at [1253, 611] on textarea "Meil on selleks iseteeninduskeskkond kus toimub automaatne hinnaarvutus. Palun …" at bounding box center [1087, 601] width 496 height 76
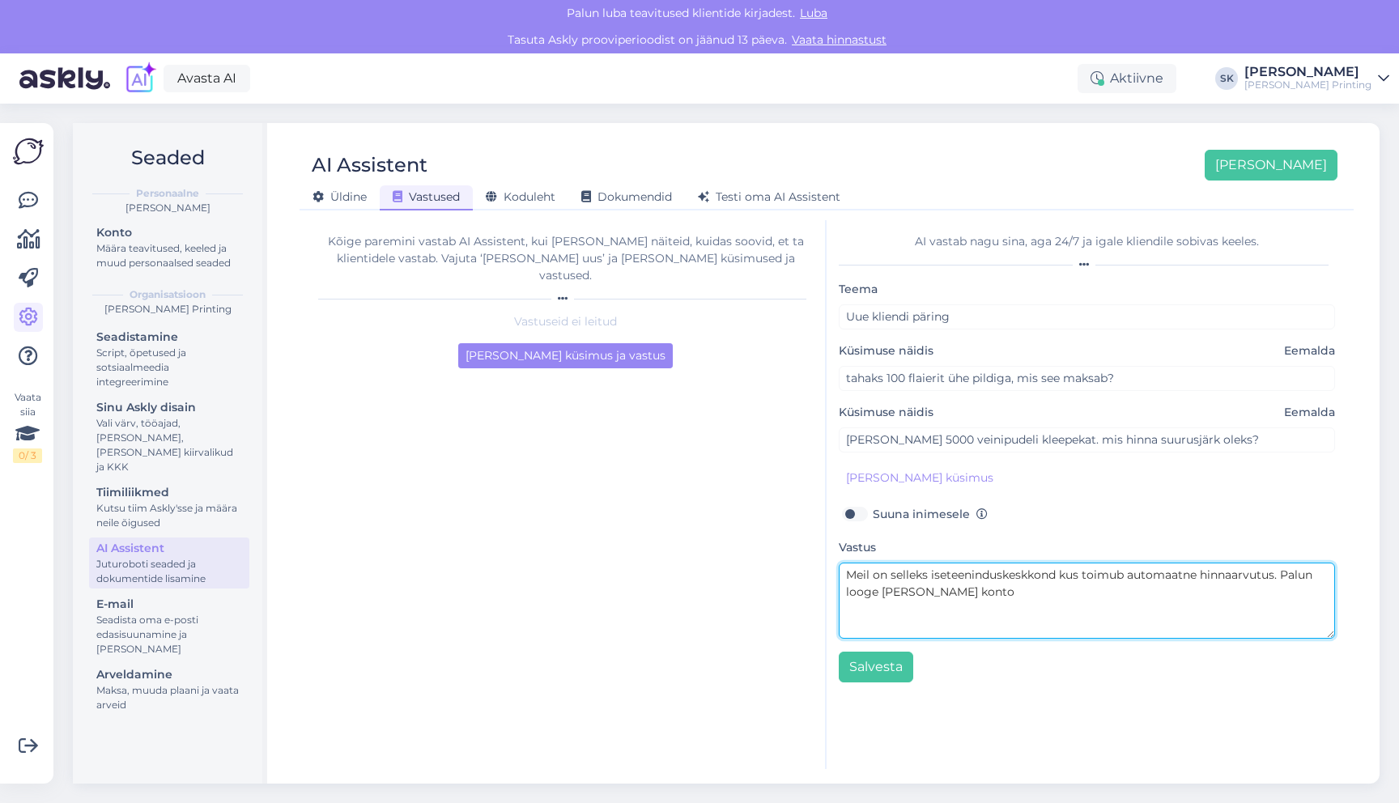
drag, startPoint x: 1253, startPoint y: 611, endPoint x: 1282, endPoint y: 574, distance: 46.7
click at [1282, 574] on textarea "Meil on selleks iseteeninduskeskkond kus toimub automaatne hinnaarvutus. Palun …" at bounding box center [1087, 601] width 496 height 76
click at [611, 539] on div "Kõige paremini vastab AI Assistent, kui lisad talle näiteid, kuidas soovid, et …" at bounding box center [566, 494] width 521 height 549
click at [1087, 609] on textarea "Meil on selleks iseteeninduskeskkond kus toimub automaatne hinnaarvutus. Palun …" at bounding box center [1087, 601] width 496 height 76
click at [851, 574] on textarea "Meil on selleks iseteeninduskeskkond kus toimub automaatne hinnaarvutus. Mis et…" at bounding box center [1087, 601] width 496 height 76
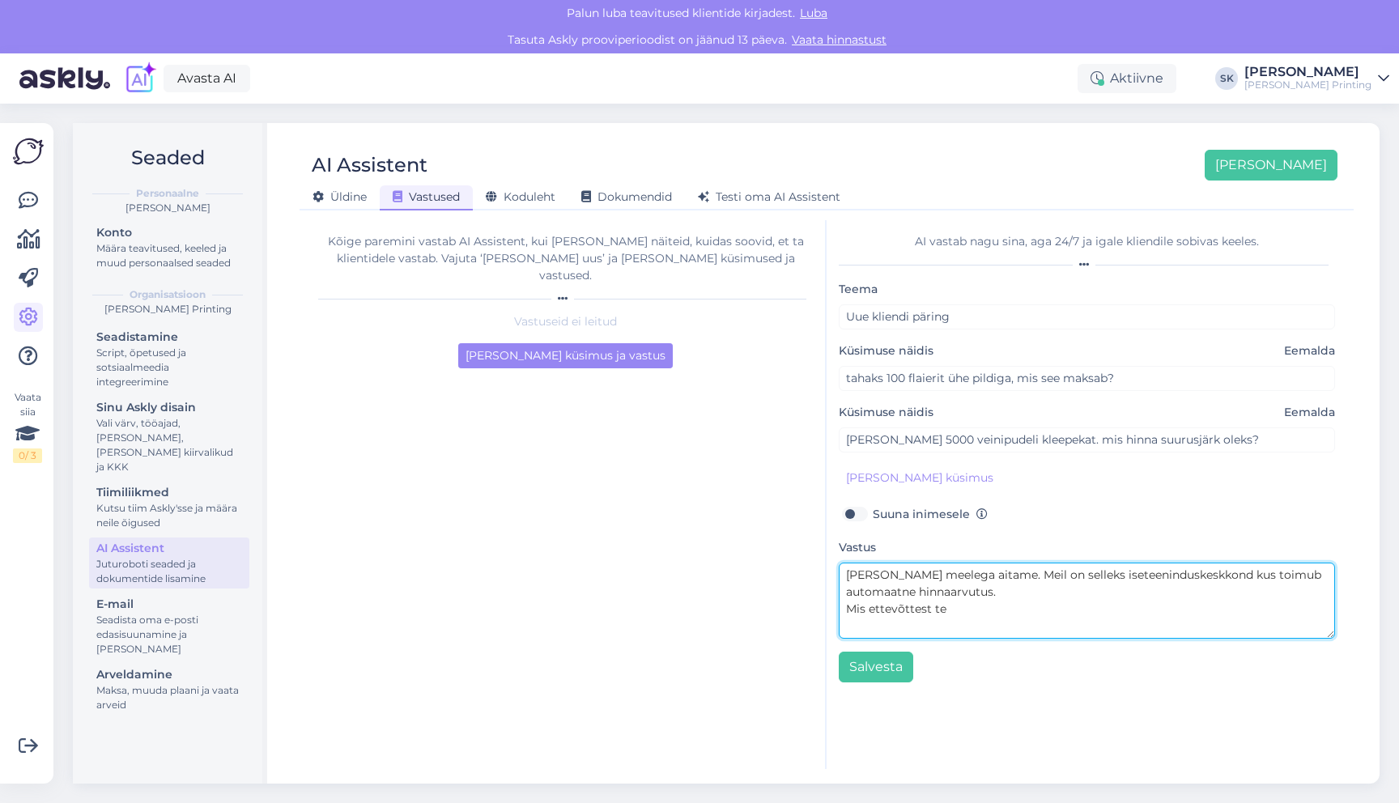
click at [1181, 573] on textarea "Hea meelega aitame. Meil on selleks iseteeninduskeskkond kus toimub automaatne …" at bounding box center [1087, 601] width 496 height 76
click at [1006, 592] on textarea "Hea meelega aitame. Meil on selleks iseteeninduskeskkond, kus toimub automaatne…" at bounding box center [1087, 601] width 496 height 76
drag, startPoint x: 979, startPoint y: 623, endPoint x: 847, endPoint y: 623, distance: 132.0
click at [847, 623] on textarea "Hea meelega aitame. Meil on selleks iseteeninduskeskkond, kus toimub automaatne…" at bounding box center [1087, 601] width 496 height 76
click at [1264, 589] on textarea "Hea meelega aitame. Meil on selleks iseteeninduskeskkond, kus toimub automaatne…" at bounding box center [1087, 601] width 496 height 76
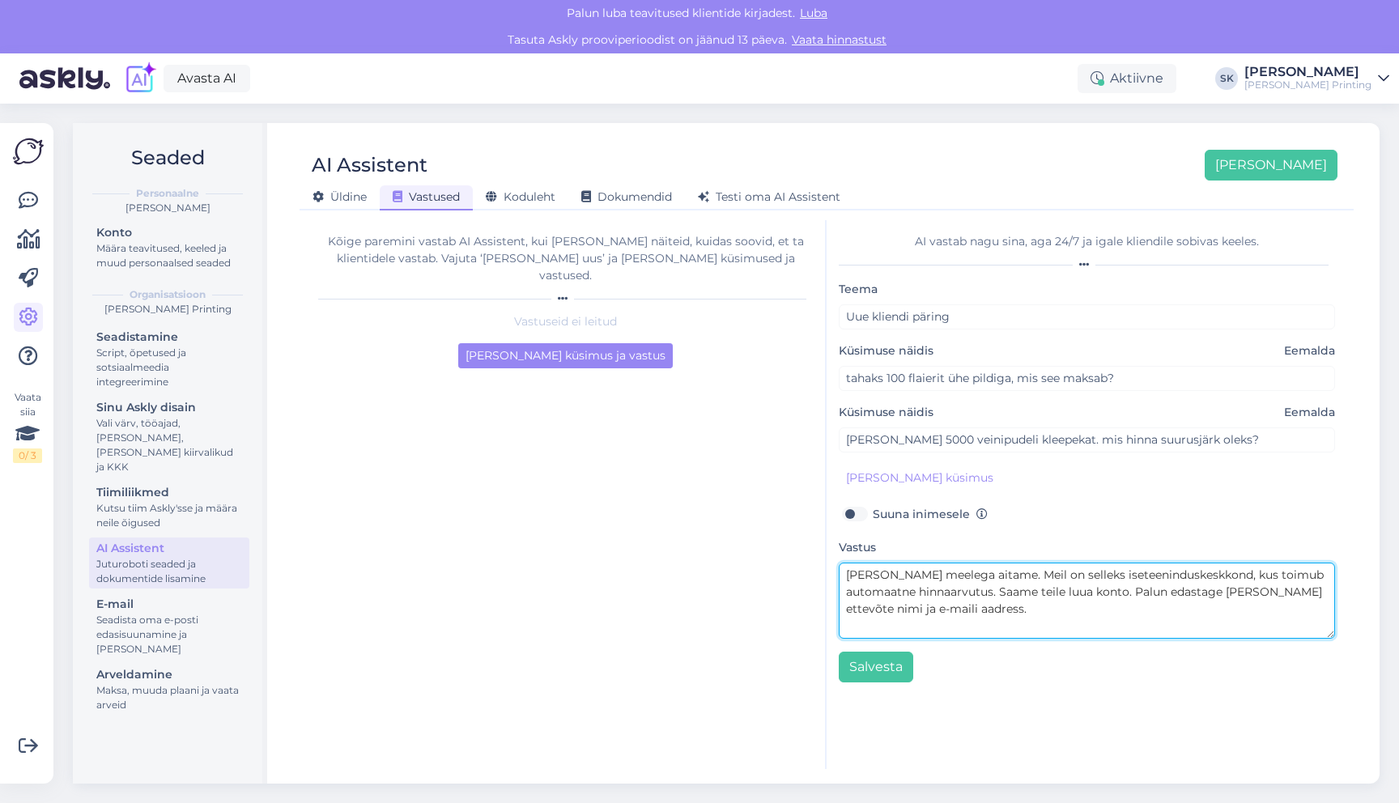
click at [1091, 615] on textarea "Hea meelega aitame. Meil on selleks iseteeninduskeskkond, kus toimub automaatne…" at bounding box center [1087, 601] width 496 height 76
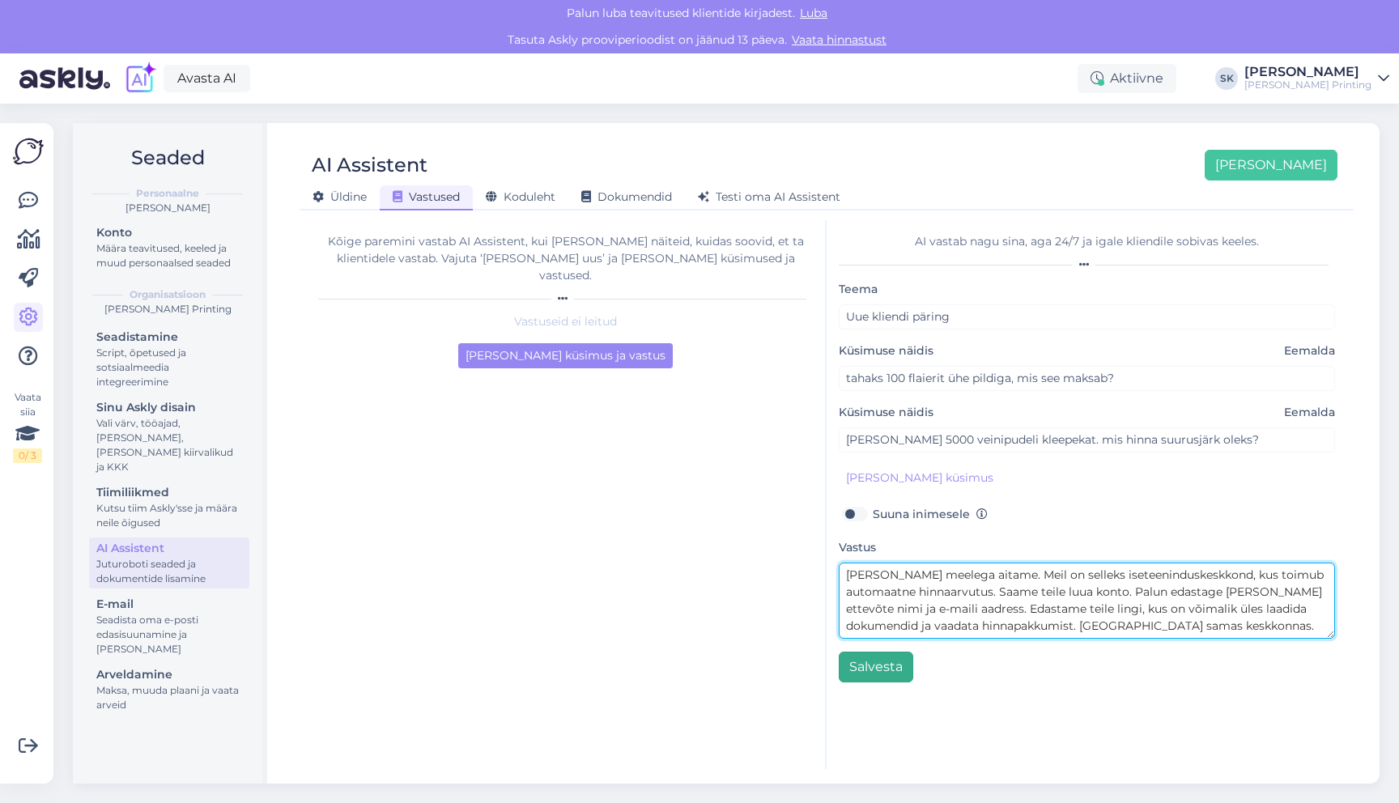
type textarea "Hea meelega aitame. Meil on selleks iseteeninduskeskkond, kus toimub automaatne…"
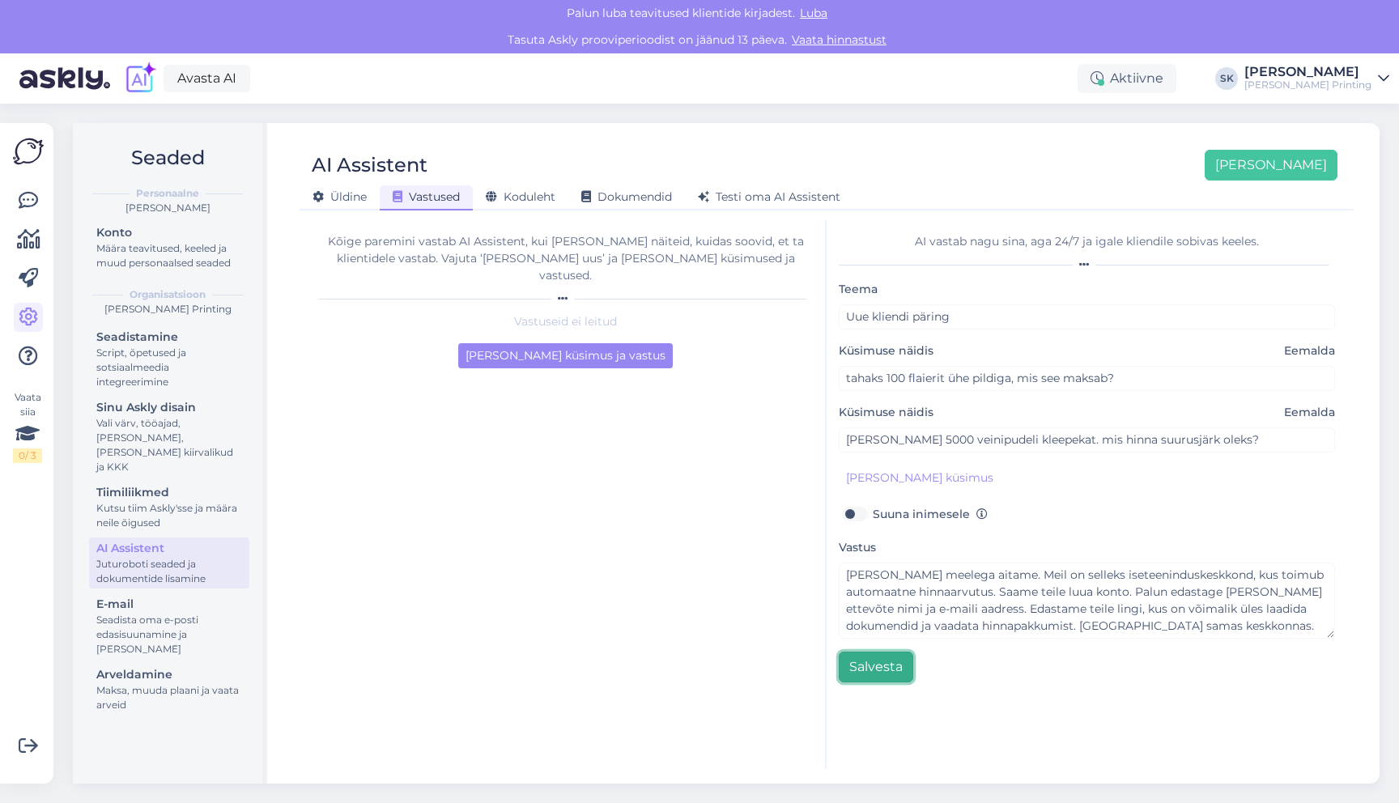
click at [894, 670] on button "Salvesta" at bounding box center [876, 667] width 74 height 31
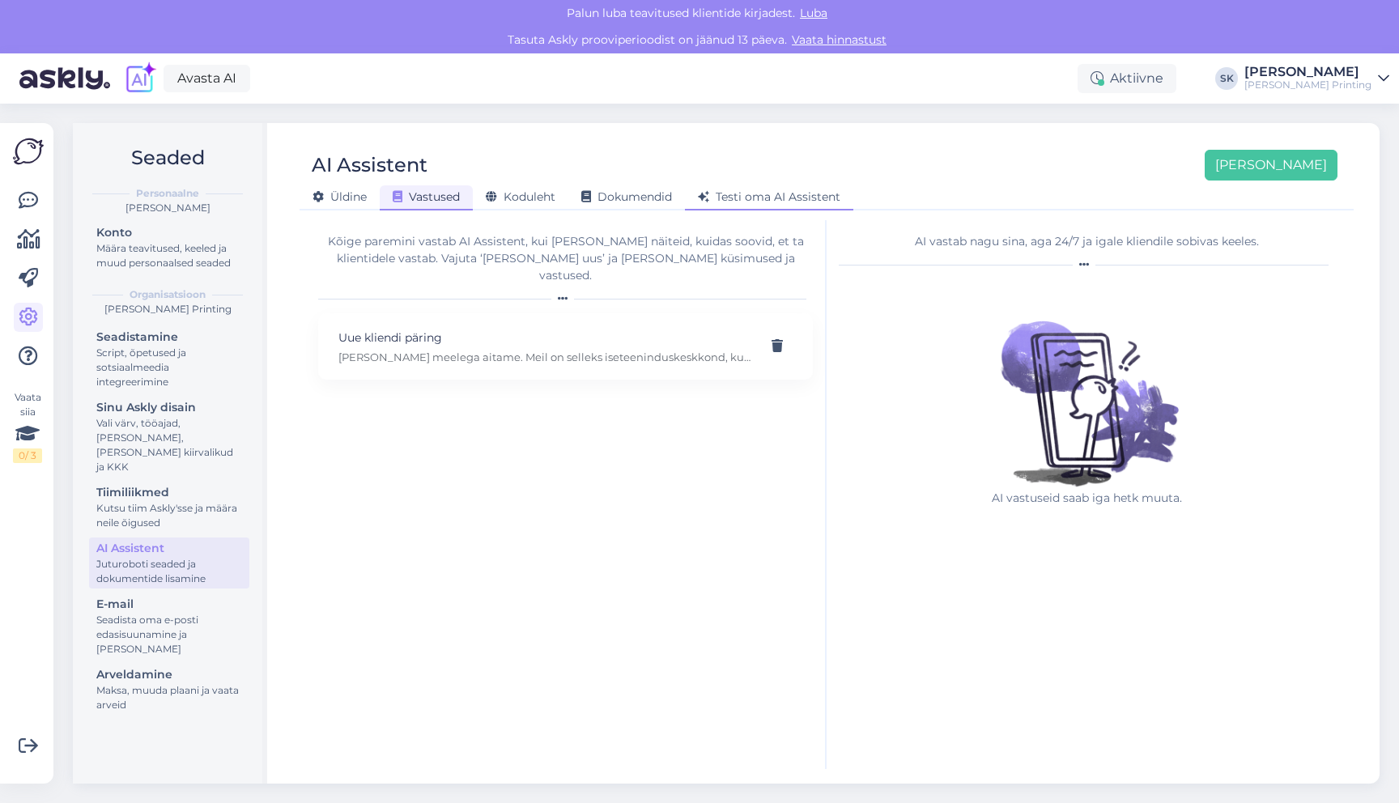
click at [740, 192] on span "Testi oma AI Assistent" at bounding box center [769, 196] width 143 height 15
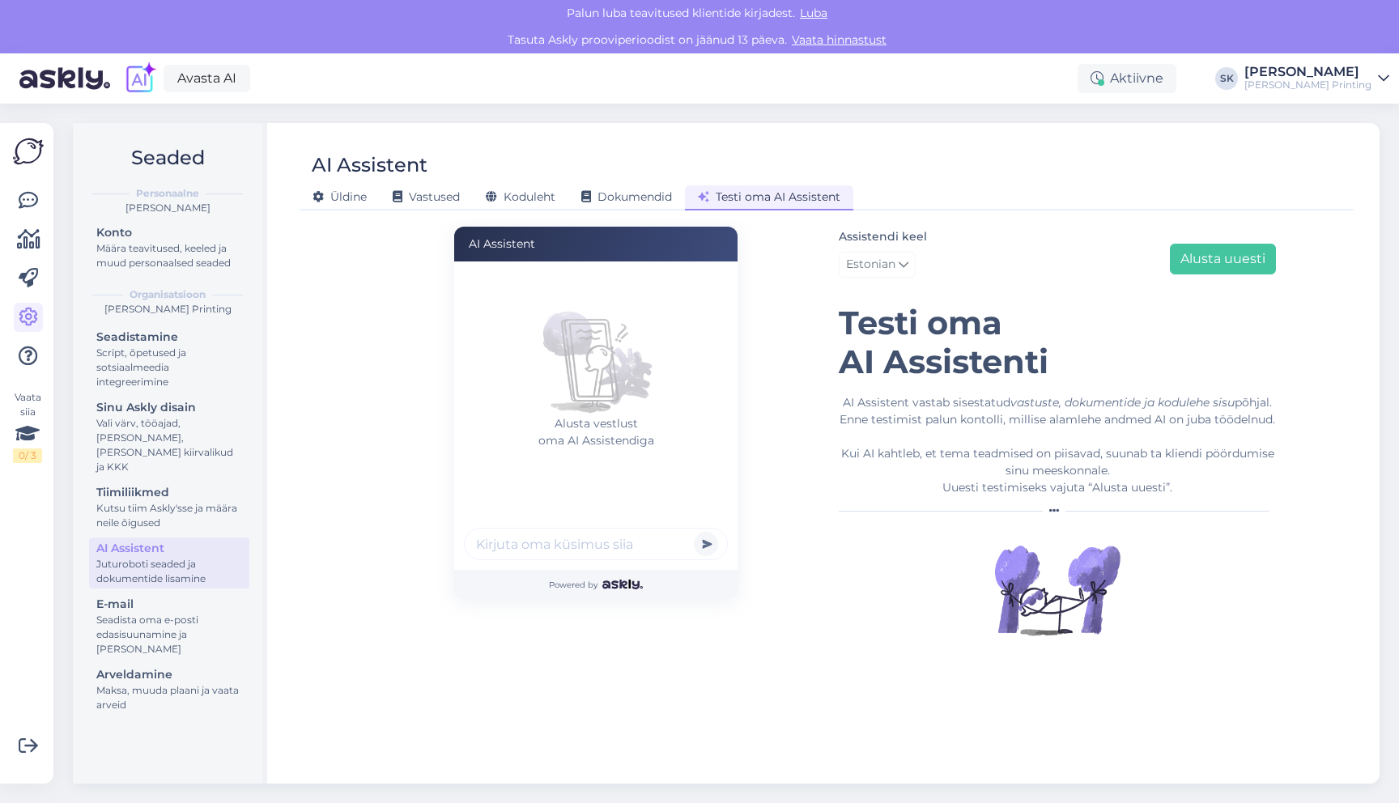
click at [577, 554] on input "text" at bounding box center [596, 544] width 264 height 32
type input "soovin printida 100 flaierit"
click at [694, 532] on button "submit" at bounding box center [706, 544] width 24 height 24
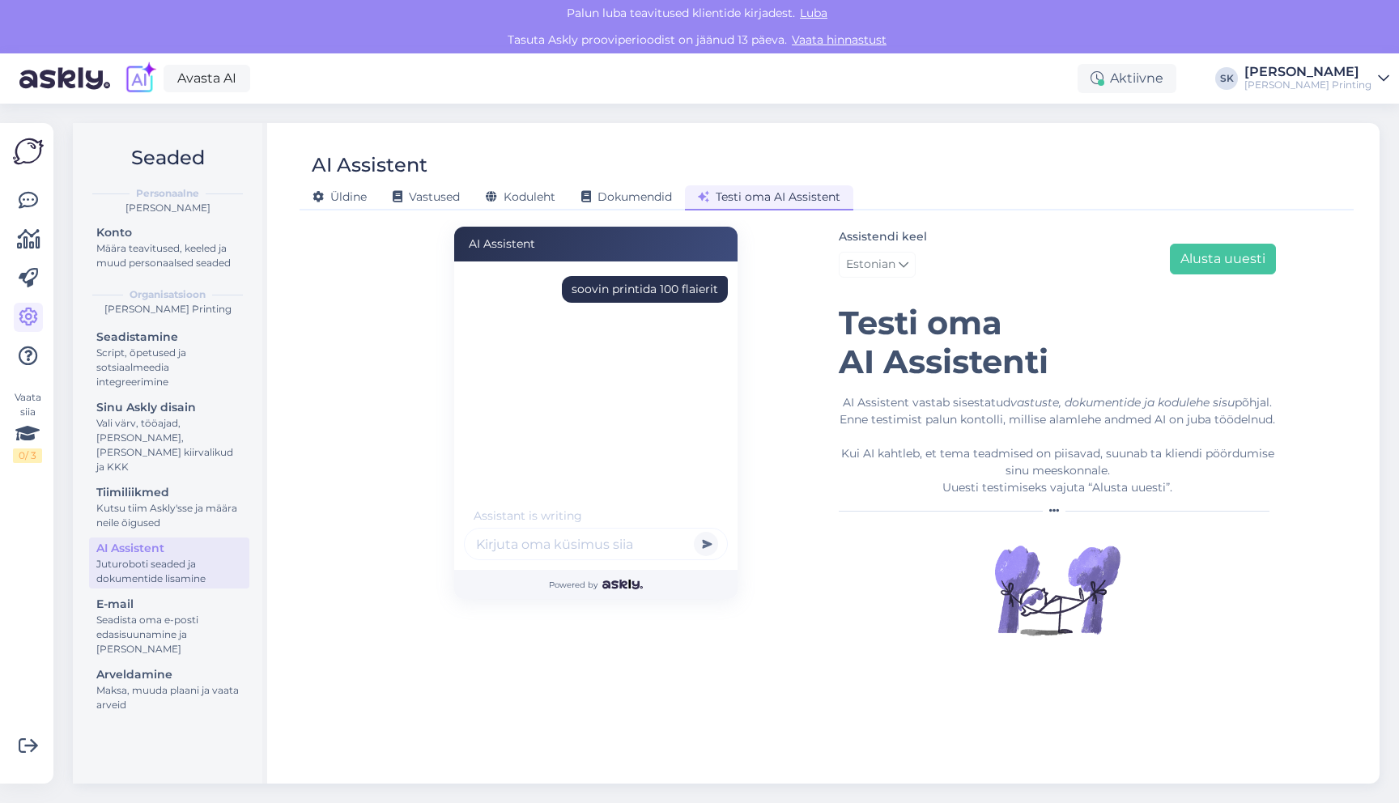
scroll to position [19, 0]
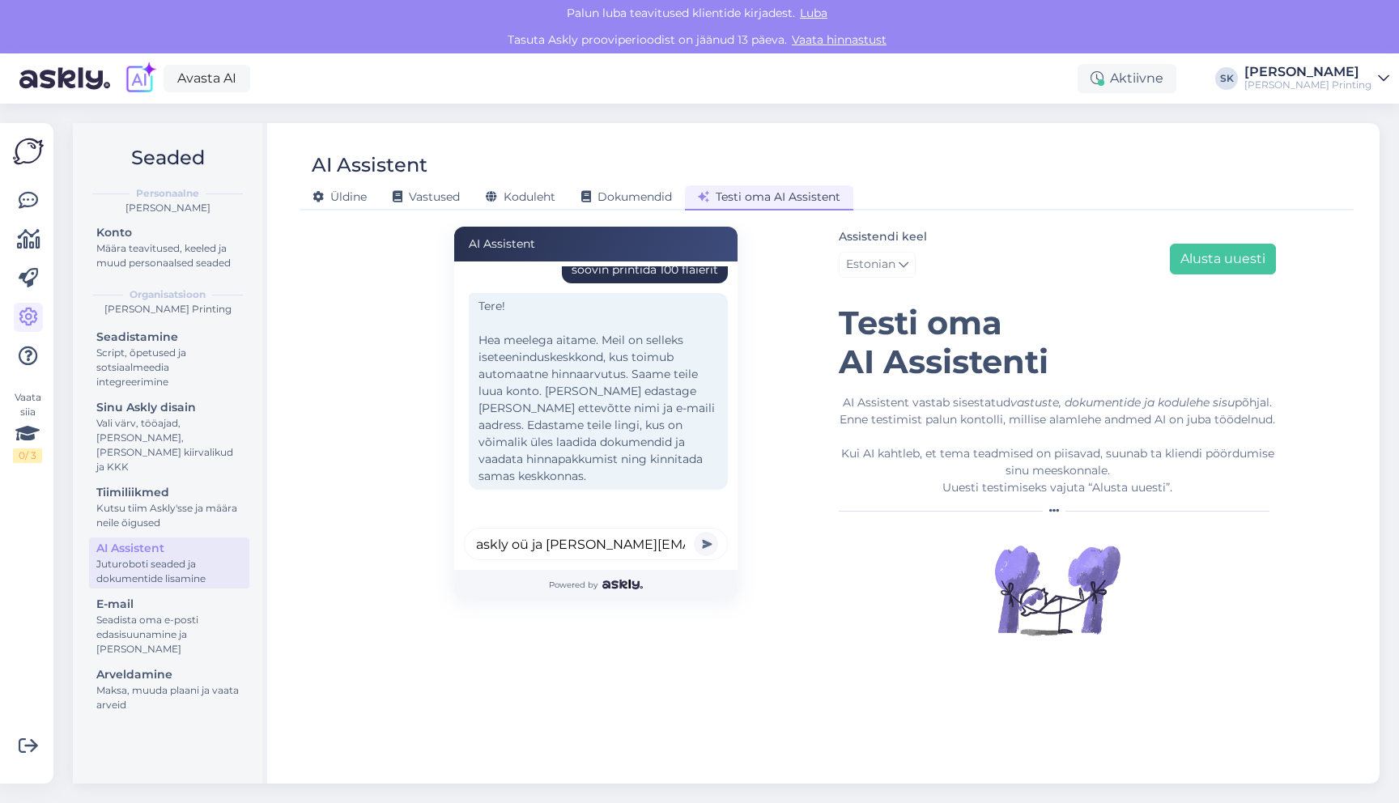
type input "askly oü ja sandra@askly.me"
click at [694, 532] on button "submit" at bounding box center [706, 544] width 24 height 24
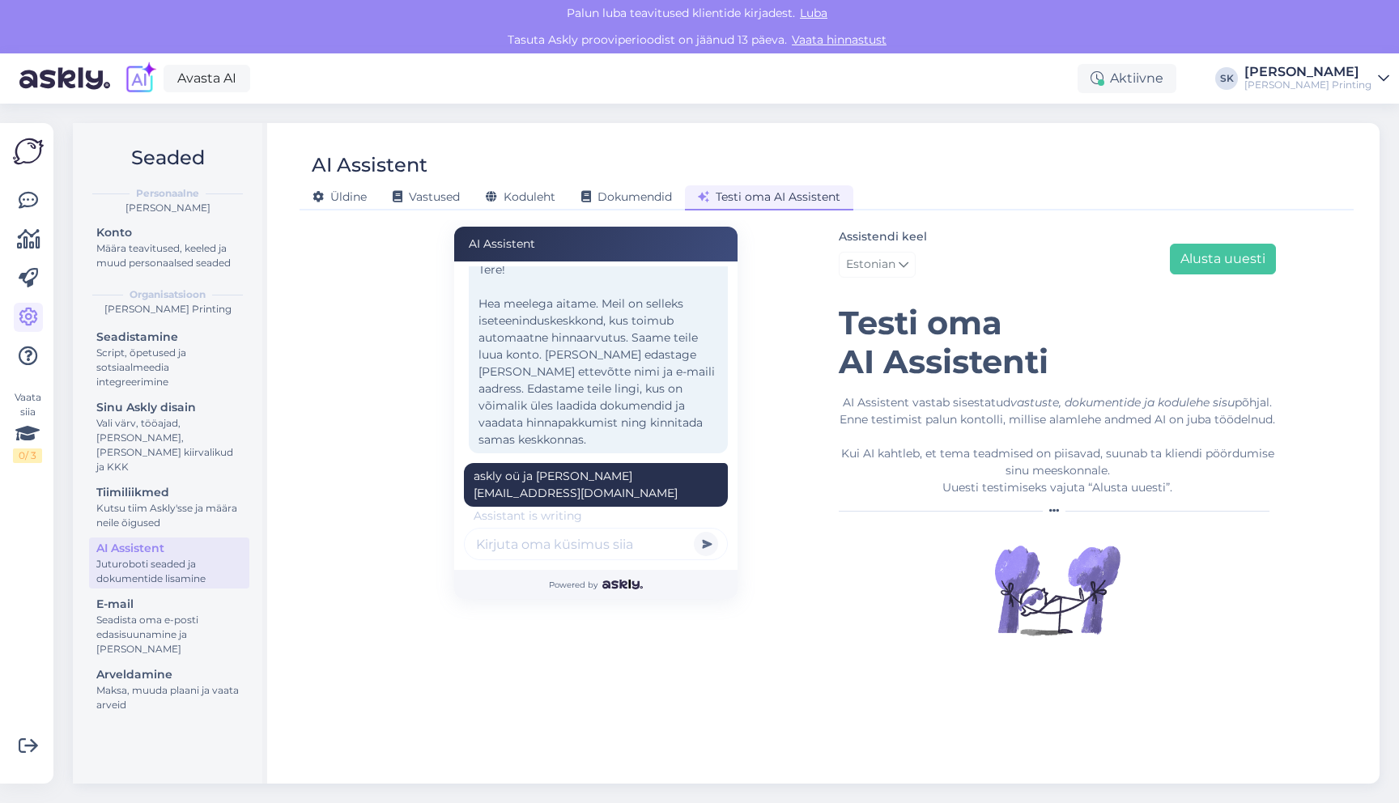
scroll to position [141, 0]
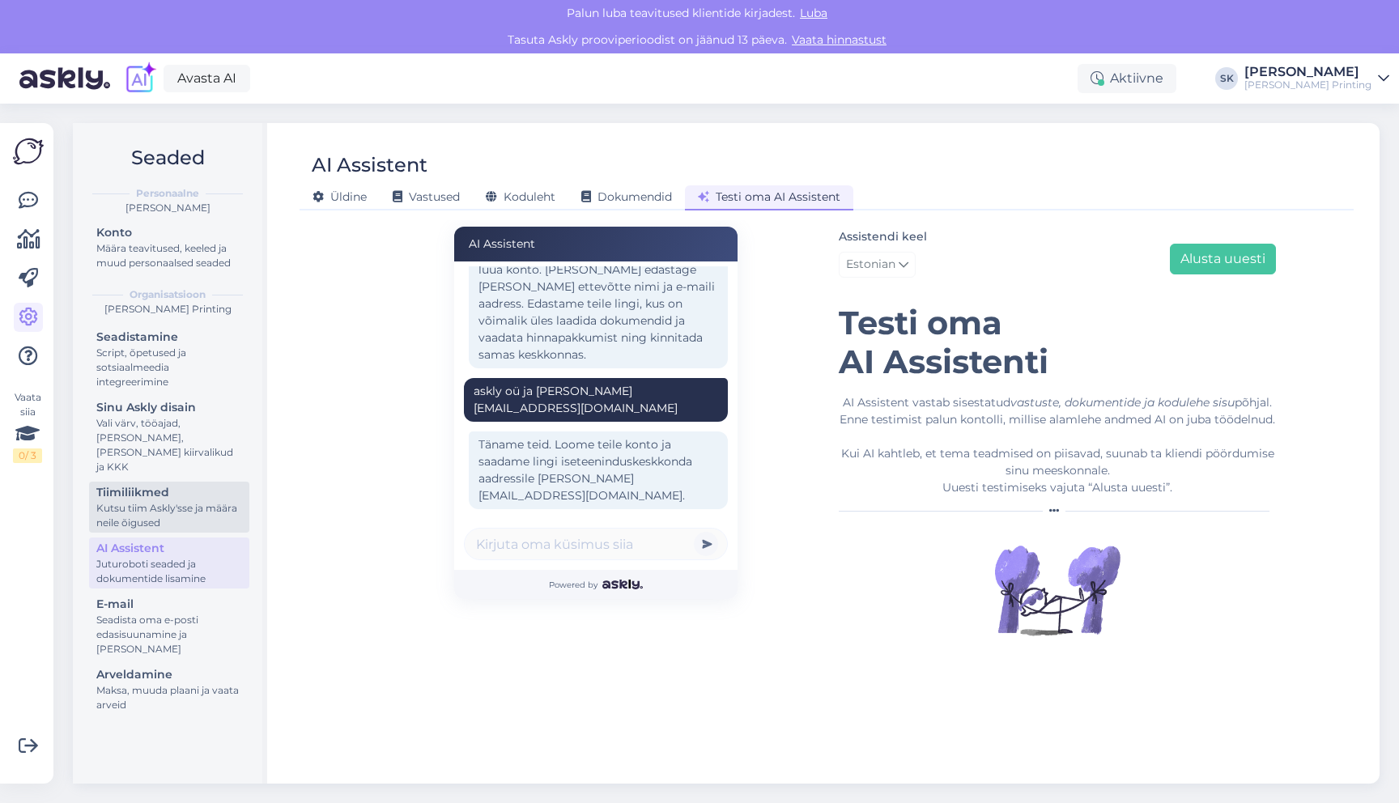
click at [113, 501] on div "Kutsu tiim Askly'sse ja määra neile õigused" at bounding box center [169, 515] width 146 height 29
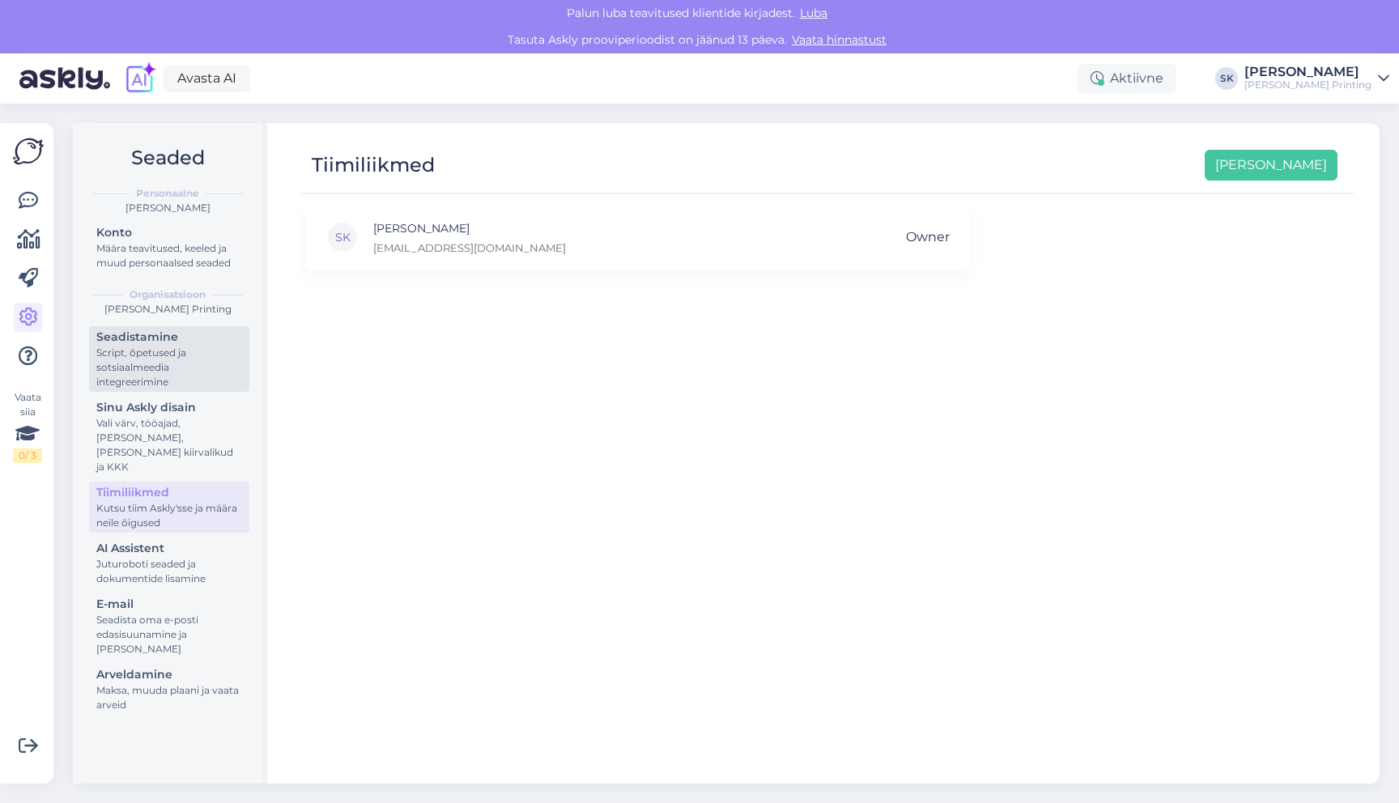
click at [175, 361] on div "Script, õpetused ja sotsiaalmeedia integreerimine" at bounding box center [169, 368] width 146 height 44
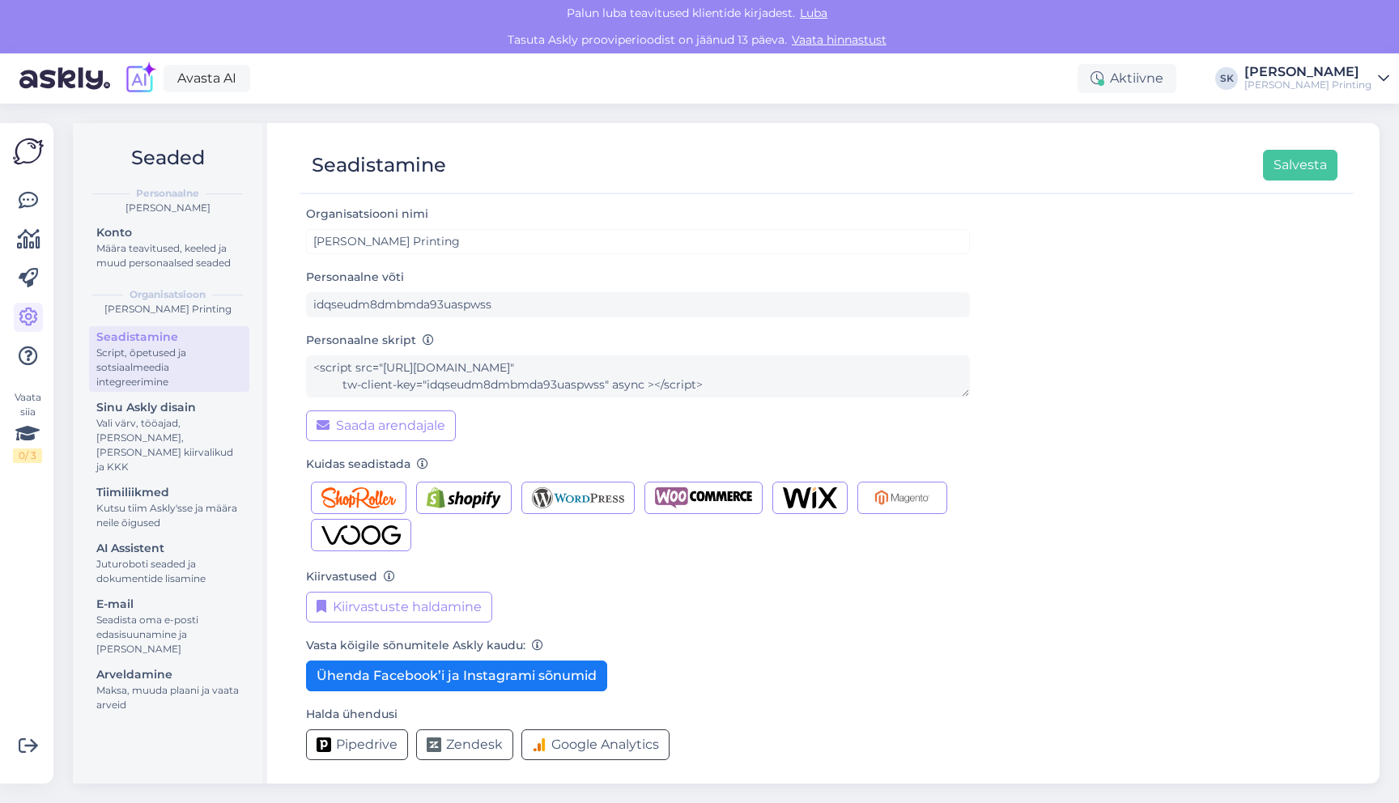
scroll to position [4, 0]
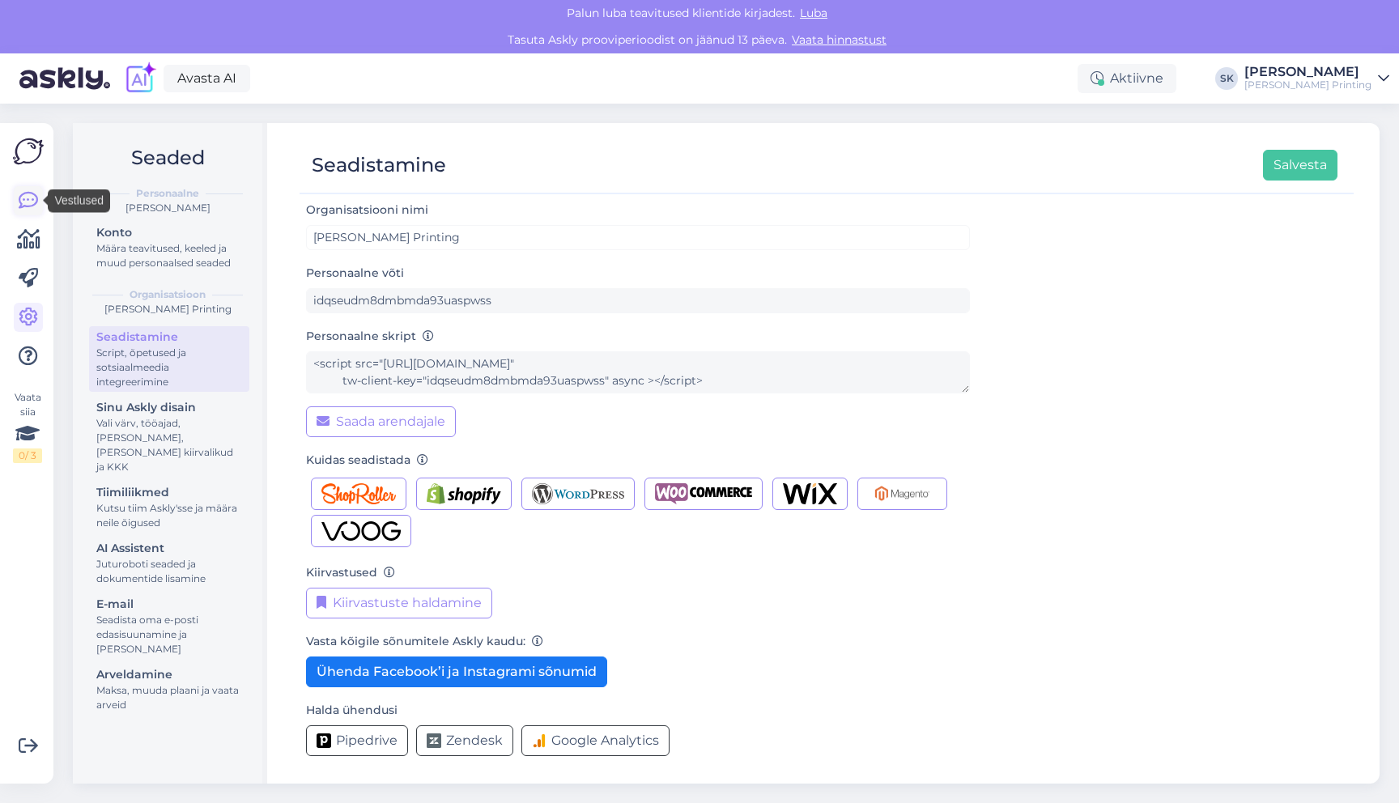
click at [23, 203] on icon at bounding box center [28, 200] width 19 height 19
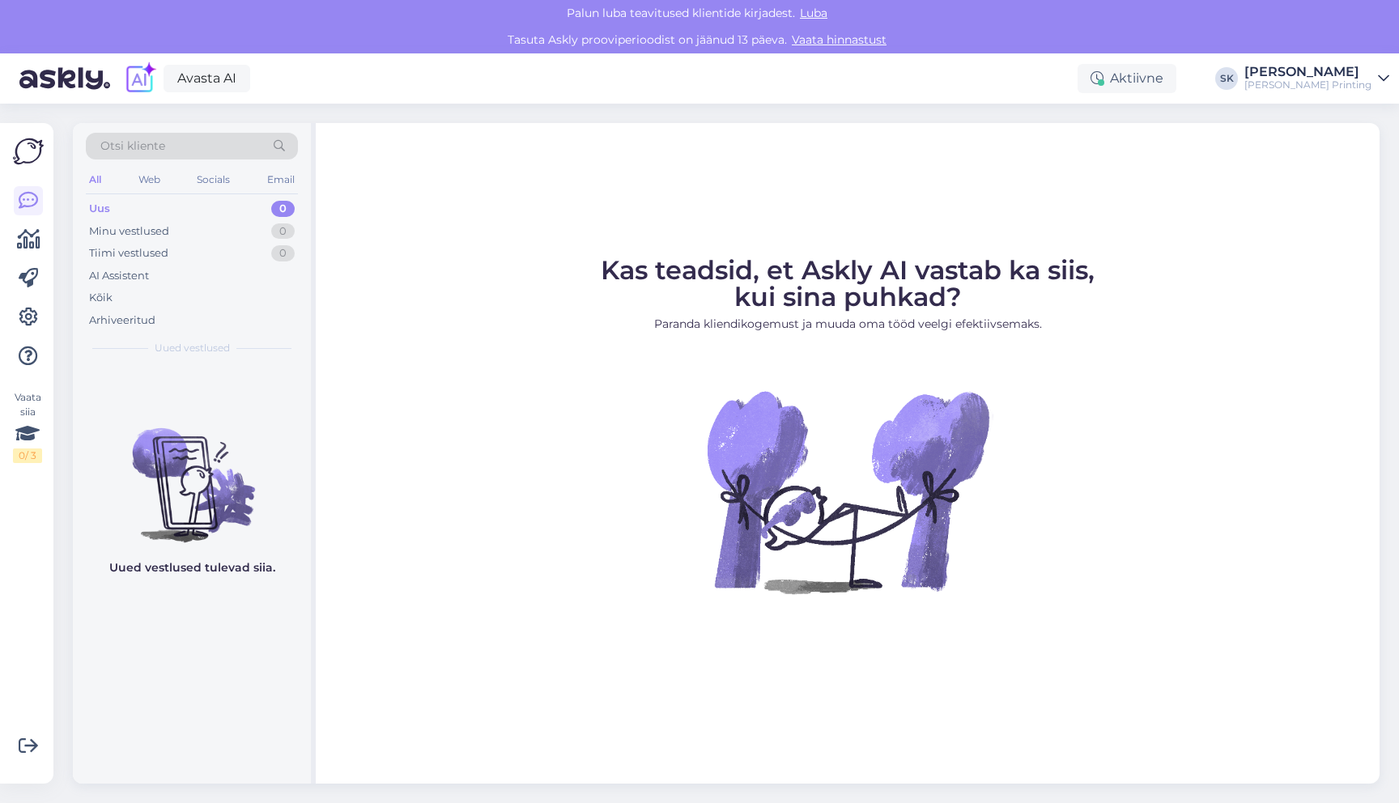
click at [475, 251] on div "Kas teadsid, et Askly AI vastab ka siis, kui sina puhkad? Paranda kliendikogemu…" at bounding box center [848, 453] width 1064 height 661
click at [469, 235] on div "Kas teadsid, et Askly AI vastab ka siis, kui sina puhkad? Paranda kliendikogemu…" at bounding box center [848, 453] width 1064 height 661
click at [423, 231] on div "Kas teadsid, et Askly AI vastab ka siis, kui sina puhkad? Paranda kliendikogemu…" at bounding box center [848, 453] width 1064 height 661
click at [534, 317] on figure "Kas teadsid, et Askly AI vastab ka siis, kui sina puhkad? Paranda kliendikogemu…" at bounding box center [847, 447] width 1035 height 380
click at [588, 218] on div "Kas teadsid, et Askly AI vastab ka siis, kui sina puhkad? Paranda kliendikogemu…" at bounding box center [848, 453] width 1064 height 661
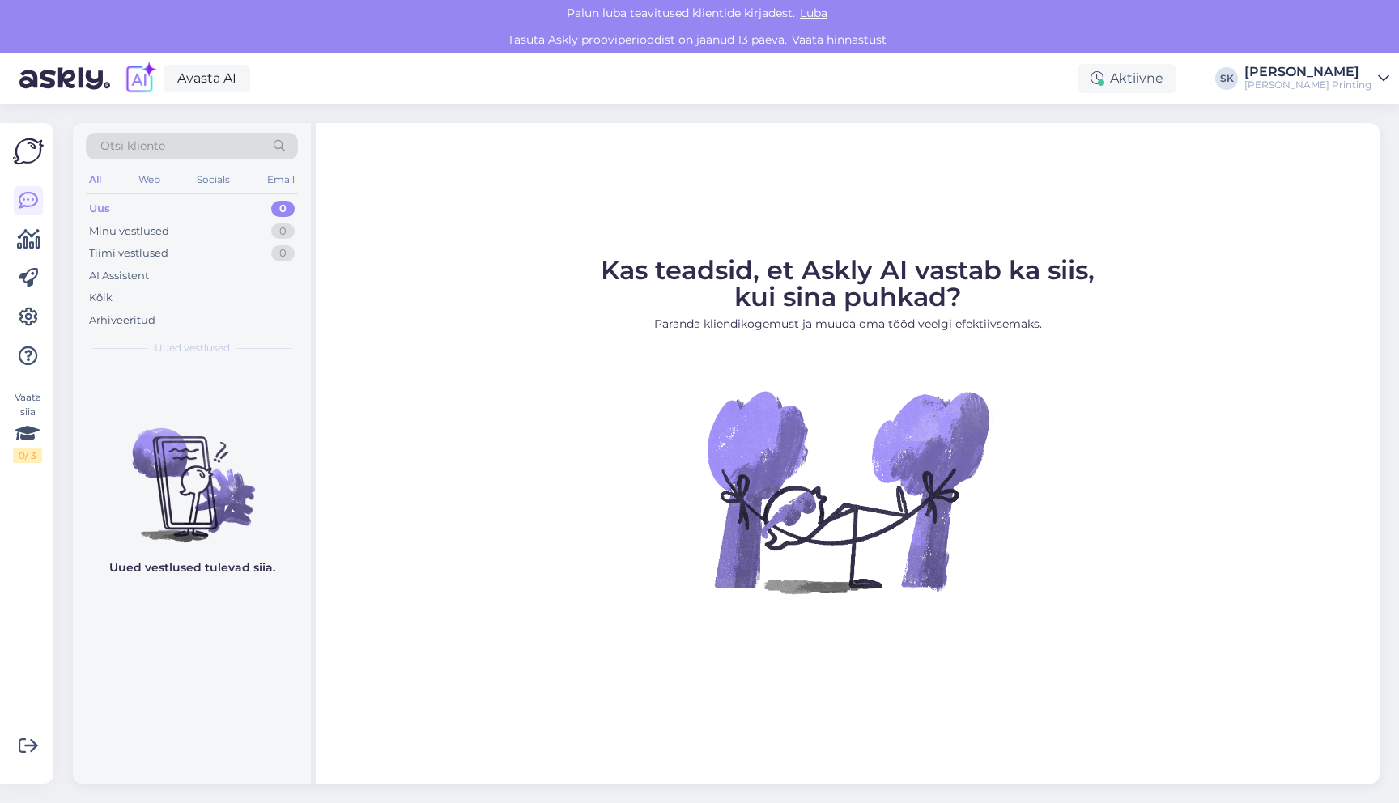
click at [545, 431] on figure "Kas teadsid, et Askly AI vastab ka siis, kui sina puhkad? Paranda kliendikogemu…" at bounding box center [847, 447] width 1035 height 380
click at [530, 210] on div "Kas teadsid, et Askly AI vastab ka siis, kui sina puhkad? Paranda kliendikogemu…" at bounding box center [848, 453] width 1064 height 661
click at [475, 346] on figure "Kas teadsid, et Askly AI vastab ka siis, kui sina puhkad? Paranda kliendikogemu…" at bounding box center [847, 447] width 1035 height 380
